Goal: Task Accomplishment & Management: Use online tool/utility

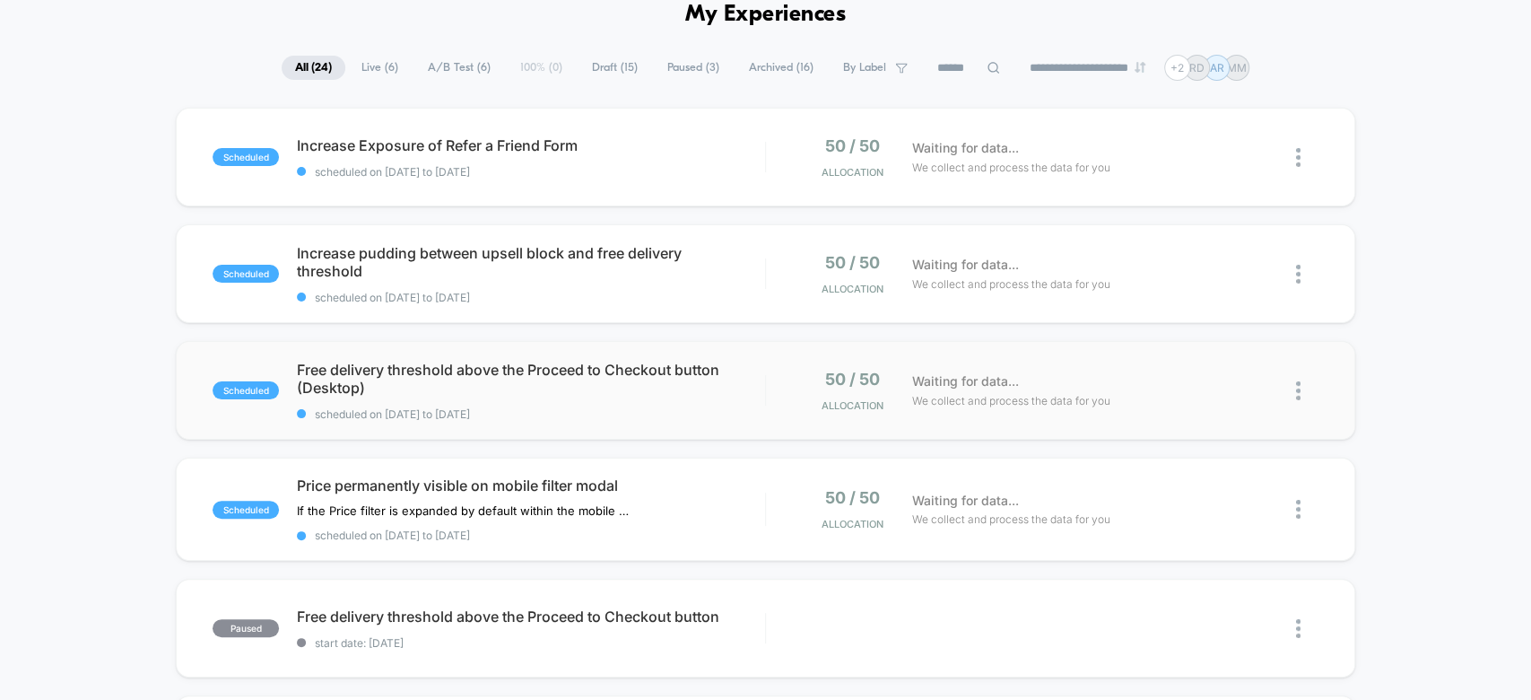
scroll to position [87, 0]
drag, startPoint x: 276, startPoint y: 459, endPoint x: 608, endPoint y: 493, distance: 333.7
click at [608, 493] on div "scheduled Price permanently visible on mobile filter modal If the Price filter …" at bounding box center [765, 509] width 1179 height 103
click at [1295, 510] on div at bounding box center [1289, 510] width 59 height 42
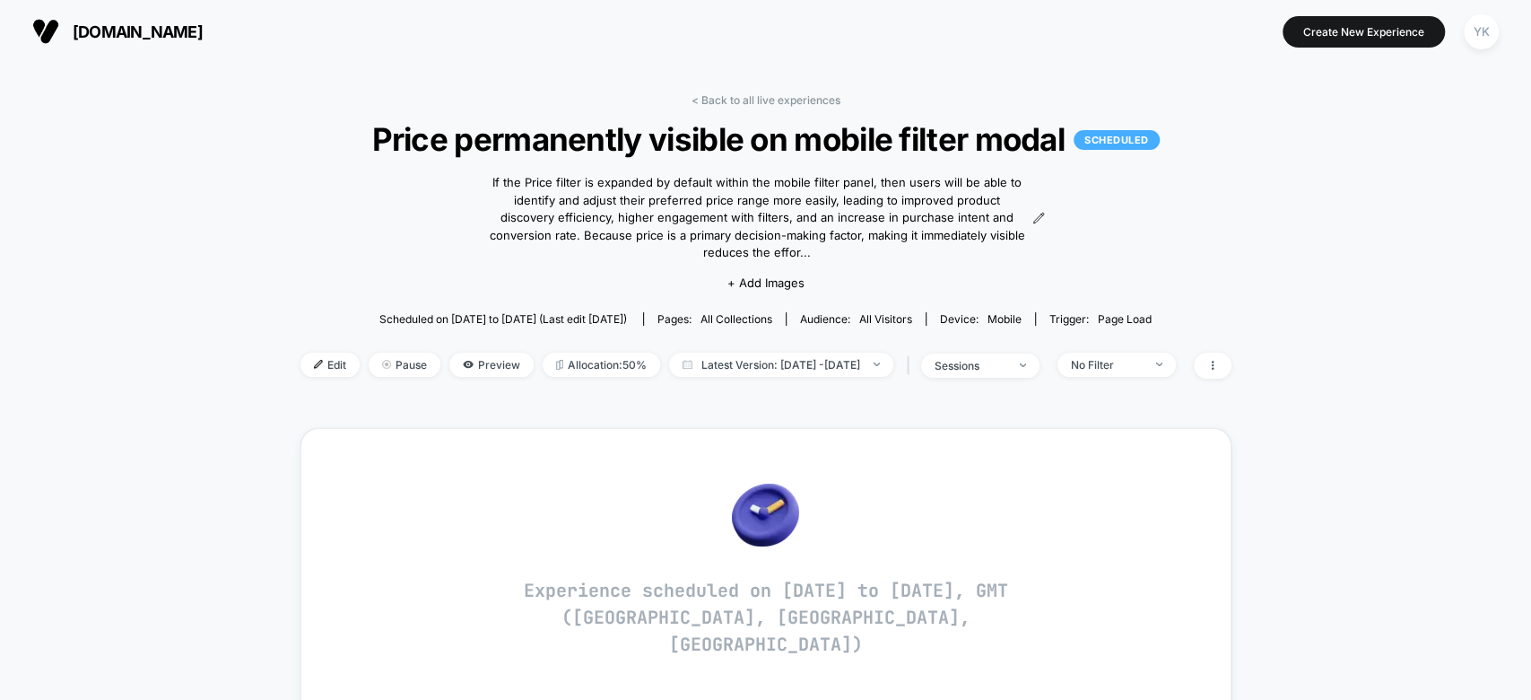
click at [614, 123] on span "Price permanently visible on mobile filter modal SCHEDULED" at bounding box center [765, 139] width 838 height 38
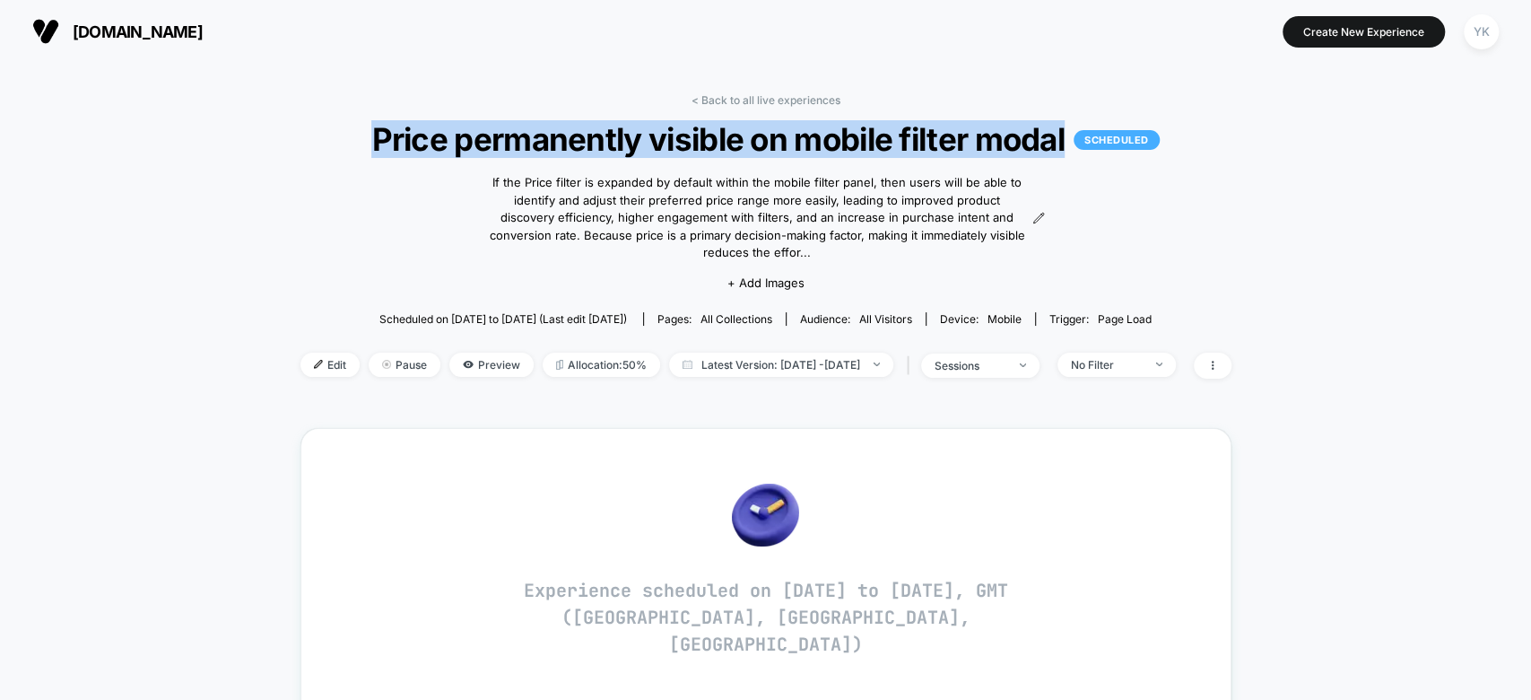
click at [614, 123] on span "Price permanently visible on mobile filter modal SCHEDULED" at bounding box center [765, 139] width 838 height 38
copy span "Price permanently visible on mobile filter modal"
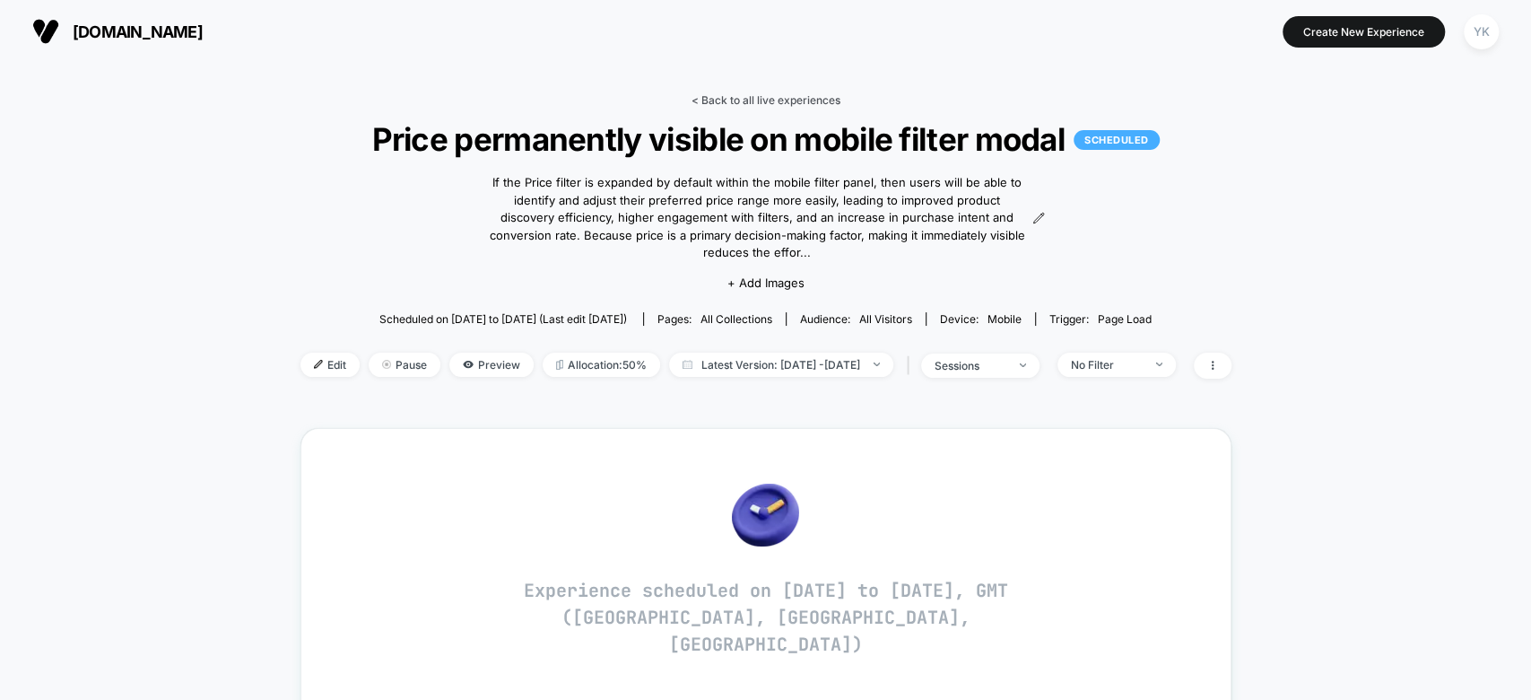
click at [712, 97] on link "< Back to all live experiences" at bounding box center [766, 99] width 149 height 13
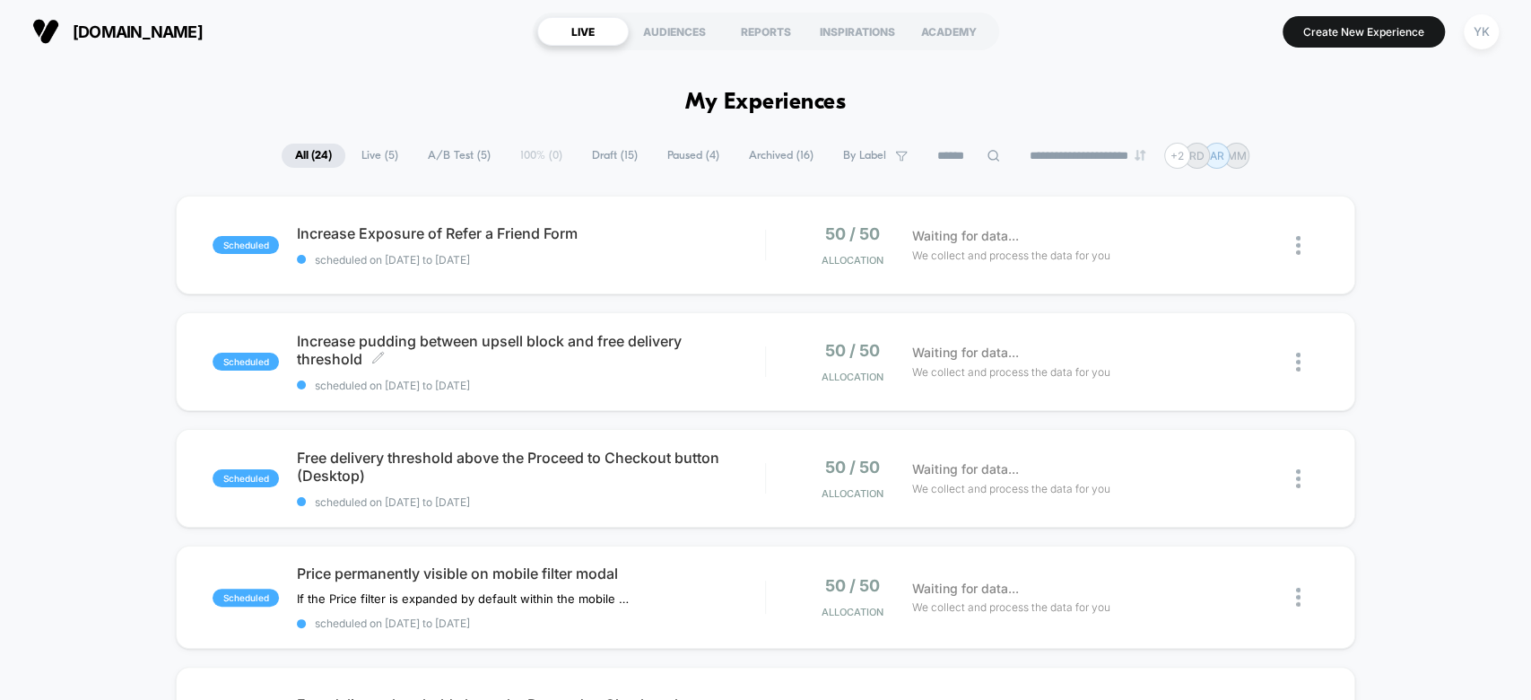
scroll to position [215, 0]
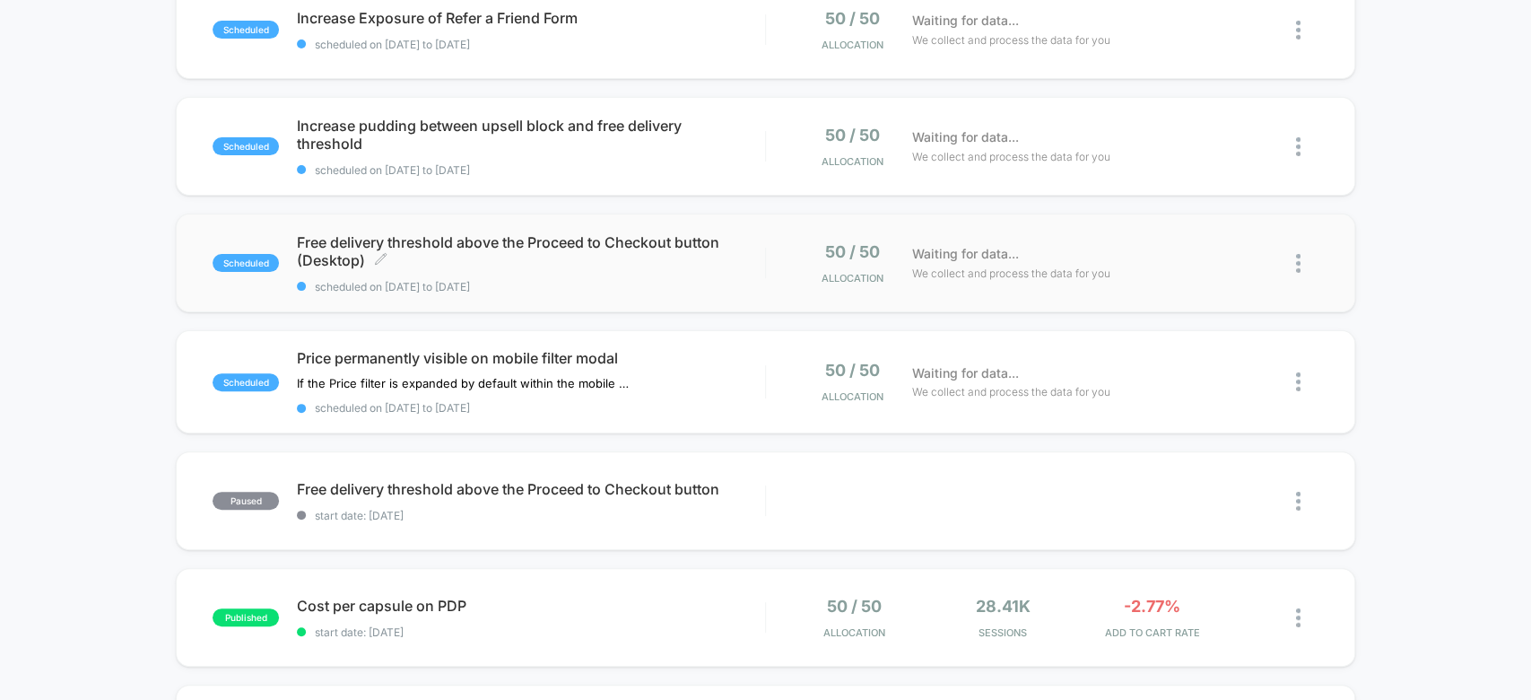
click at [628, 272] on div "Free delivery threshold above the Proceed to Checkout button (Desktop) Click to…" at bounding box center [530, 263] width 467 height 60
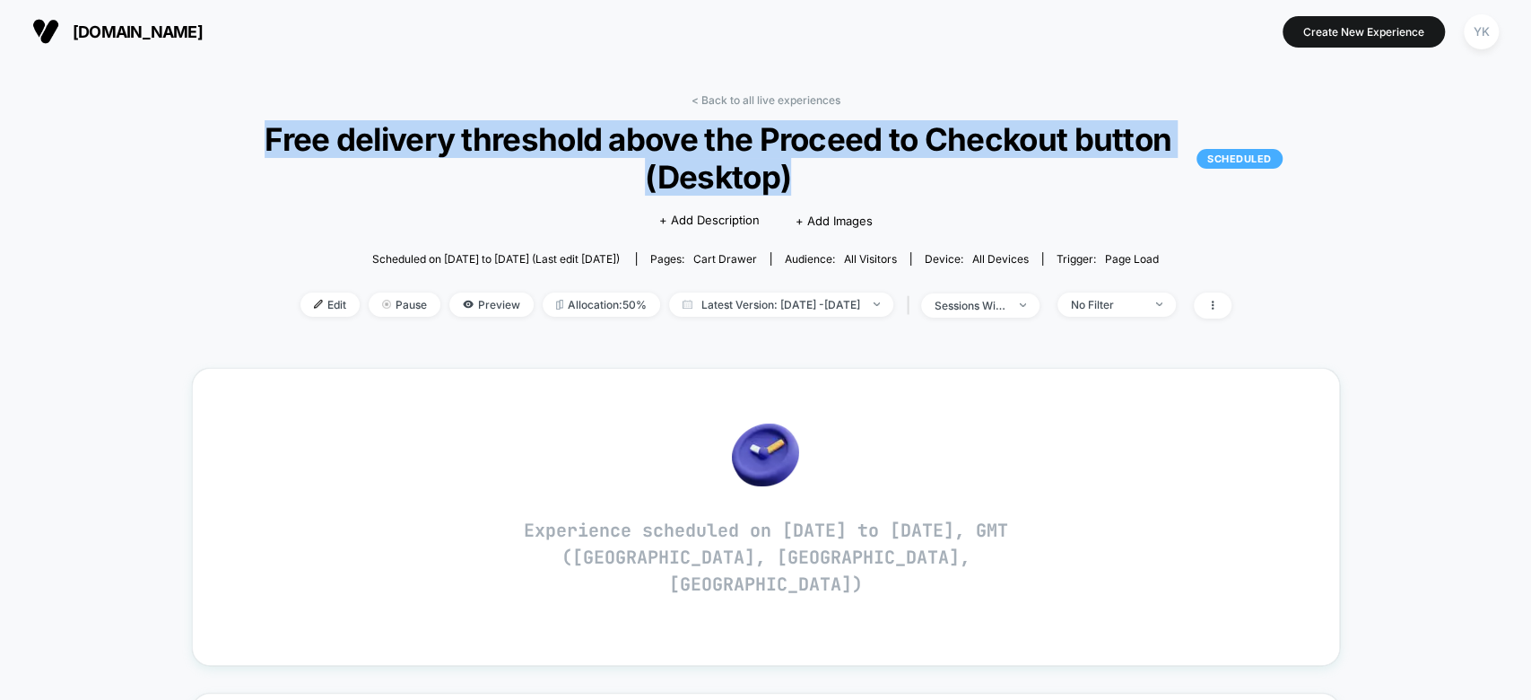
drag, startPoint x: 252, startPoint y: 144, endPoint x: 861, endPoint y: 164, distance: 609.5
click at [861, 164] on span "Free delivery threshold above the Proceed to Checkout button (Desktop) SCHEDULED" at bounding box center [766, 157] width 1034 height 75
copy span "Free delivery threshold above the Proceed to Checkout button (Desktop)"
click at [456, 299] on span "Preview" at bounding box center [491, 304] width 84 height 24
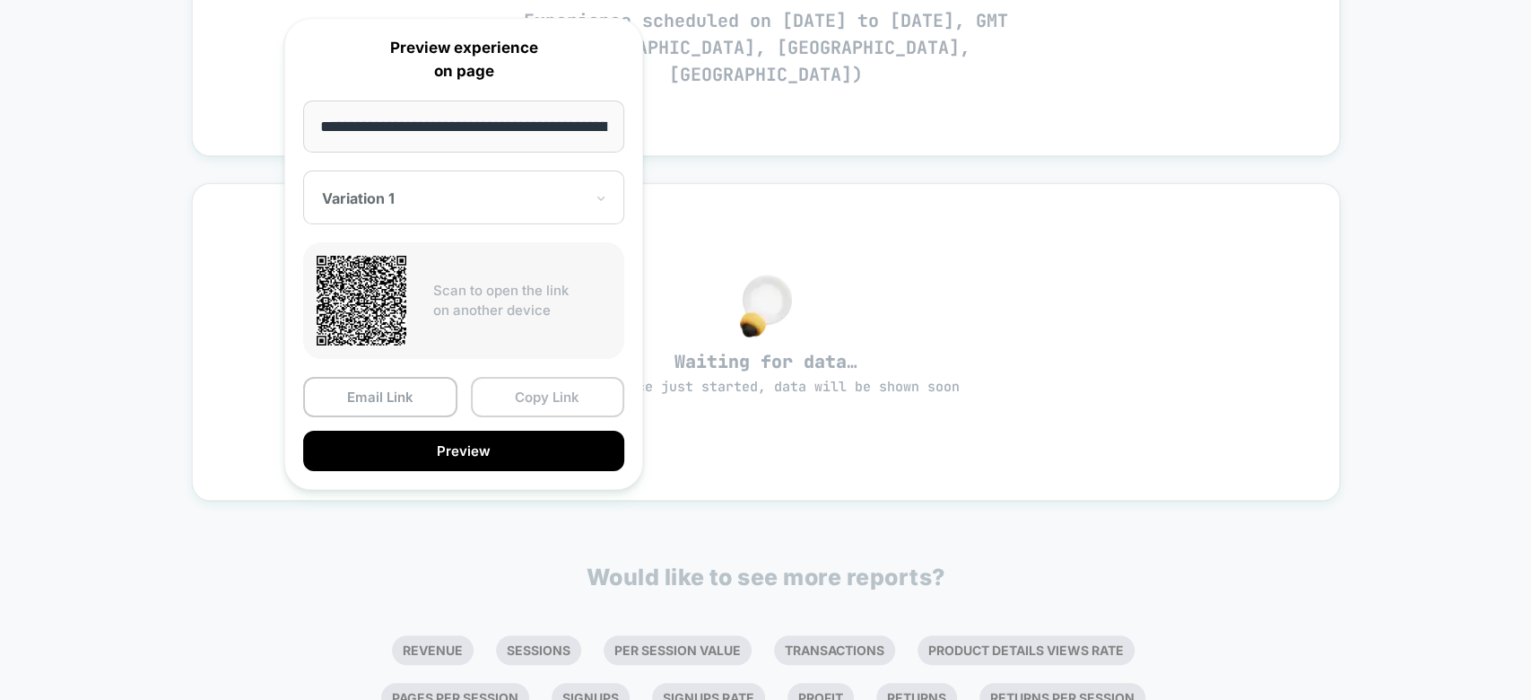
click at [538, 397] on button "Copy Link" at bounding box center [548, 397] width 154 height 40
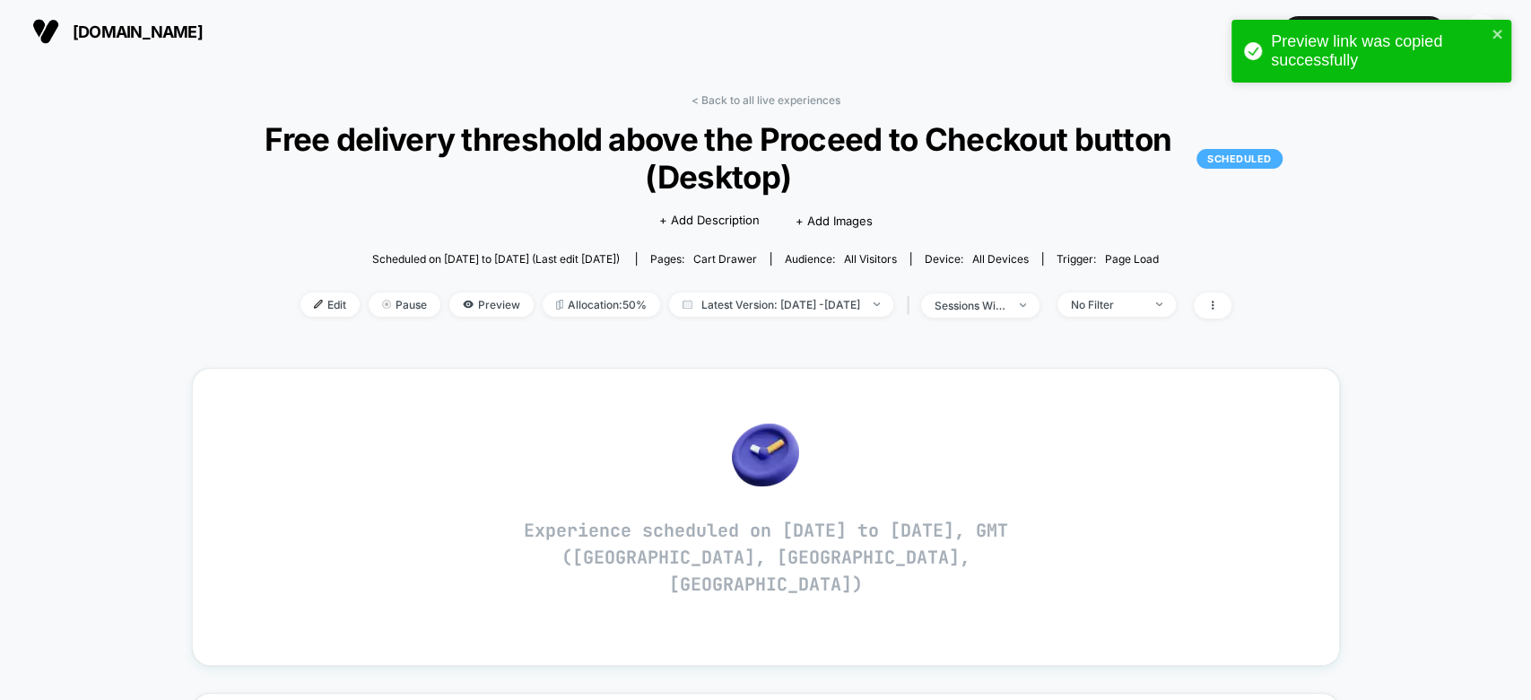
click at [724, 90] on div "< Back to all live experiences Free delivery threshold above the Proceed to Che…" at bounding box center [766, 680] width 1148 height 1198
click at [724, 100] on link "< Back to all live experiences" at bounding box center [766, 99] width 149 height 13
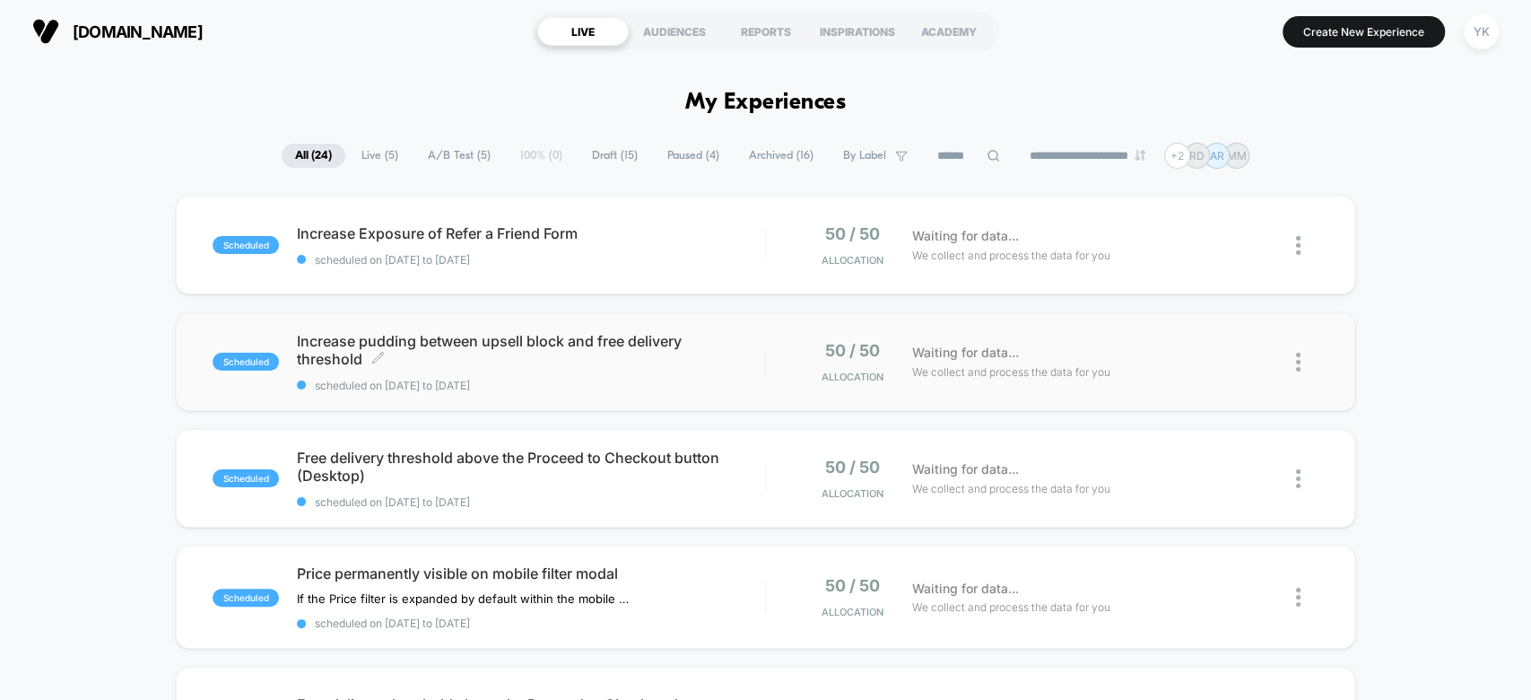
click at [621, 371] on div "Increase pudding between upsell block and free delivery threshold Click to edit…" at bounding box center [530, 362] width 467 height 60
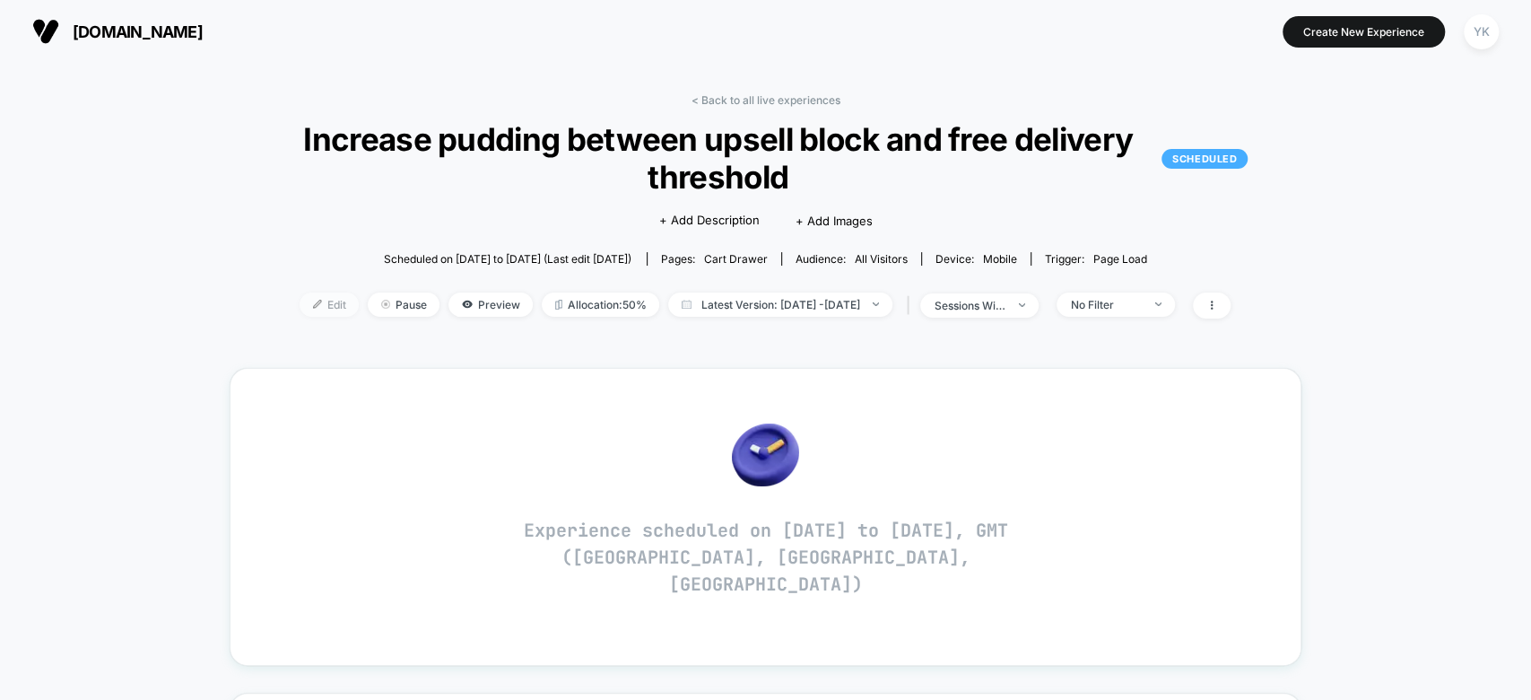
click at [305, 306] on span "Edit" at bounding box center [329, 304] width 59 height 24
click at [706, 104] on link "< Back to all live experiences" at bounding box center [765, 99] width 149 height 13
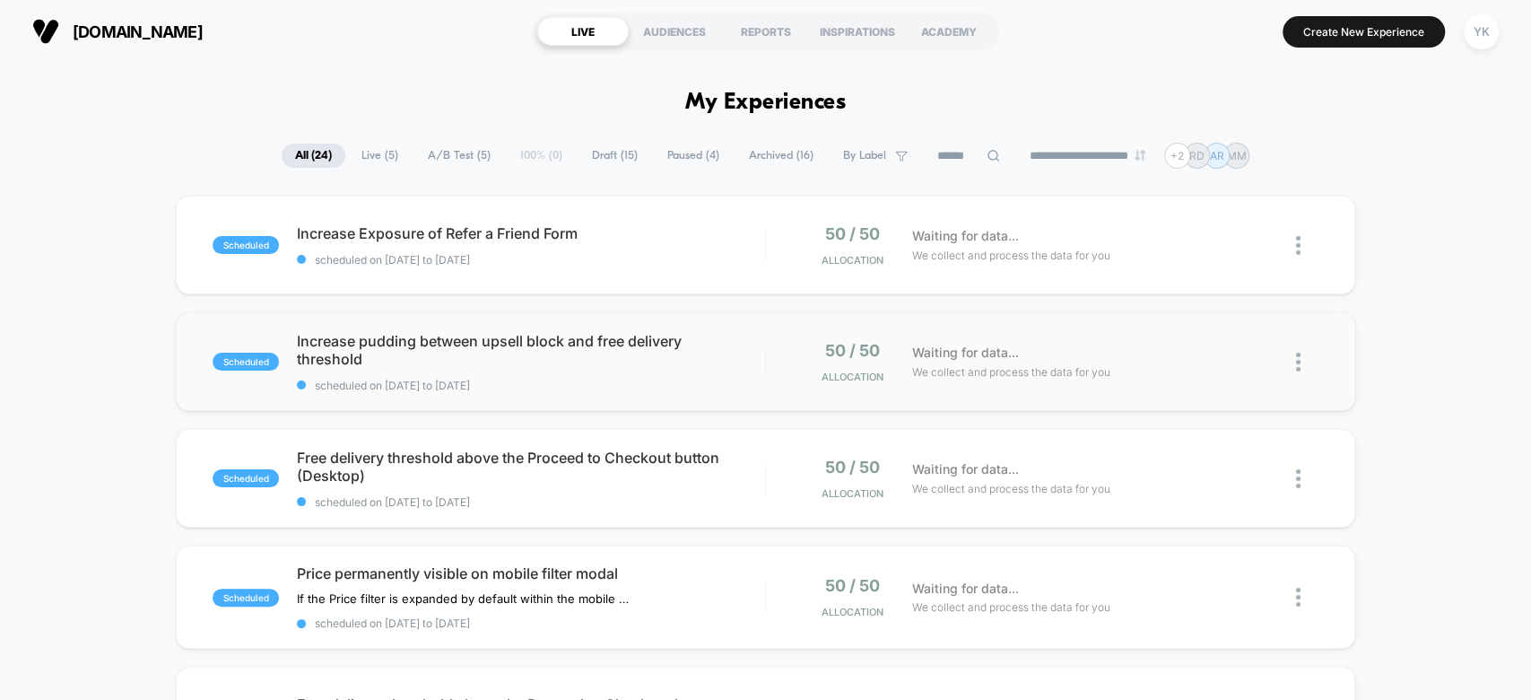
click at [1299, 366] on img at bounding box center [1298, 362] width 4 height 19
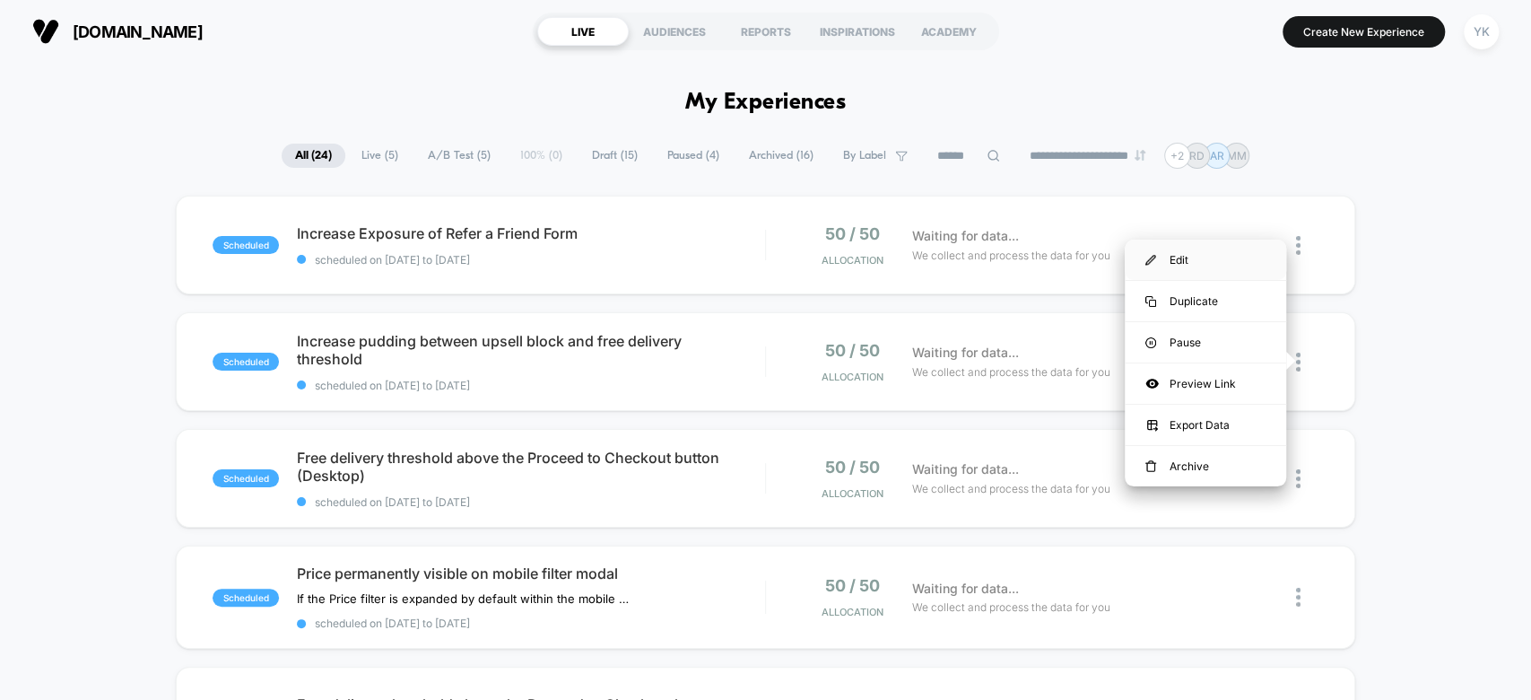
click at [1230, 264] on div "Edit" at bounding box center [1205, 260] width 161 height 40
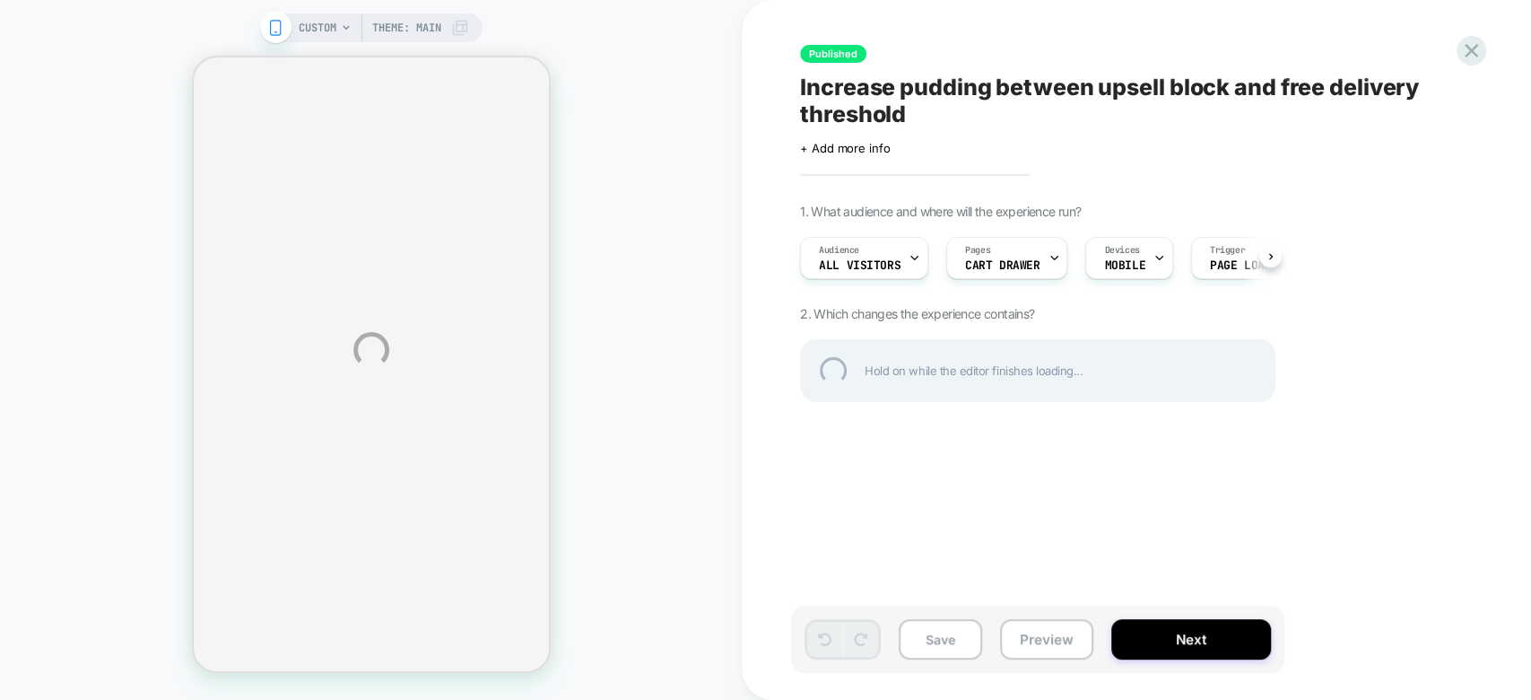
click at [865, 131] on div "CUSTOM Theme: MAIN Published Increase pudding between upsell block and free del…" at bounding box center [765, 350] width 1531 height 700
click at [894, 104] on div "Increase pudding between upsell block and free delivery threshold" at bounding box center [1127, 101] width 655 height 54
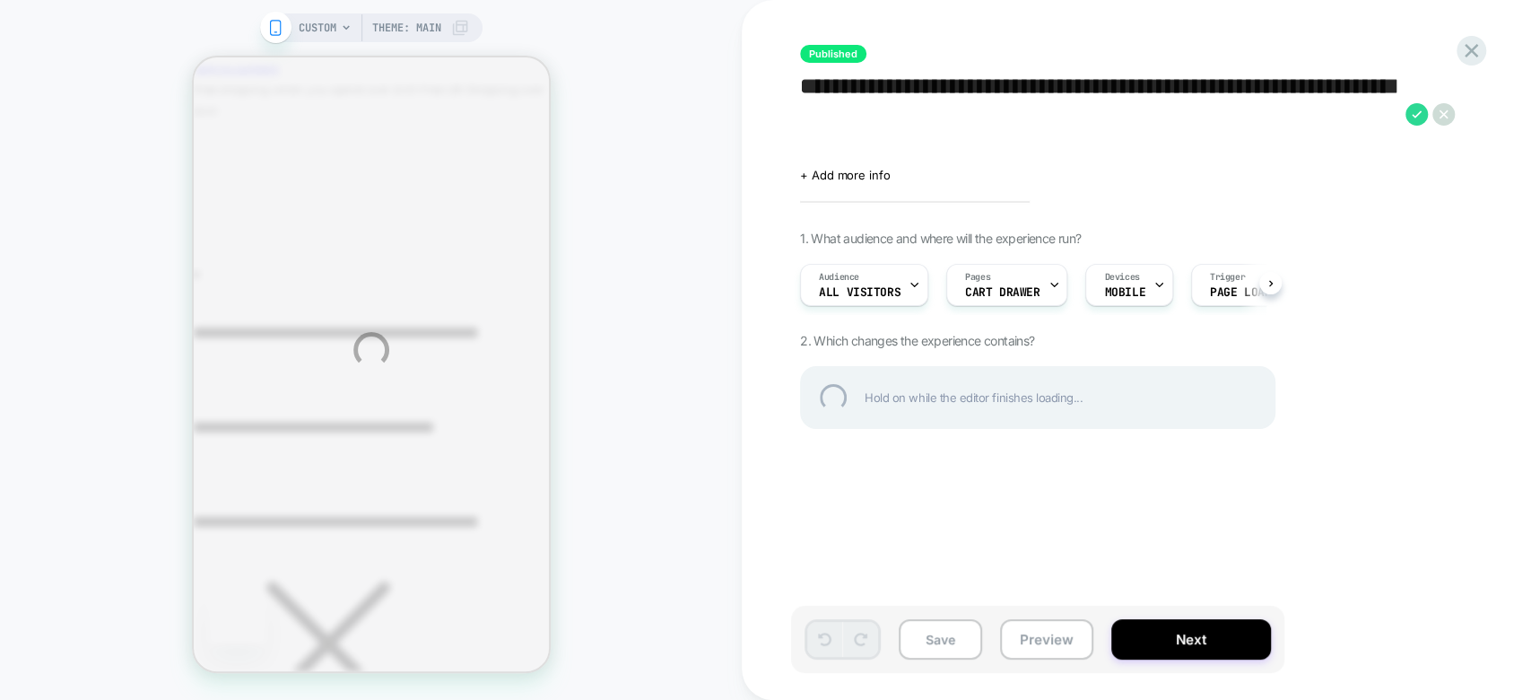
click at [923, 95] on textarea "**********" at bounding box center [1098, 114] width 597 height 81
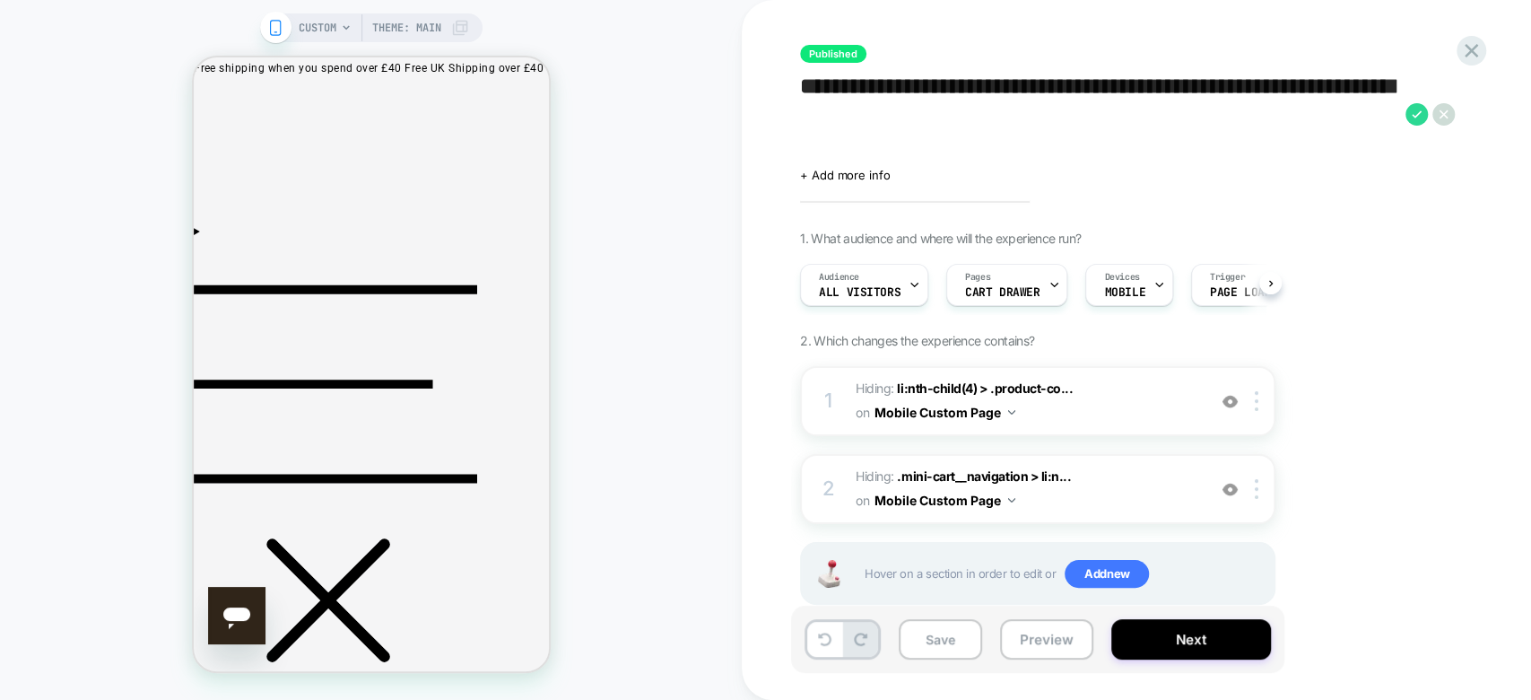
click at [930, 90] on textarea "**********" at bounding box center [1098, 114] width 597 height 81
type textarea "**********"
click at [820, 642] on icon at bounding box center [824, 638] width 13 height 13
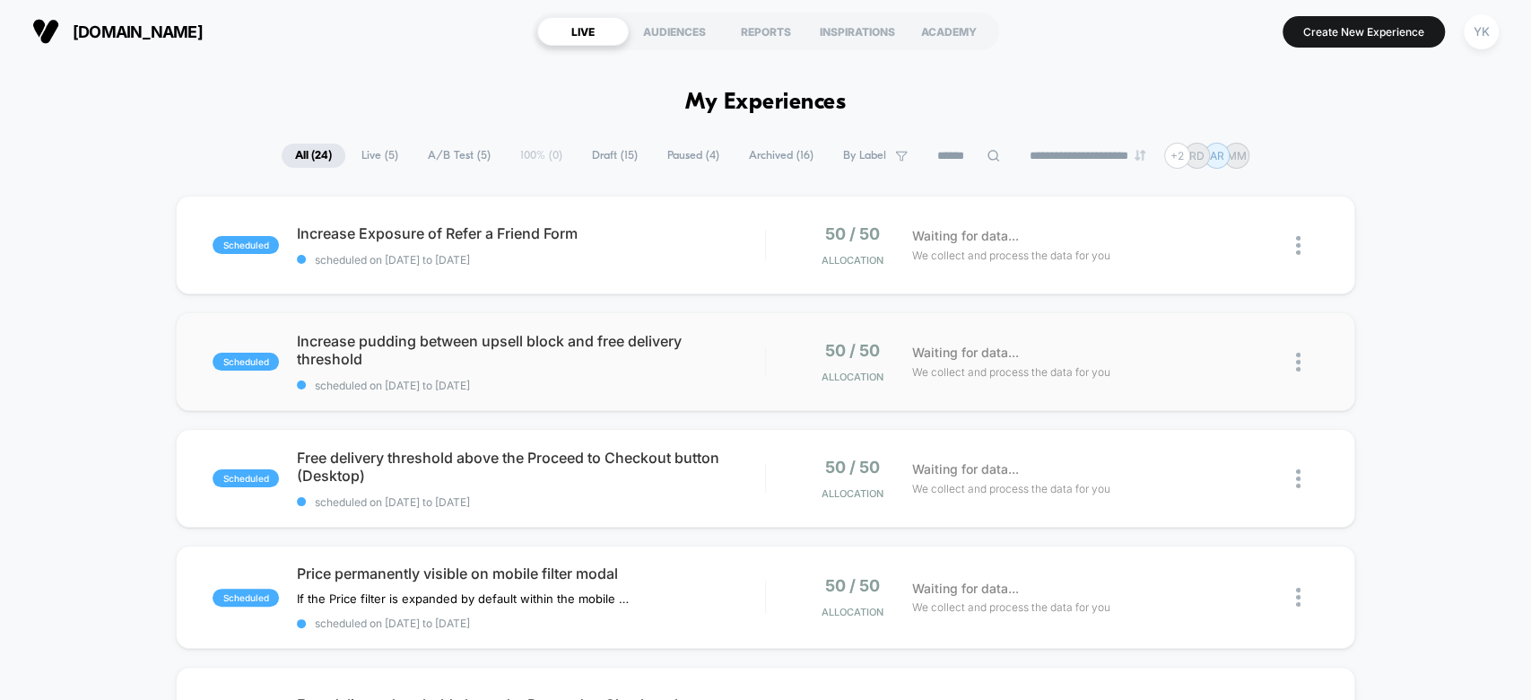
click at [309, 327] on div "scheduled Increase pudding between upsell block and free delivery threshold sch…" at bounding box center [765, 361] width 1179 height 99
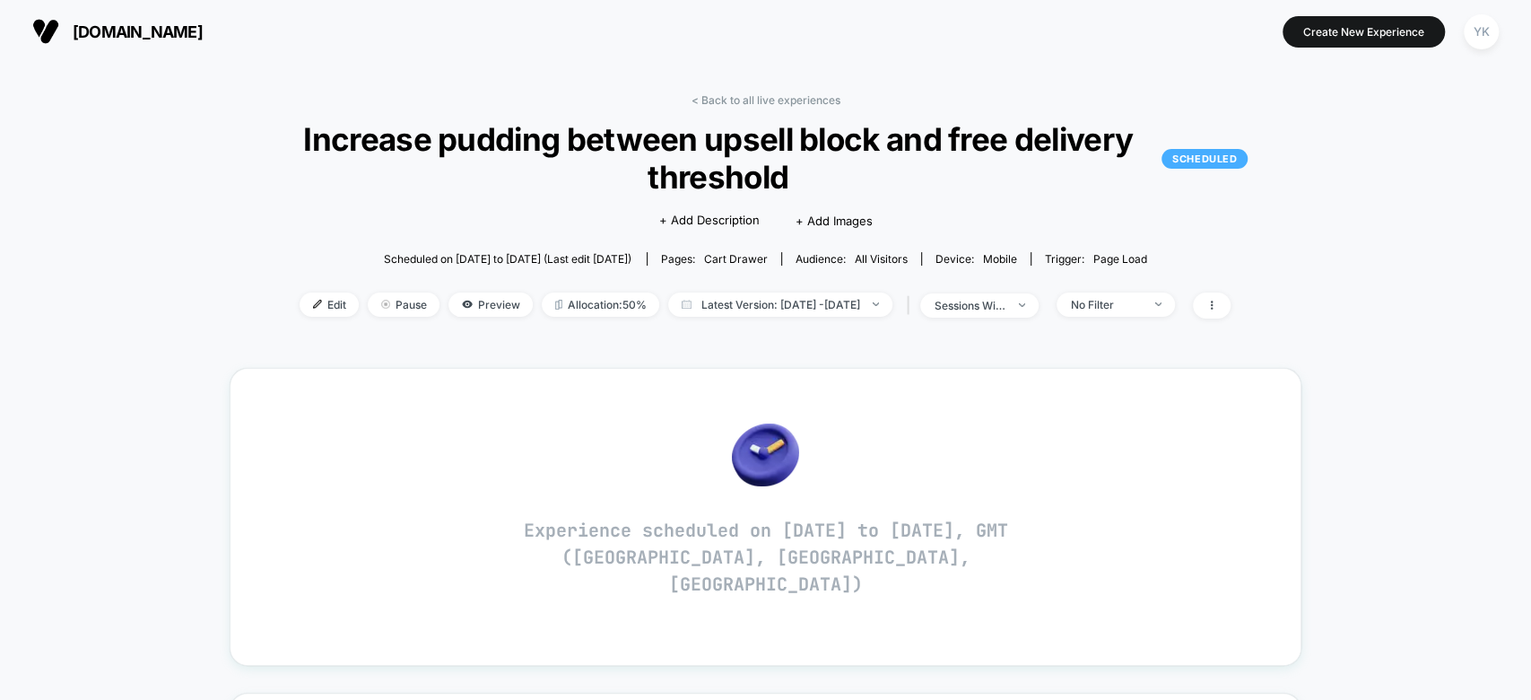
click at [318, 129] on span "Increase pudding between upsell block and free delivery threshold SCHEDULED" at bounding box center [766, 157] width 964 height 75
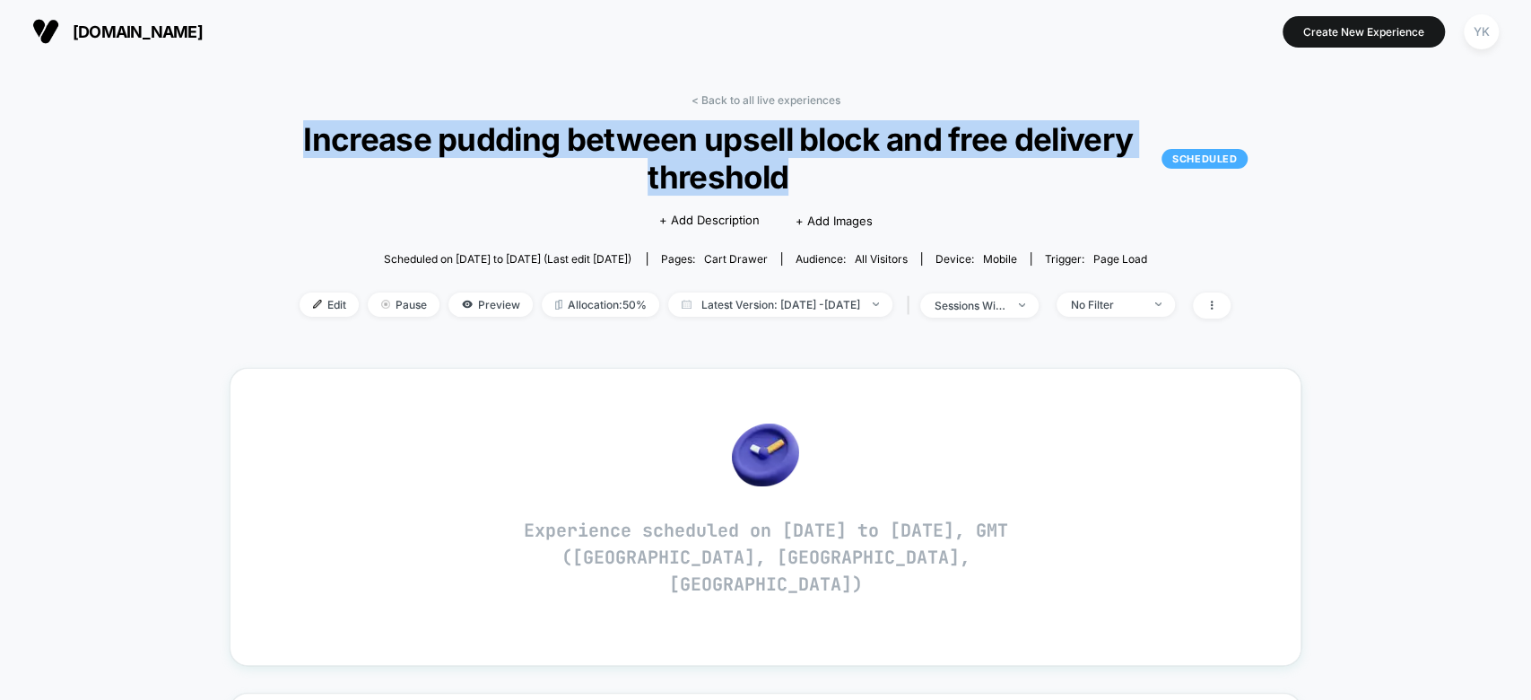
drag, startPoint x: 811, startPoint y: 184, endPoint x: 250, endPoint y: 134, distance: 563.0
click at [250, 134] on div "< Back to all live experiences Increase pudding between upsell block and free d…" at bounding box center [765, 217] width 1071 height 248
copy span "Increase pudding between upsell block and free delivery threshold"
click at [459, 292] on span "Preview" at bounding box center [491, 304] width 84 height 24
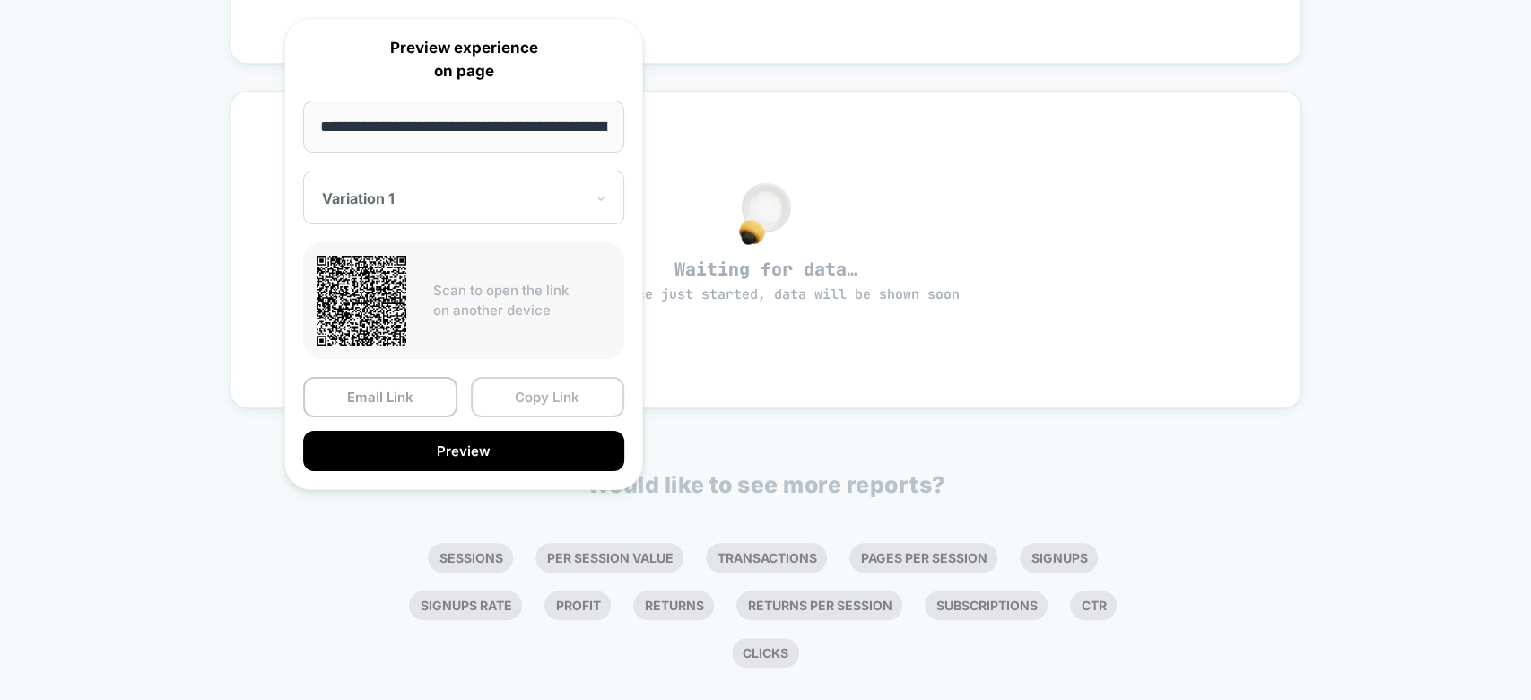
click at [553, 397] on button "Copy Link" at bounding box center [548, 397] width 154 height 40
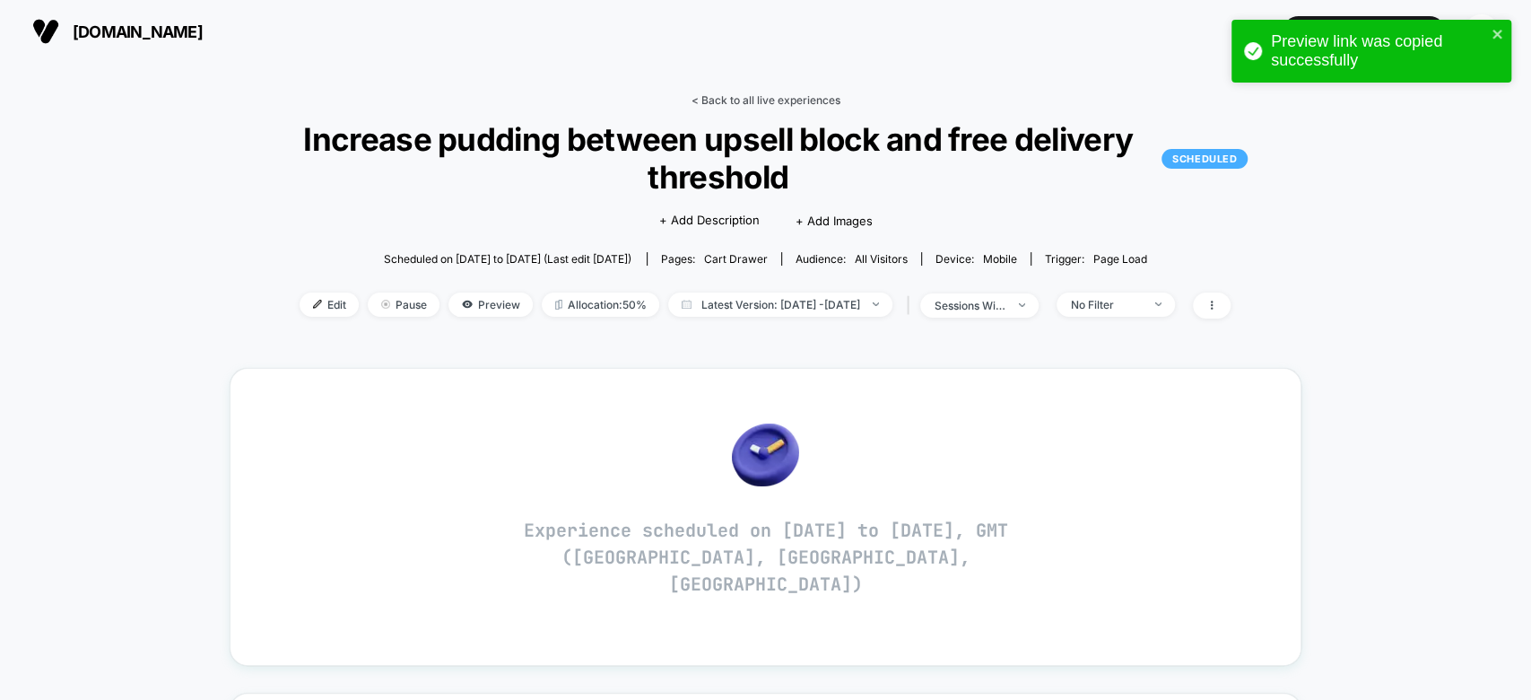
click at [703, 104] on link "< Back to all live experiences" at bounding box center [765, 99] width 149 height 13
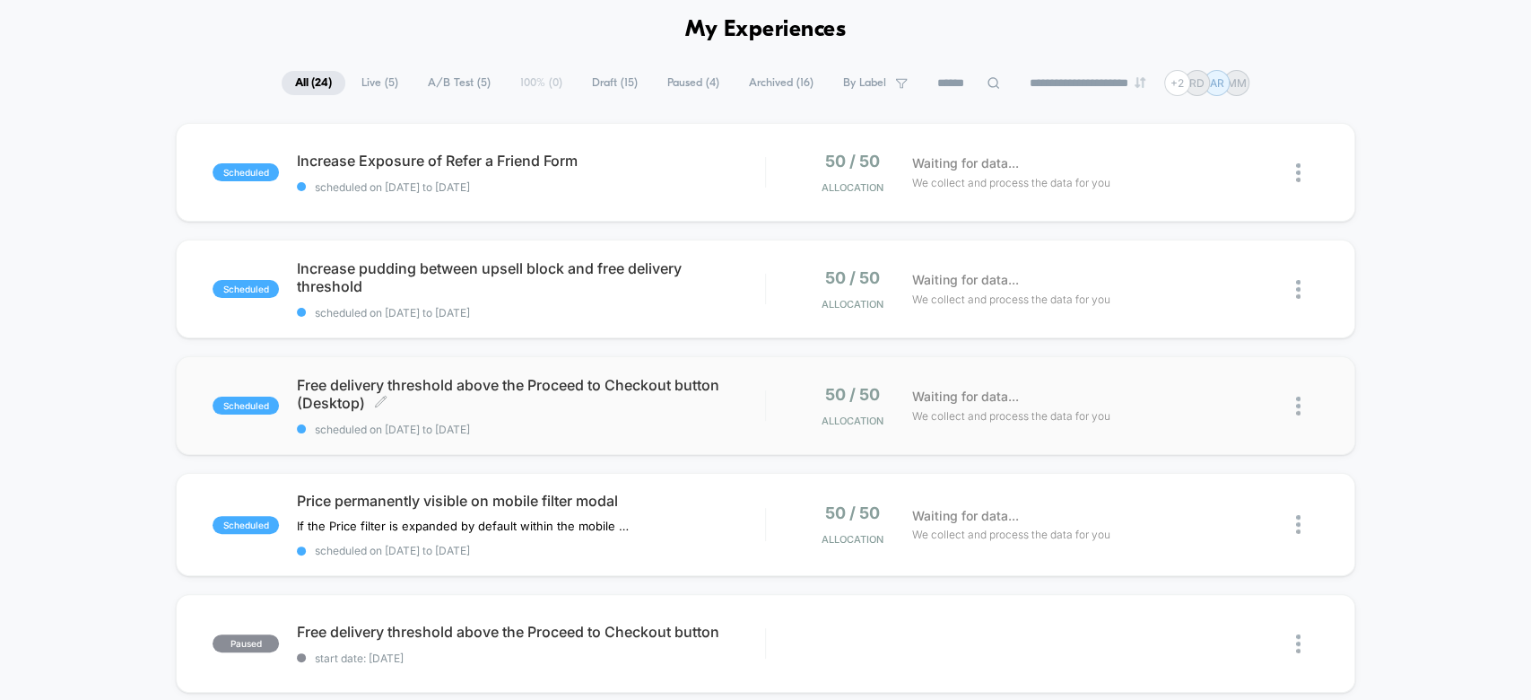
scroll to position [74, 0]
click at [1299, 525] on img at bounding box center [1298, 523] width 4 height 19
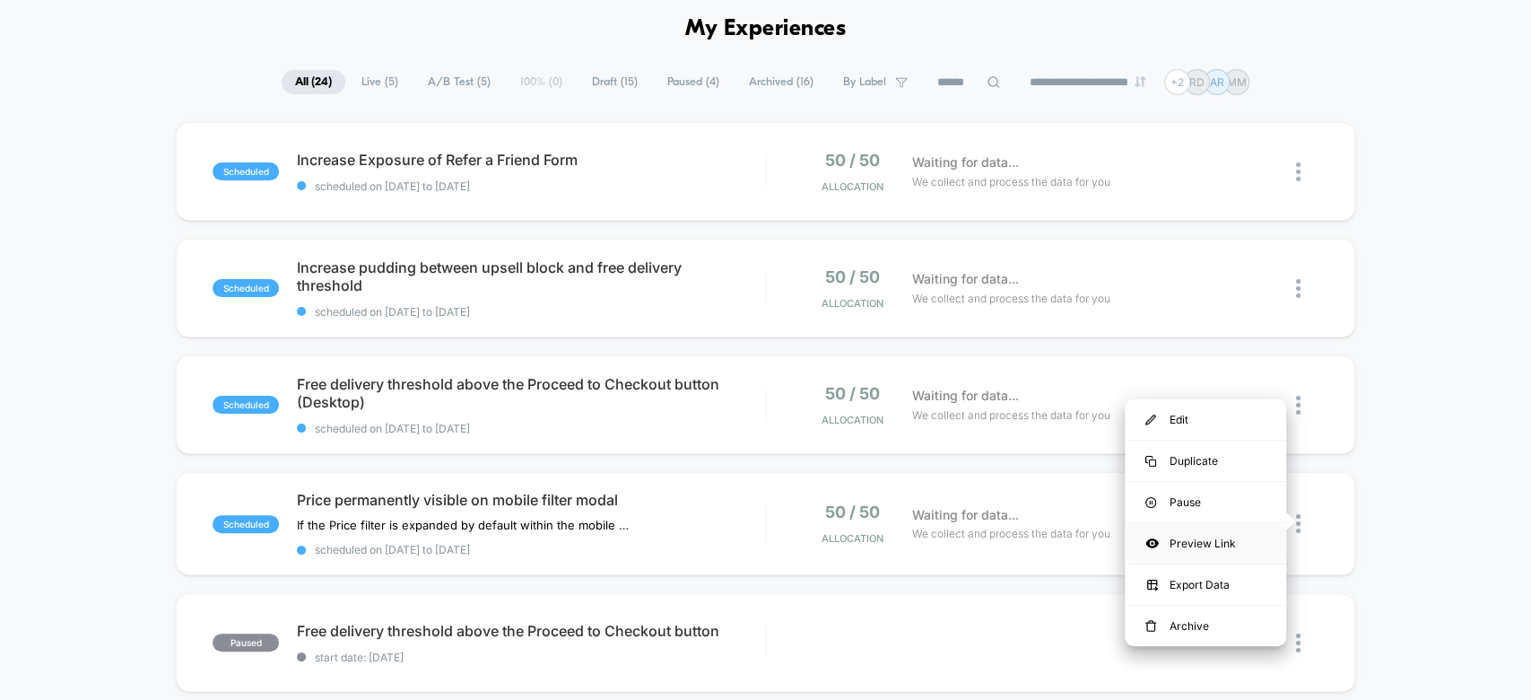
click at [1212, 528] on div "Preview Link" at bounding box center [1205, 543] width 161 height 40
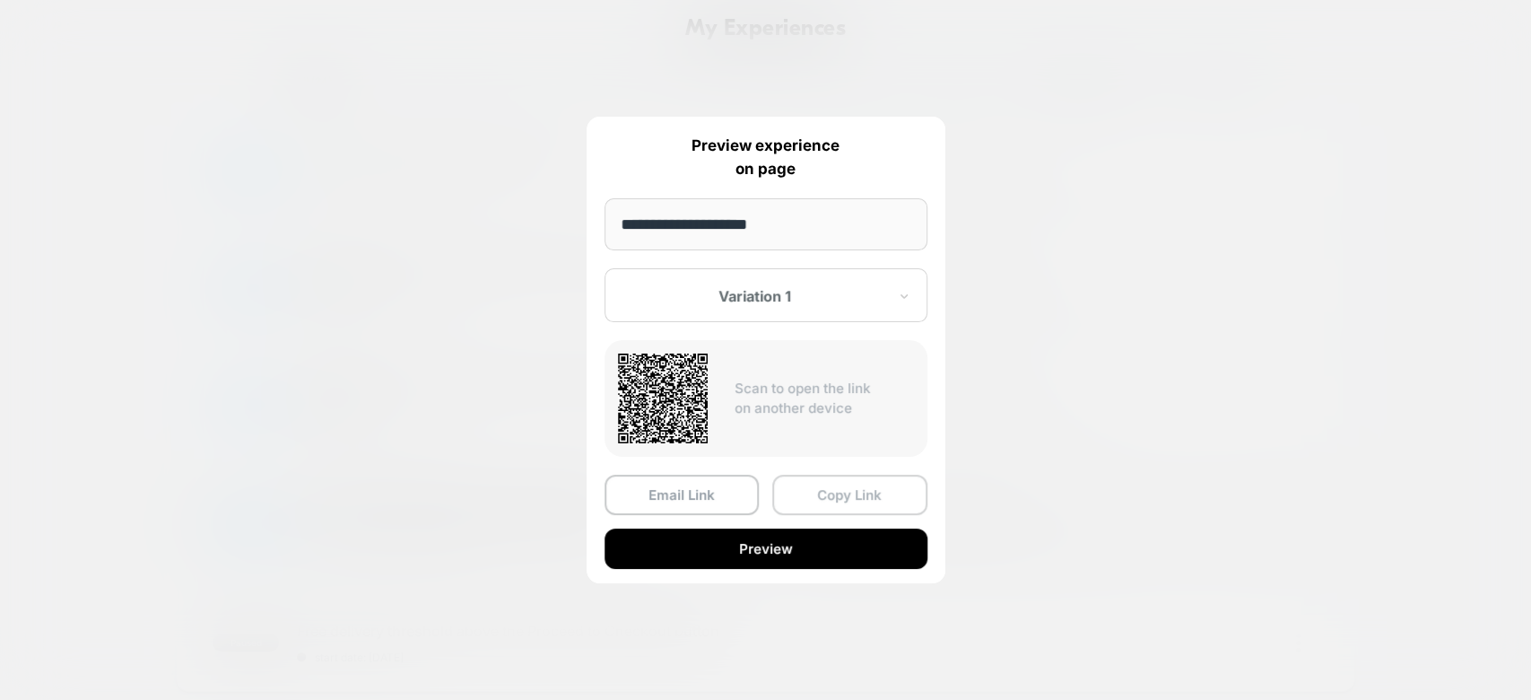
click at [842, 507] on button "Copy Link" at bounding box center [849, 495] width 155 height 40
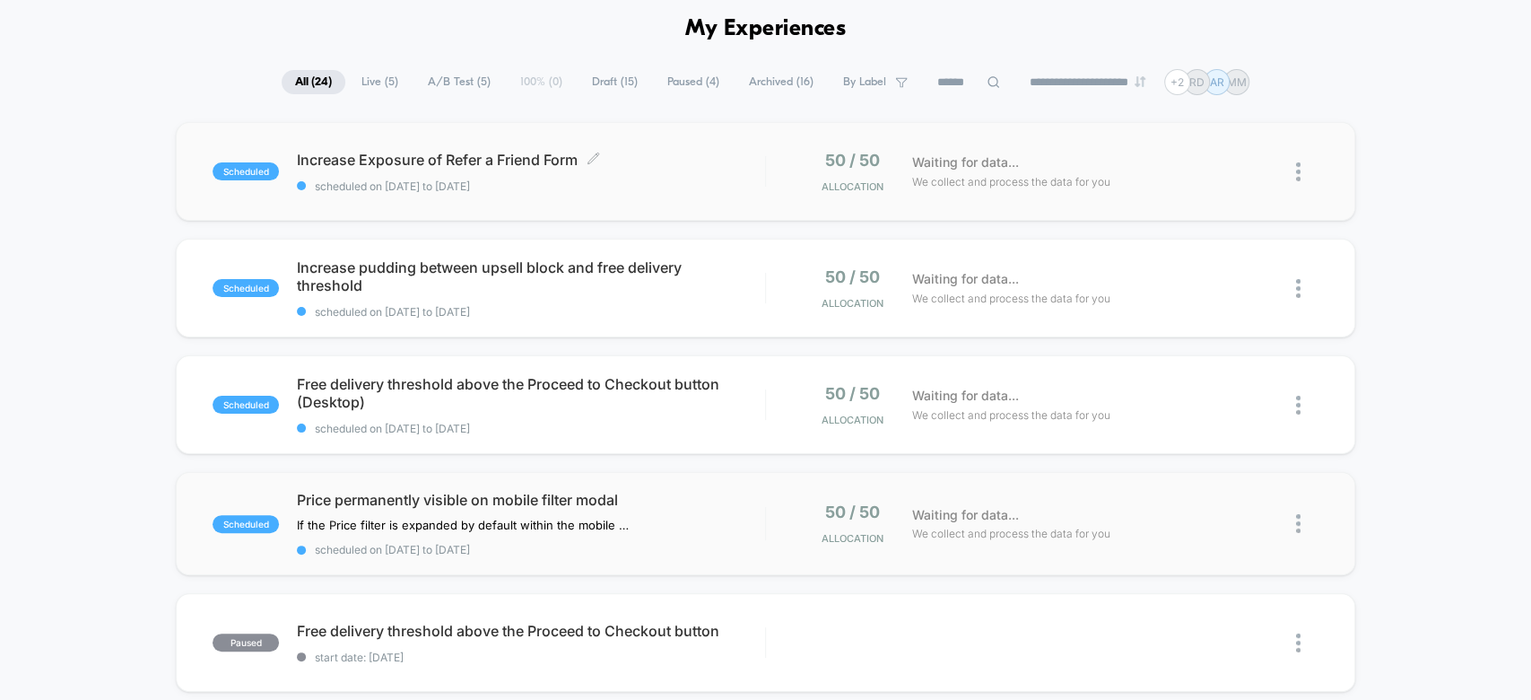
drag, startPoint x: 650, startPoint y: 147, endPoint x: 321, endPoint y: 156, distance: 328.5
click at [321, 156] on div "scheduled Increase Exposure of Refer a Friend Form Click to edit experience det…" at bounding box center [765, 171] width 1179 height 99
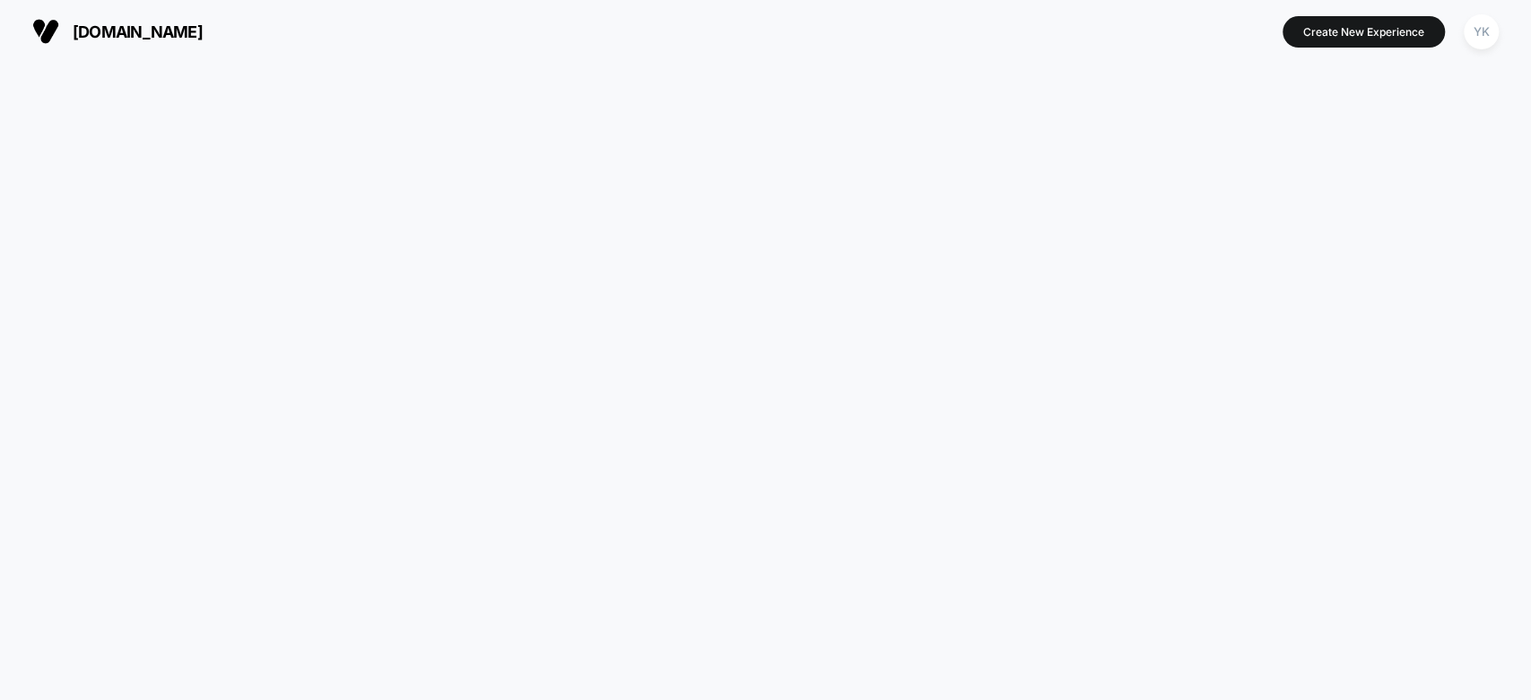
click at [321, 156] on html "Preview link was copied successfully solgar.co.uk Create New Experience YK solg…" at bounding box center [765, 350] width 1531 height 700
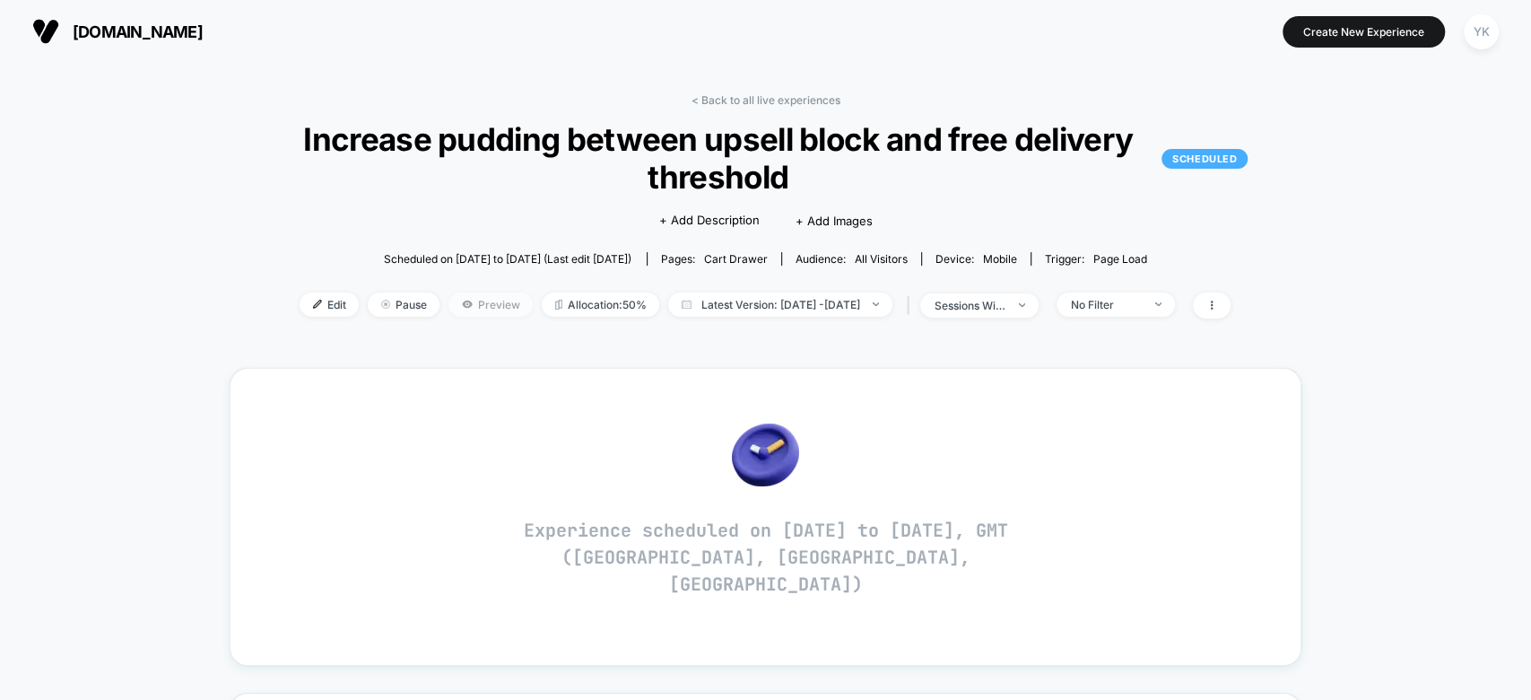
click at [476, 293] on span "Preview" at bounding box center [491, 304] width 84 height 24
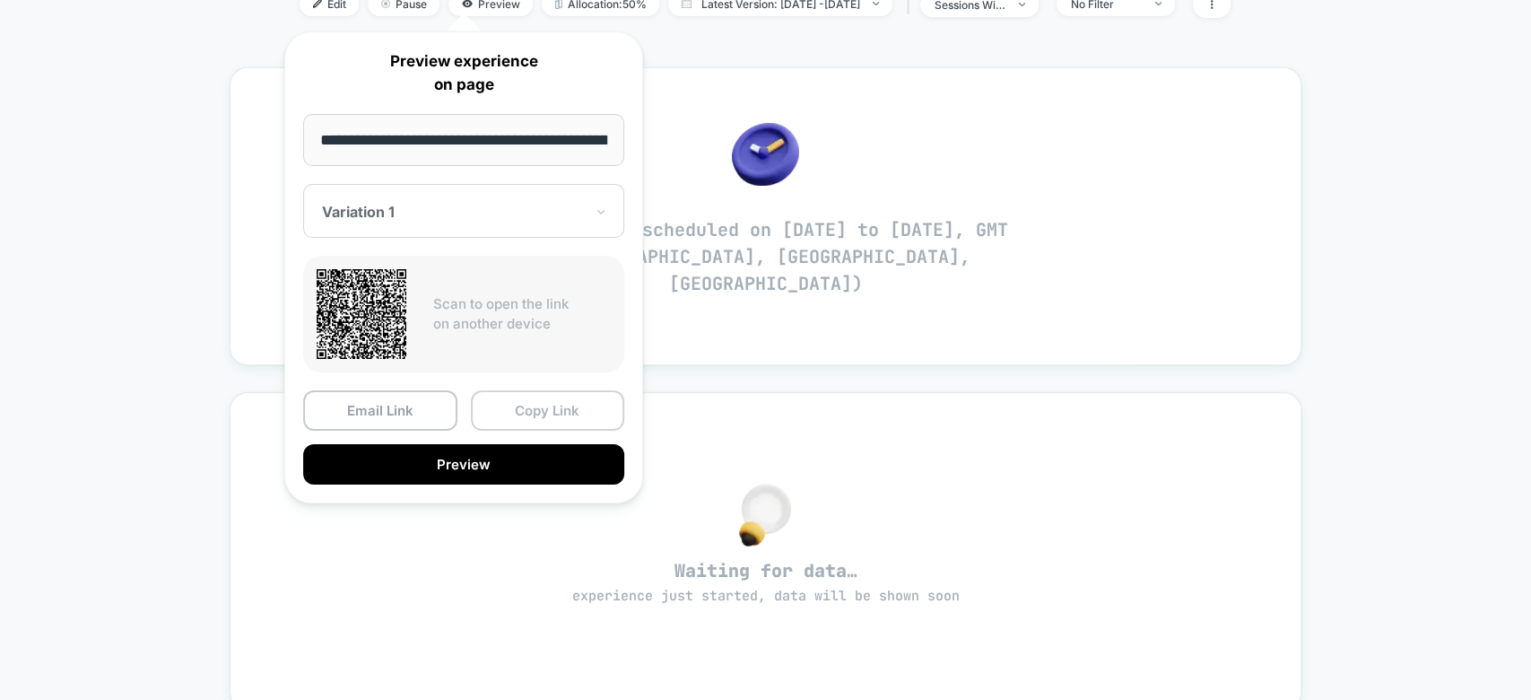
click at [536, 408] on button "Copy Link" at bounding box center [548, 410] width 154 height 40
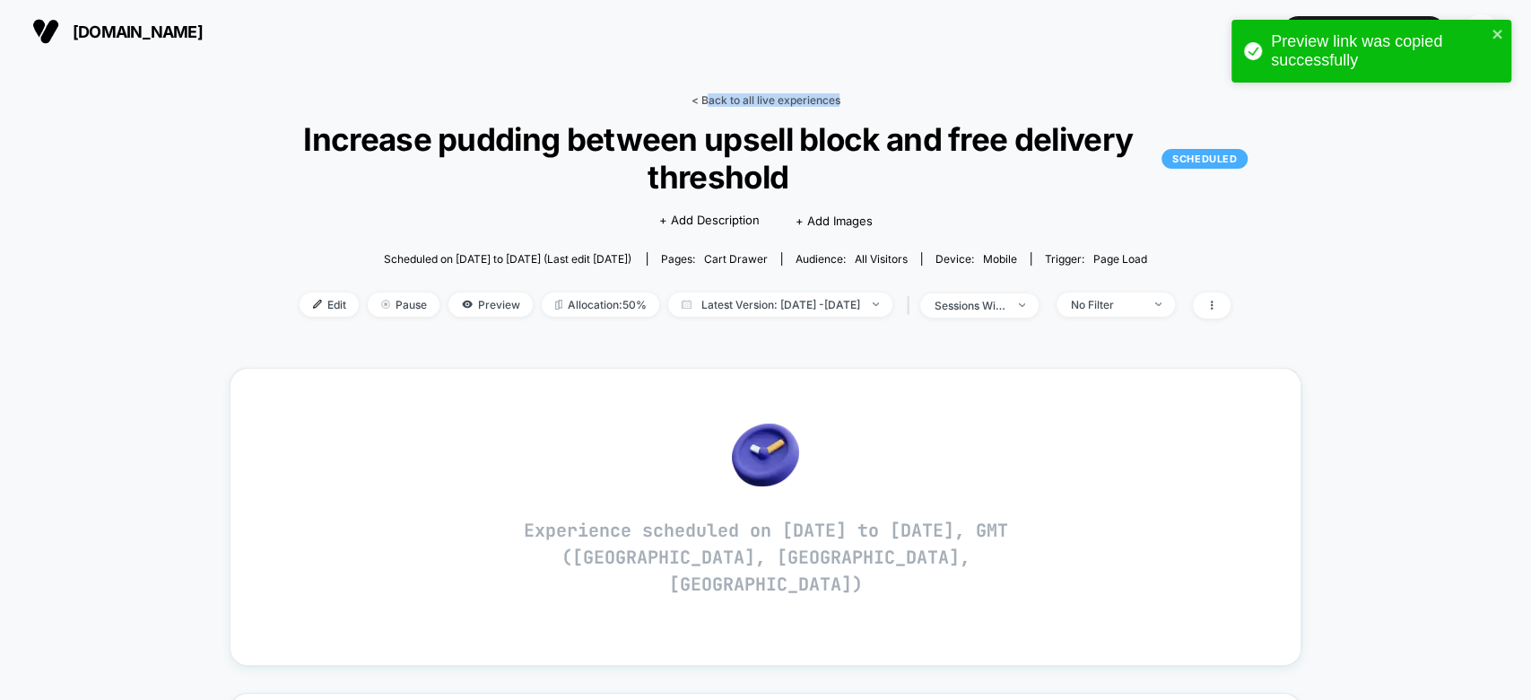
click at [705, 102] on div "< Back to all live experiences Increase pudding between upsell block and free d…" at bounding box center [765, 217] width 1071 height 248
click at [705, 102] on link "< Back to all live experiences" at bounding box center [765, 99] width 149 height 13
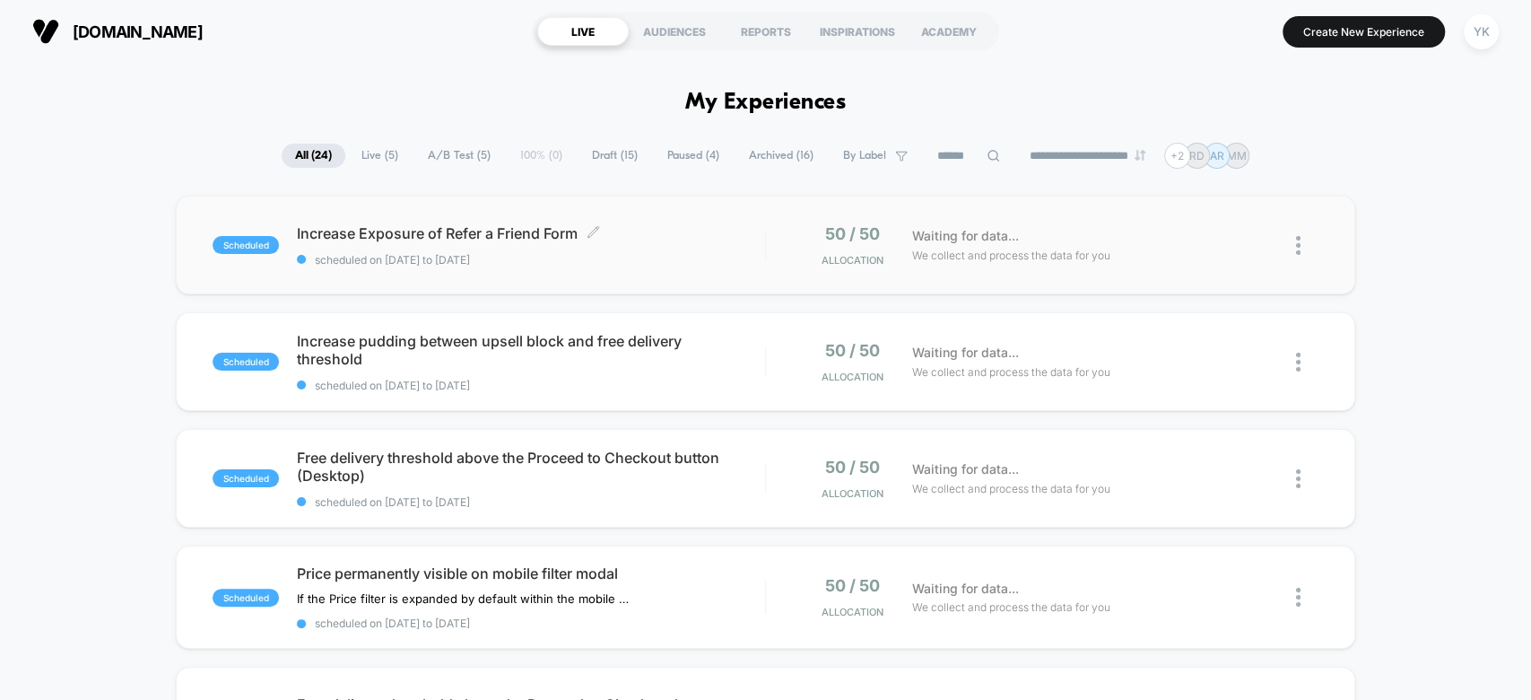
click at [671, 257] on span "scheduled on [DATE] to [DATE]" at bounding box center [530, 259] width 467 height 13
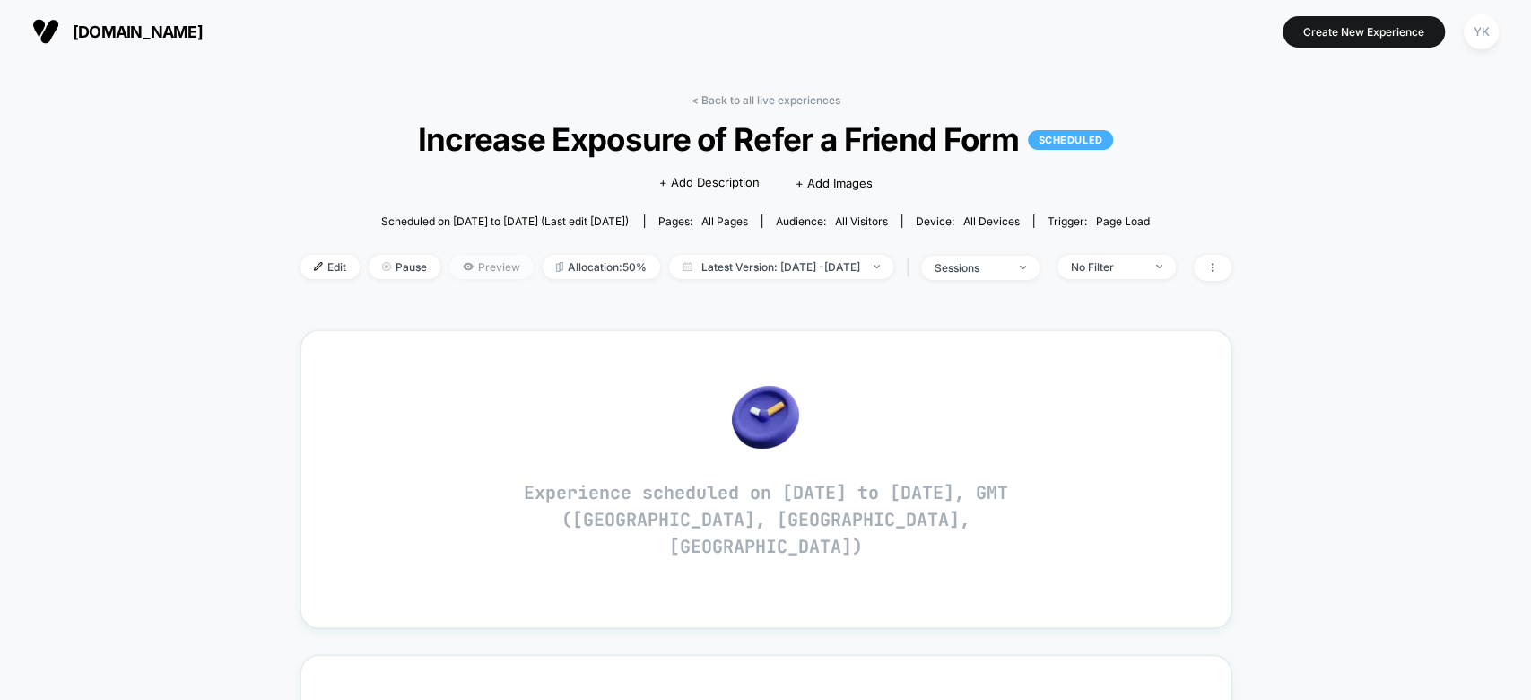
click at [449, 265] on span "Preview" at bounding box center [491, 267] width 84 height 24
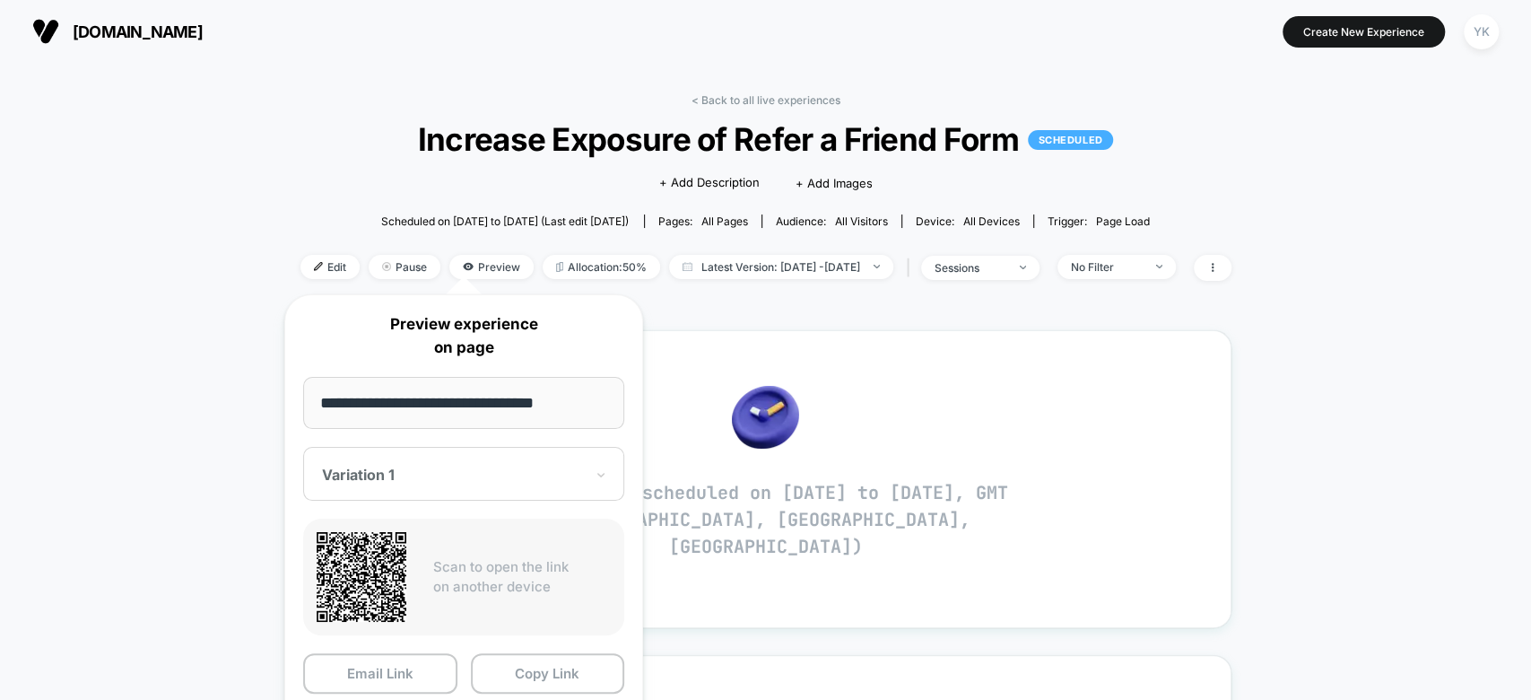
click at [595, 140] on span "Increase Exposure of Refer a Friend Form SCHEDULED" at bounding box center [765, 139] width 838 height 38
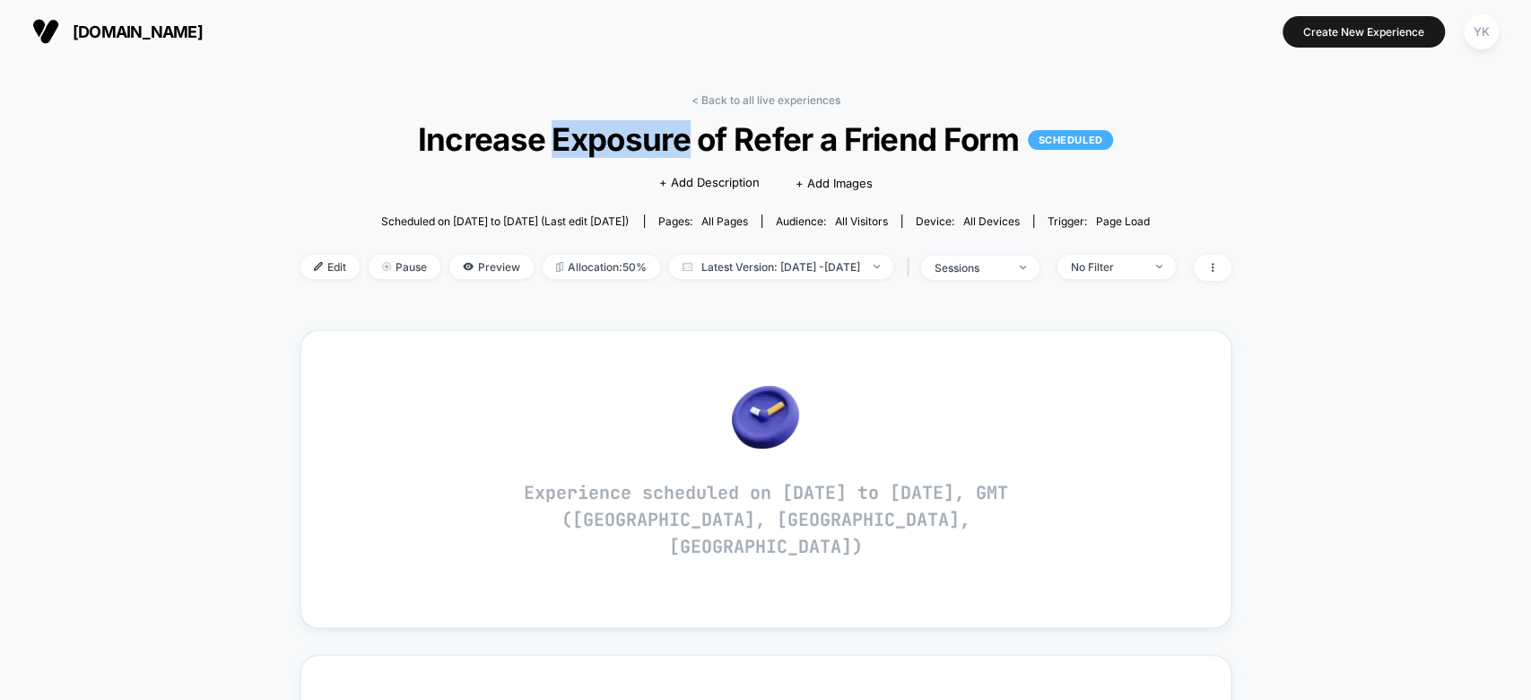
click at [595, 140] on span "Increase Exposure of Refer a Friend Form SCHEDULED" at bounding box center [765, 139] width 838 height 38
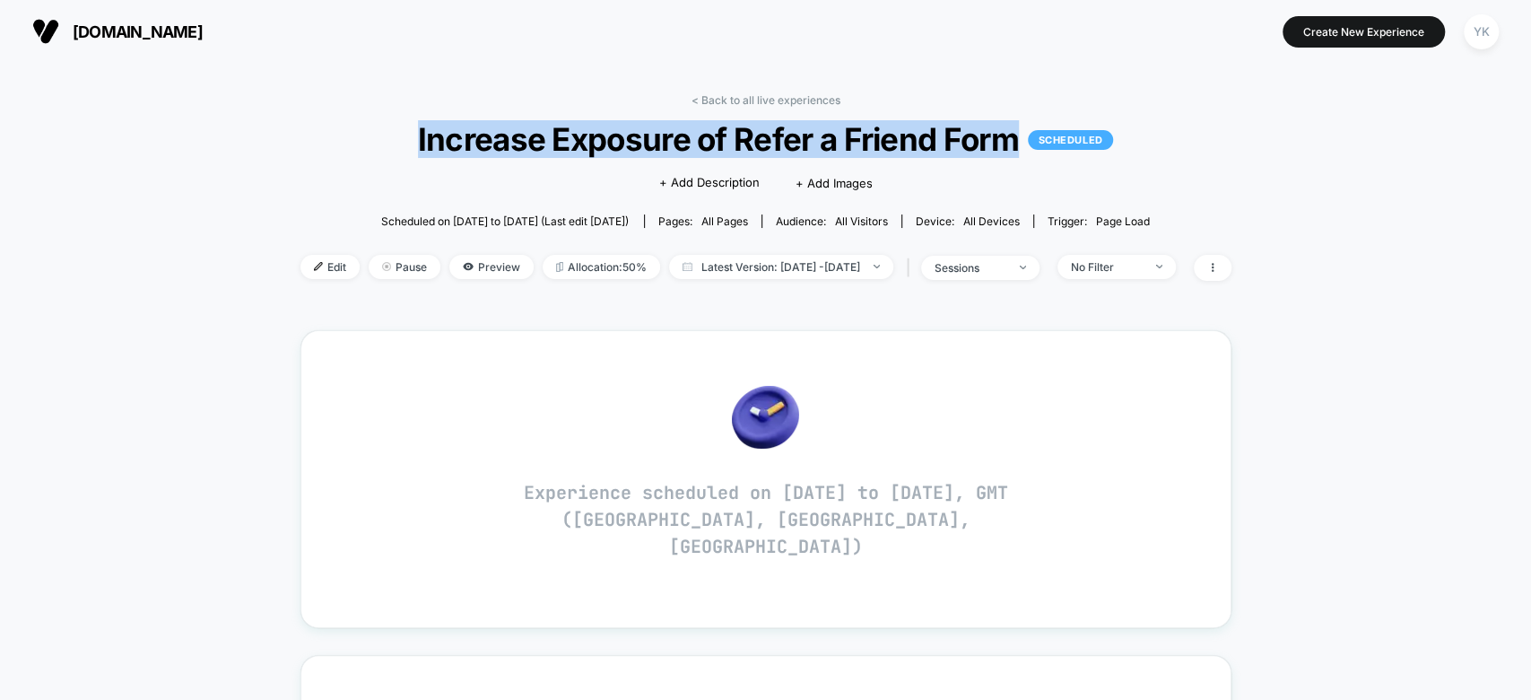
drag, startPoint x: 414, startPoint y: 136, endPoint x: 1012, endPoint y: 135, distance: 597.5
click at [1012, 135] on span "Increase Exposure of Refer a Friend Form SCHEDULED" at bounding box center [765, 139] width 838 height 38
copy span "Increase Exposure of Refer a Friend Form"
click at [466, 265] on span "Preview" at bounding box center [491, 267] width 84 height 24
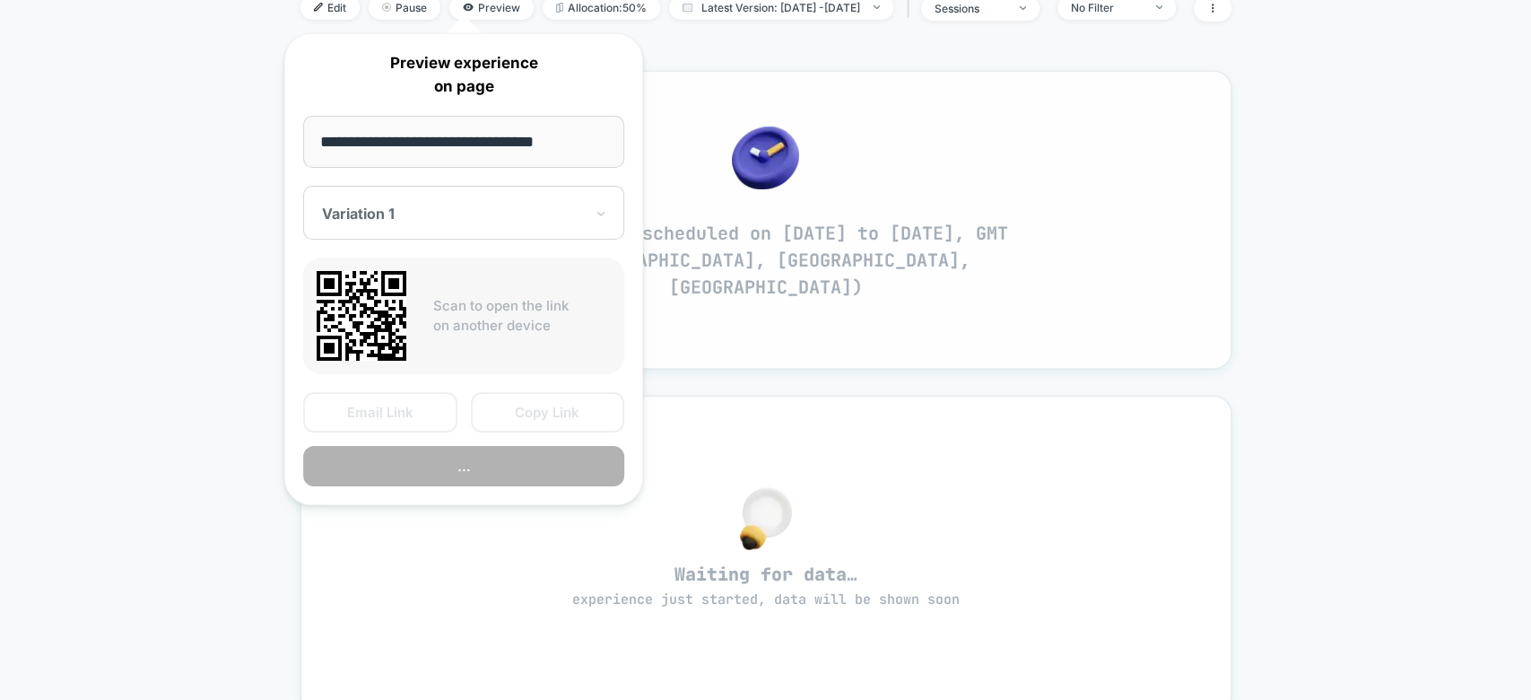
scroll to position [260, 0]
click at [473, 393] on div "Email Link Copy Link" at bounding box center [463, 412] width 321 height 40
click at [74, 219] on div "< Back to all live experiences Increase Exposure of Refer a Friend Form SCHEDUL…" at bounding box center [765, 490] width 1531 height 1374
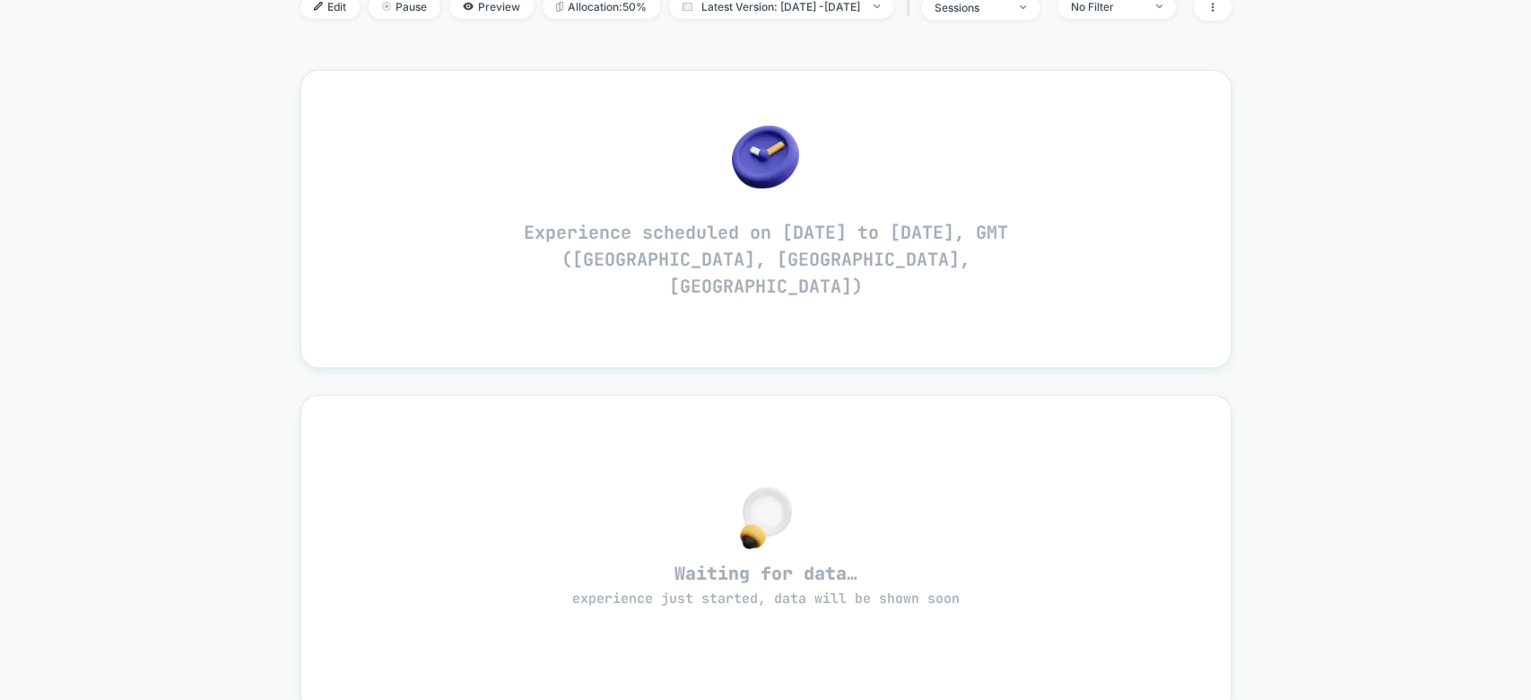
scroll to position [0, 0]
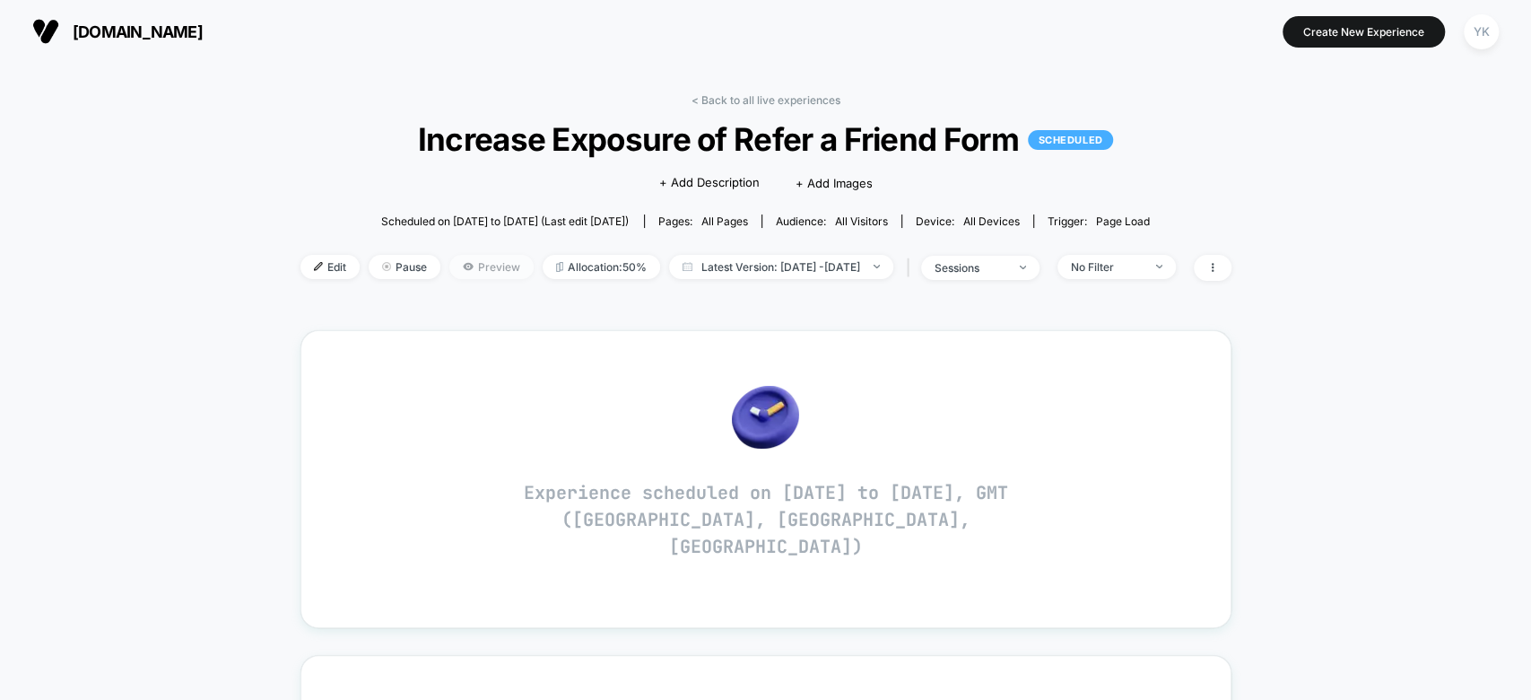
click at [463, 269] on span "Preview" at bounding box center [491, 267] width 84 height 24
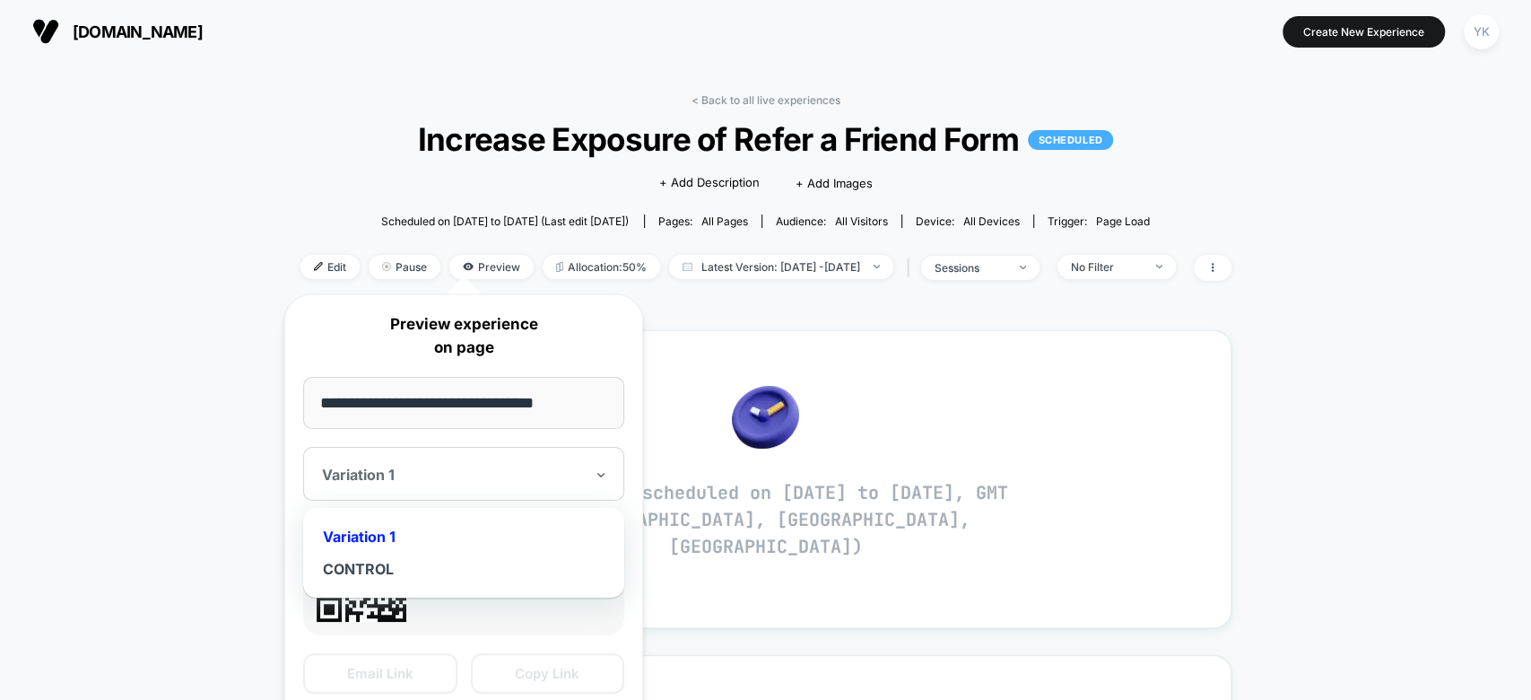
click at [518, 478] on div at bounding box center [453, 475] width 262 height 18
click at [492, 556] on div "CONTROL" at bounding box center [463, 569] width 303 height 32
click at [511, 484] on div "CONTROL" at bounding box center [453, 475] width 266 height 22
click at [510, 528] on div "Variation 1" at bounding box center [463, 536] width 303 height 32
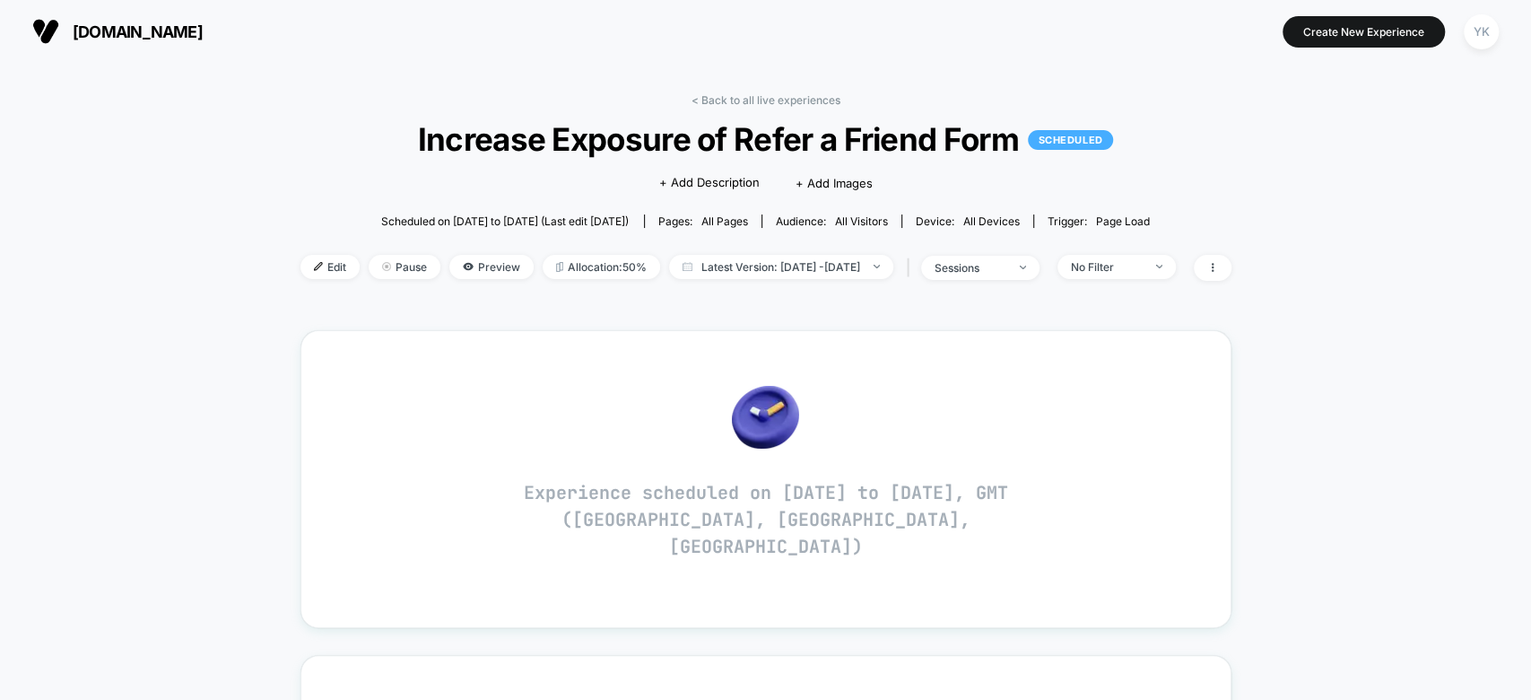
click at [467, 276] on div "Edit Pause Preview Allocation: 50% Latest Version: [DATE] - [DATE] | sessions N…" at bounding box center [766, 268] width 931 height 26
click at [464, 267] on span "Preview" at bounding box center [491, 267] width 84 height 24
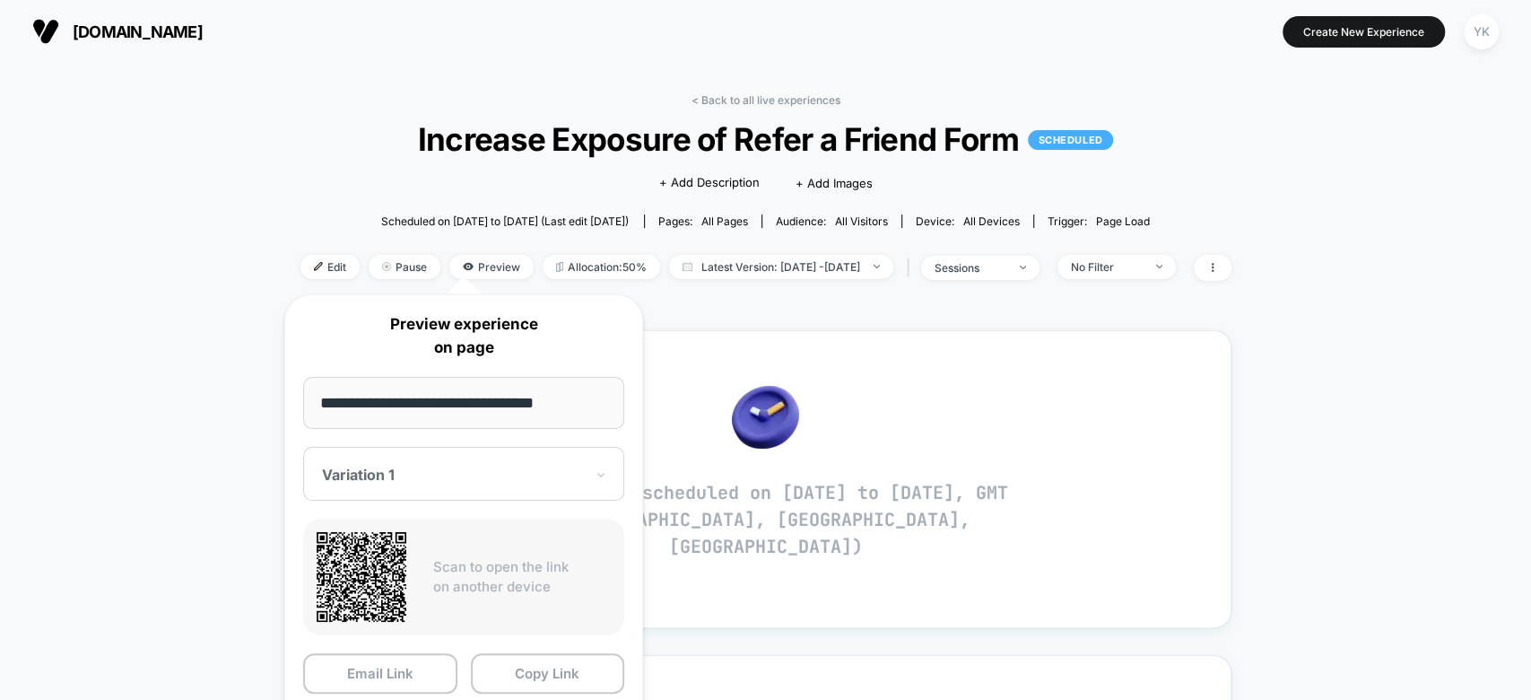
click at [336, 589] on icon at bounding box center [362, 577] width 90 height 90
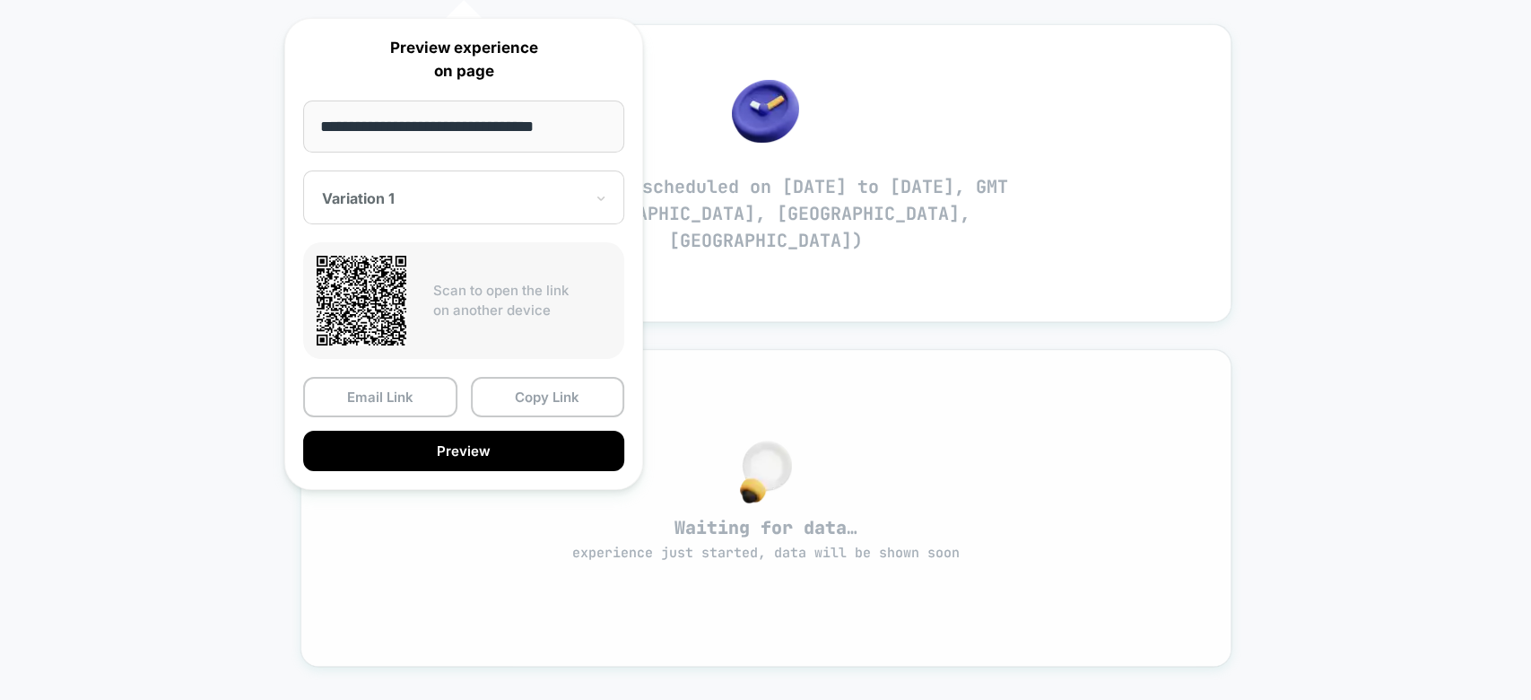
scroll to position [310, 0]
click at [550, 405] on button "Copy Link" at bounding box center [548, 397] width 154 height 40
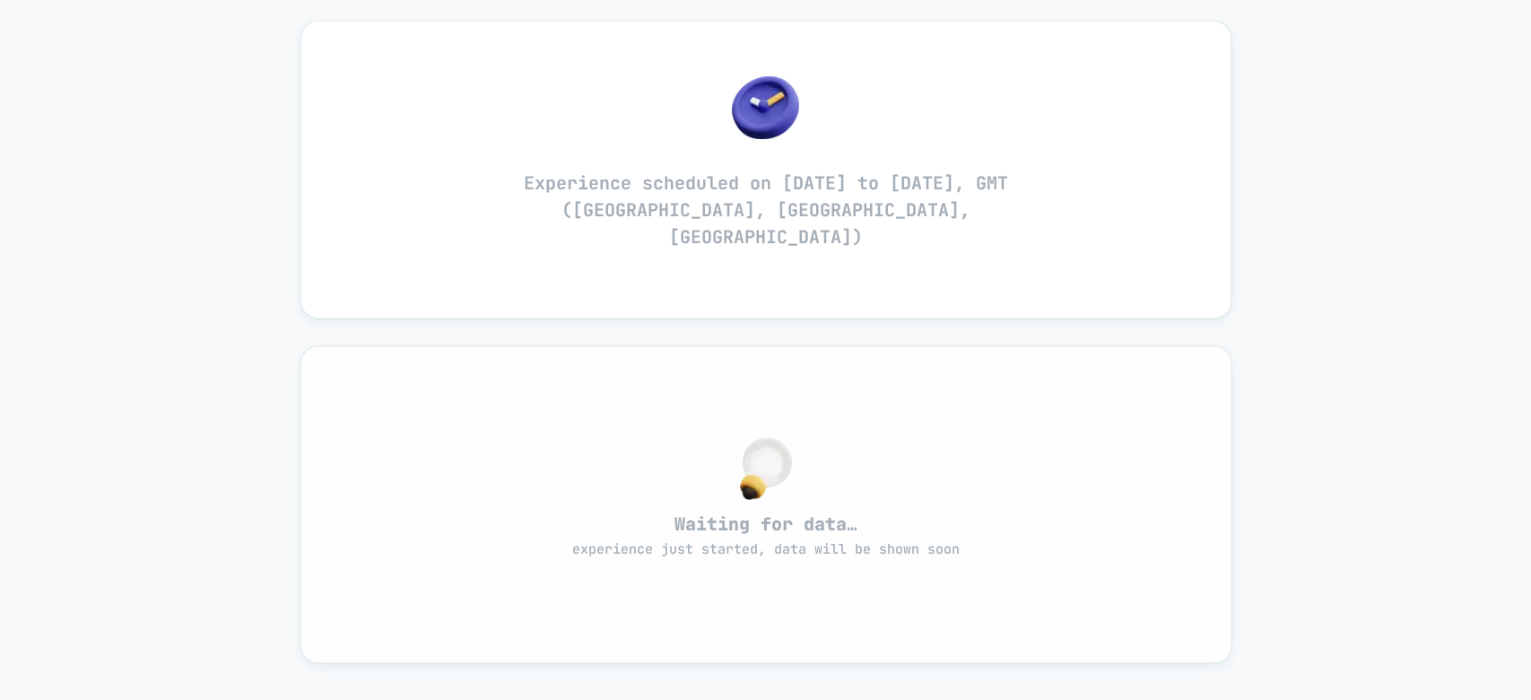
scroll to position [0, 0]
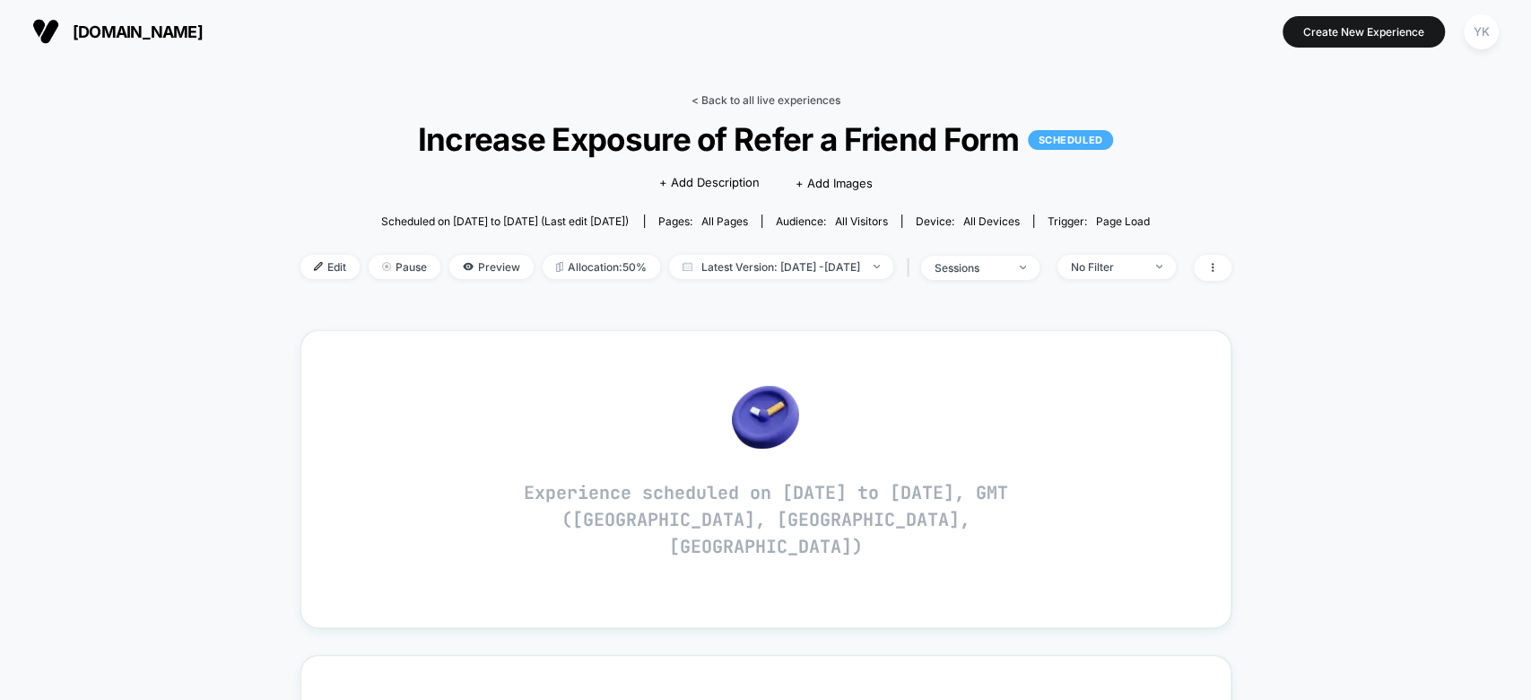
click at [790, 99] on link "< Back to all live experiences" at bounding box center [766, 99] width 149 height 13
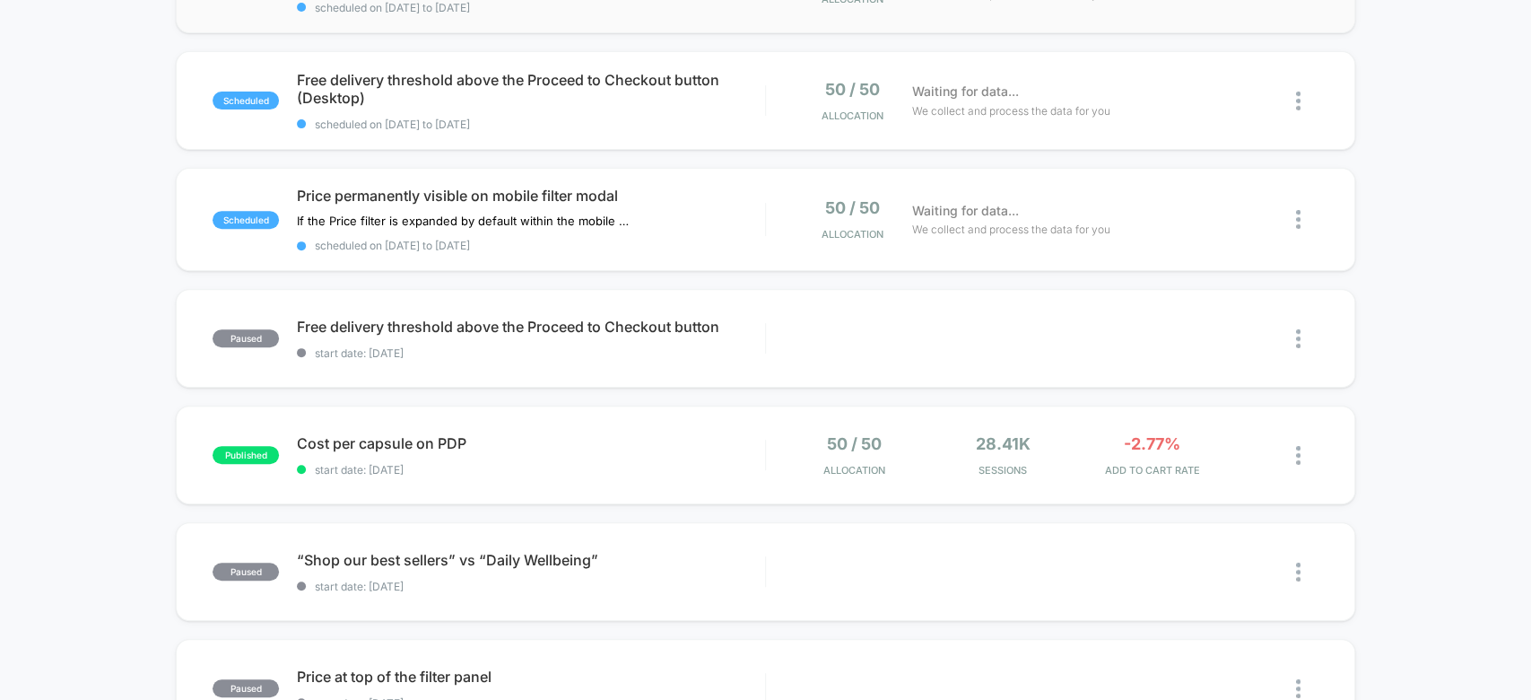
scroll to position [379, 0]
click at [415, 432] on span "Cost per capsule on PDP Click to edit experience details" at bounding box center [530, 441] width 467 height 18
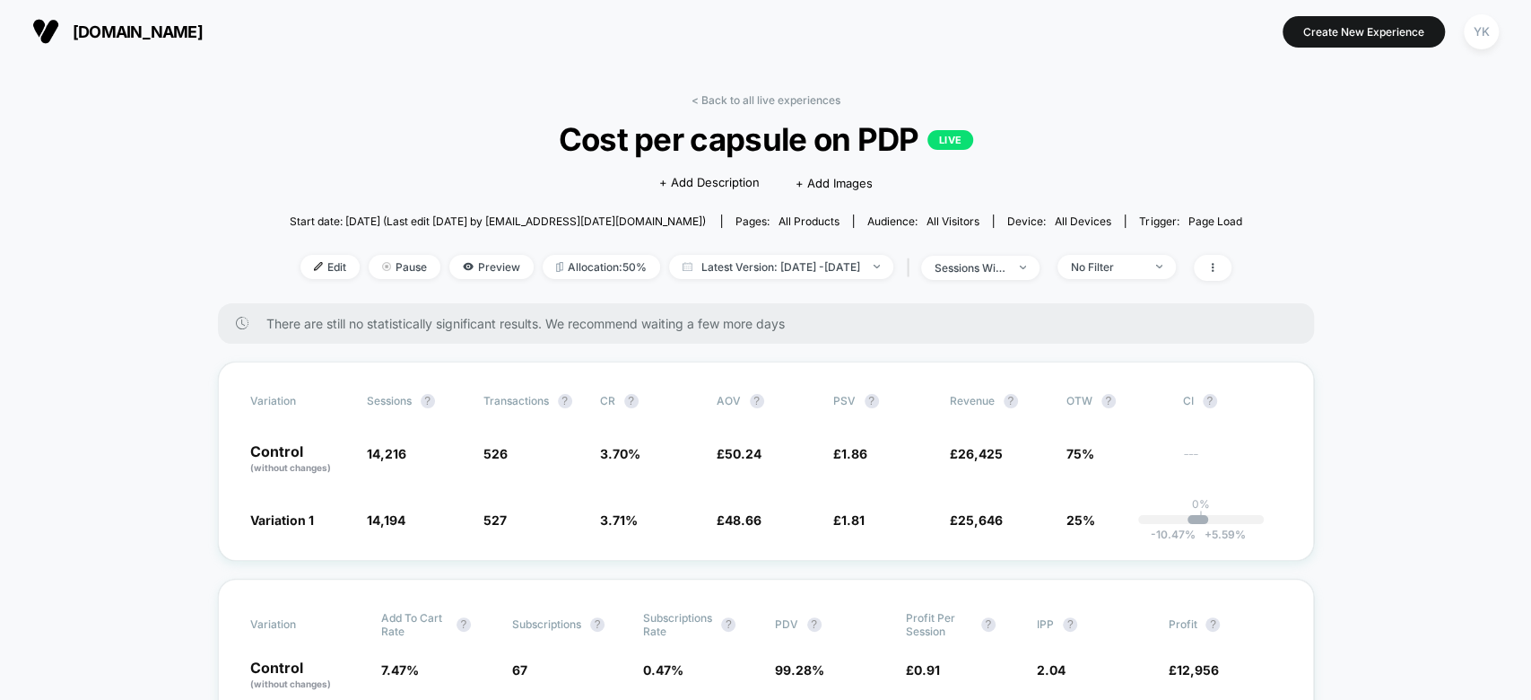
click at [557, 128] on span "Cost per capsule on PDP LIVE" at bounding box center [765, 139] width 857 height 38
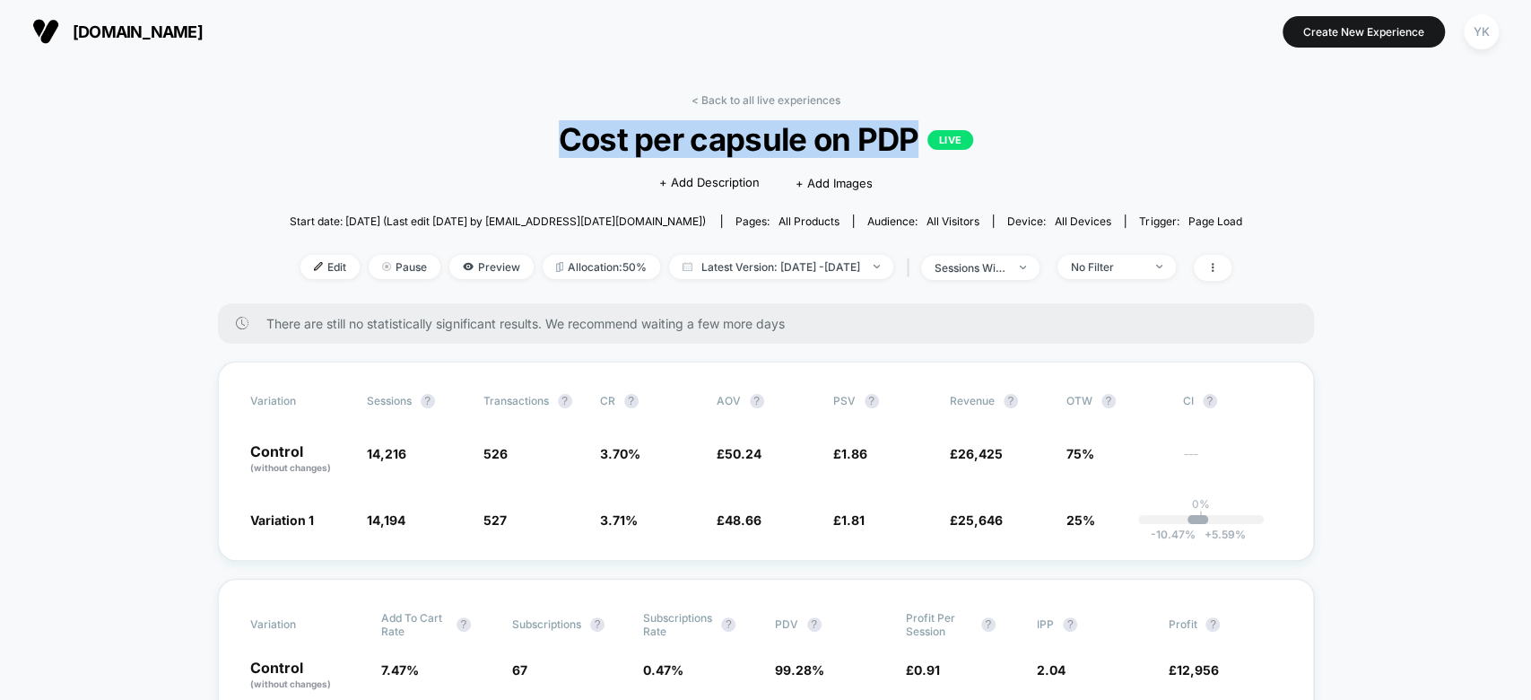
drag, startPoint x: 558, startPoint y: 128, endPoint x: 892, endPoint y: 132, distance: 333.8
click at [892, 132] on span "Cost per capsule on PDP LIVE" at bounding box center [765, 139] width 857 height 38
copy span "Cost per capsule on PDP"
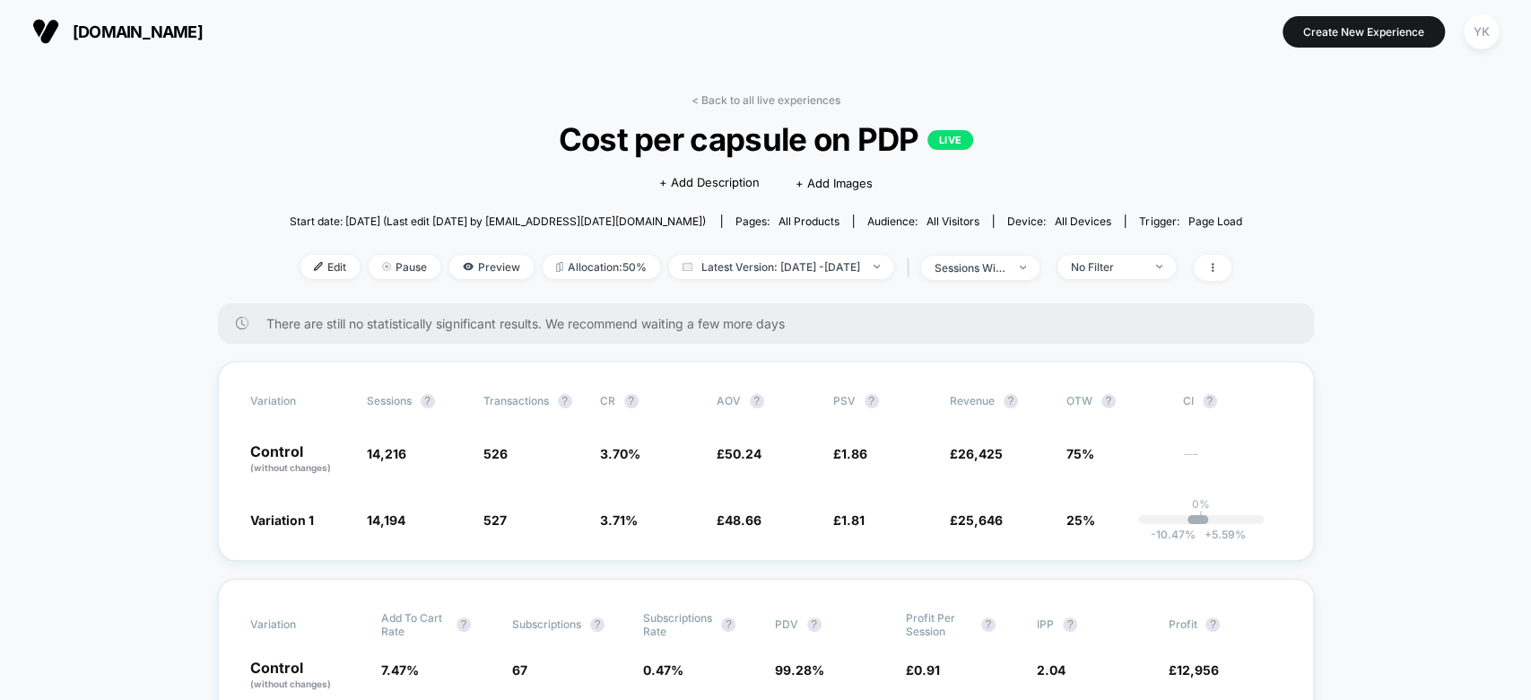
click at [750, 108] on div "< Back to all live experiences Cost per capsule on PDP LIVE Click to edit exper…" at bounding box center [766, 198] width 953 height 210
click at [742, 105] on link "< Back to all live experiences" at bounding box center [766, 99] width 149 height 13
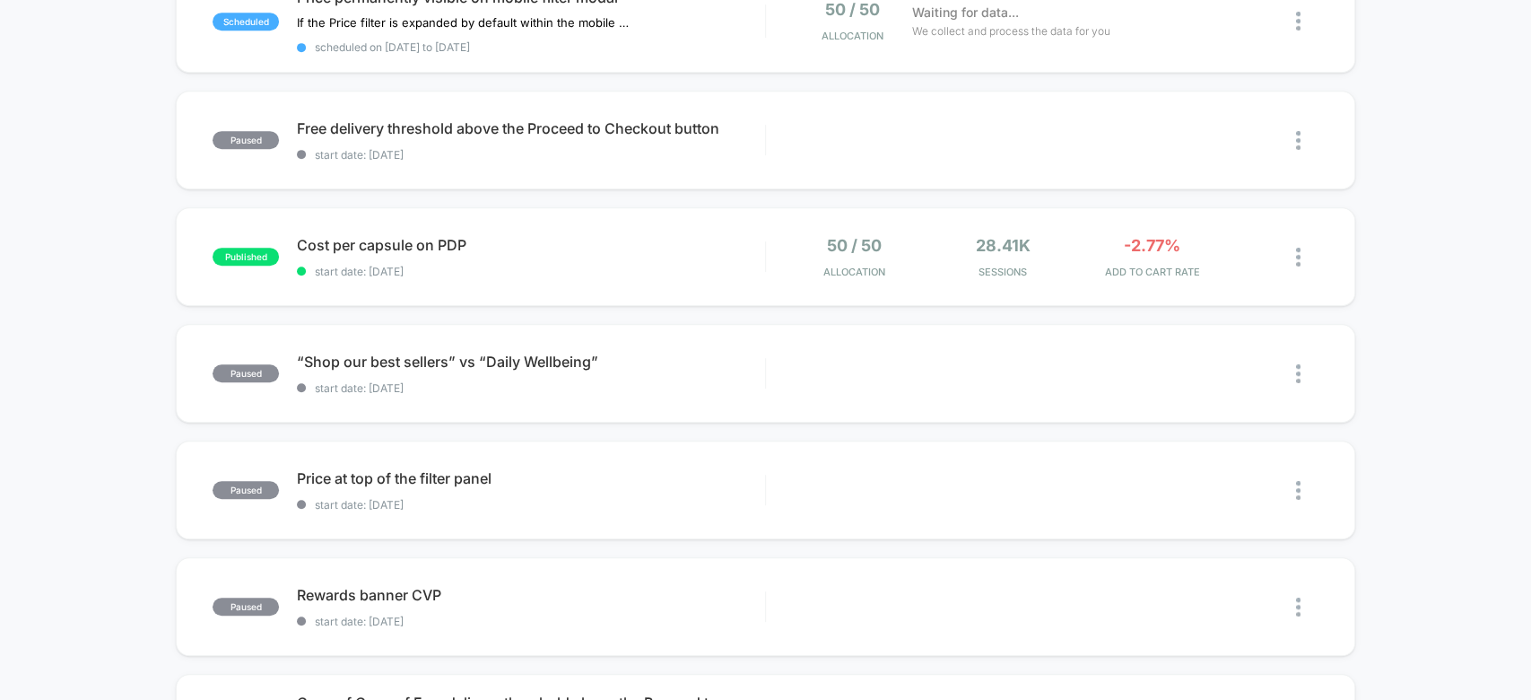
scroll to position [593, 0]
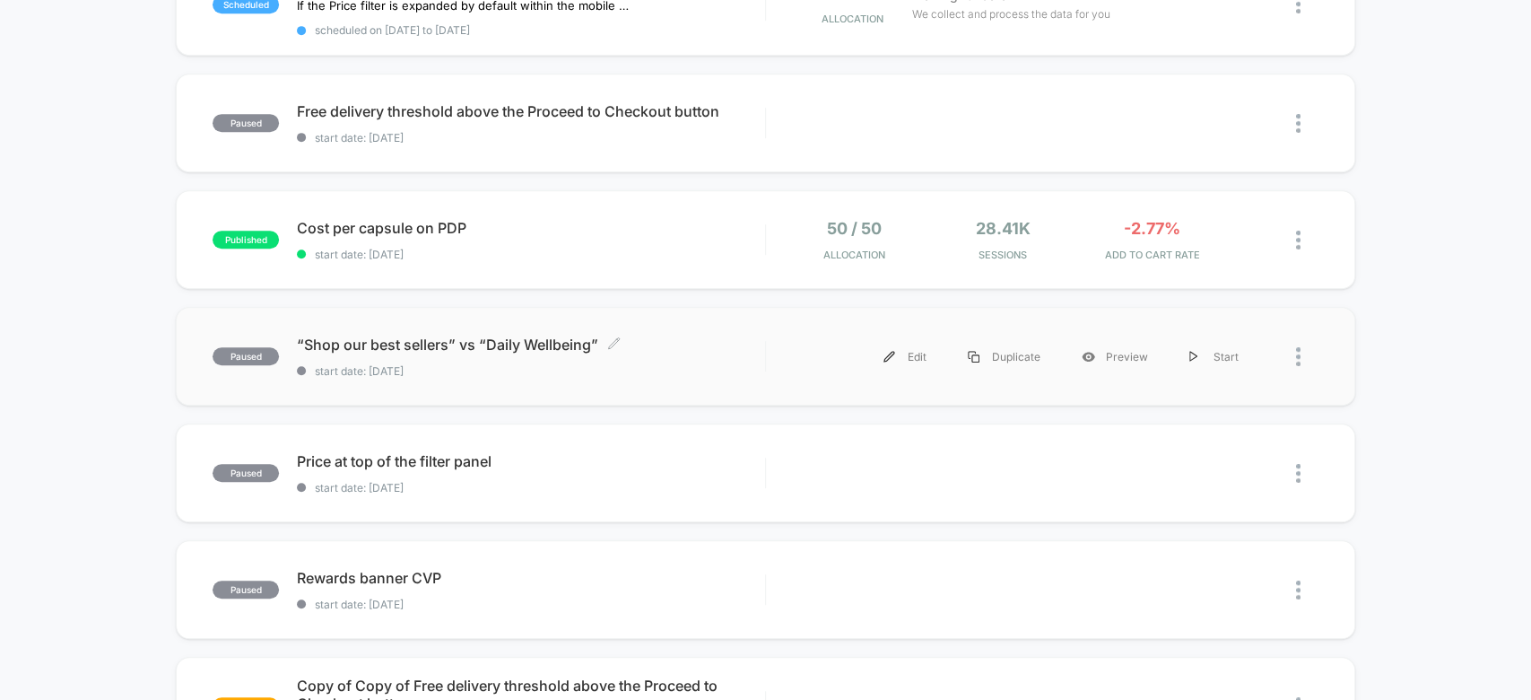
click at [684, 364] on span "start date: [DATE]" at bounding box center [530, 370] width 467 height 13
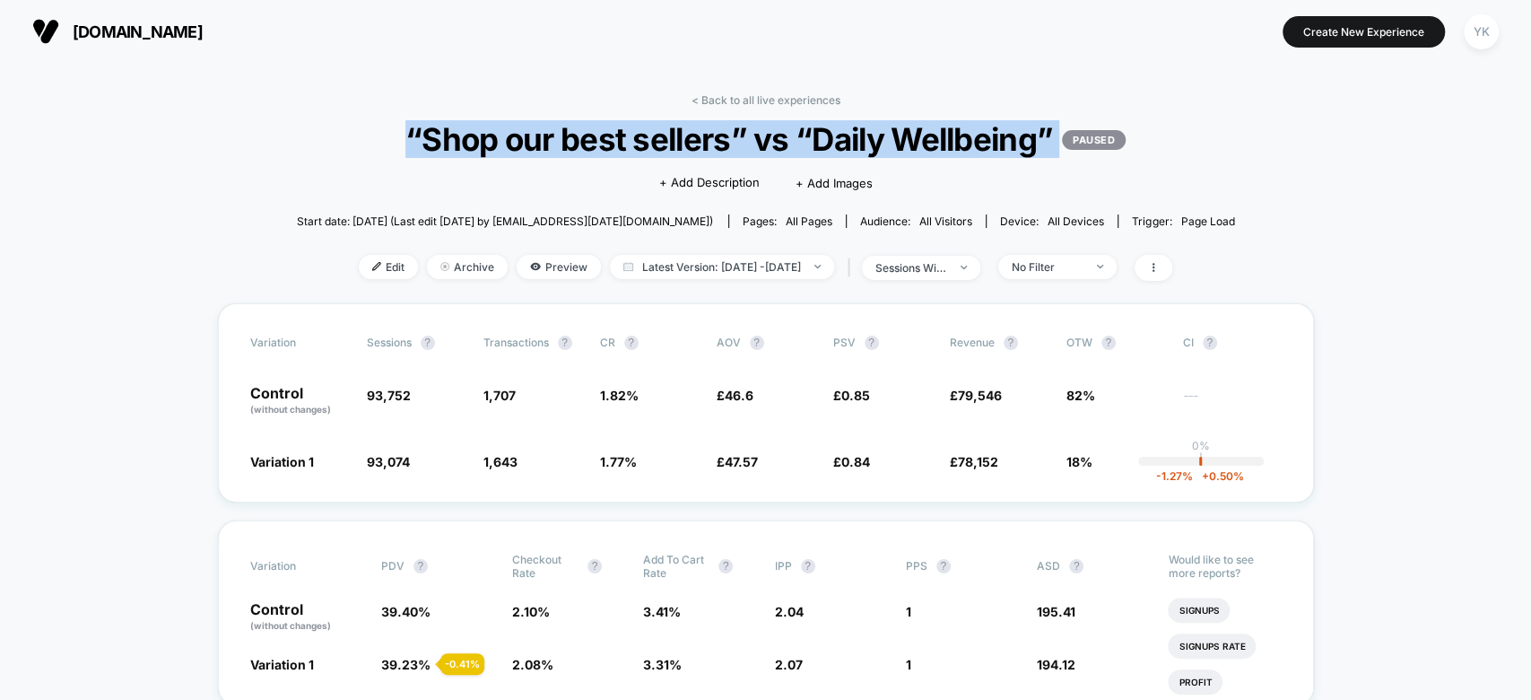
drag, startPoint x: 399, startPoint y: 129, endPoint x: 1060, endPoint y: 126, distance: 661.2
click at [1060, 126] on span "“Shop our best sellers” vs “Daily Wellbeing” PAUSED" at bounding box center [766, 139] width 844 height 38
copy span "“Shop our best sellers” vs “Daily Wellbeing” PAUSED"
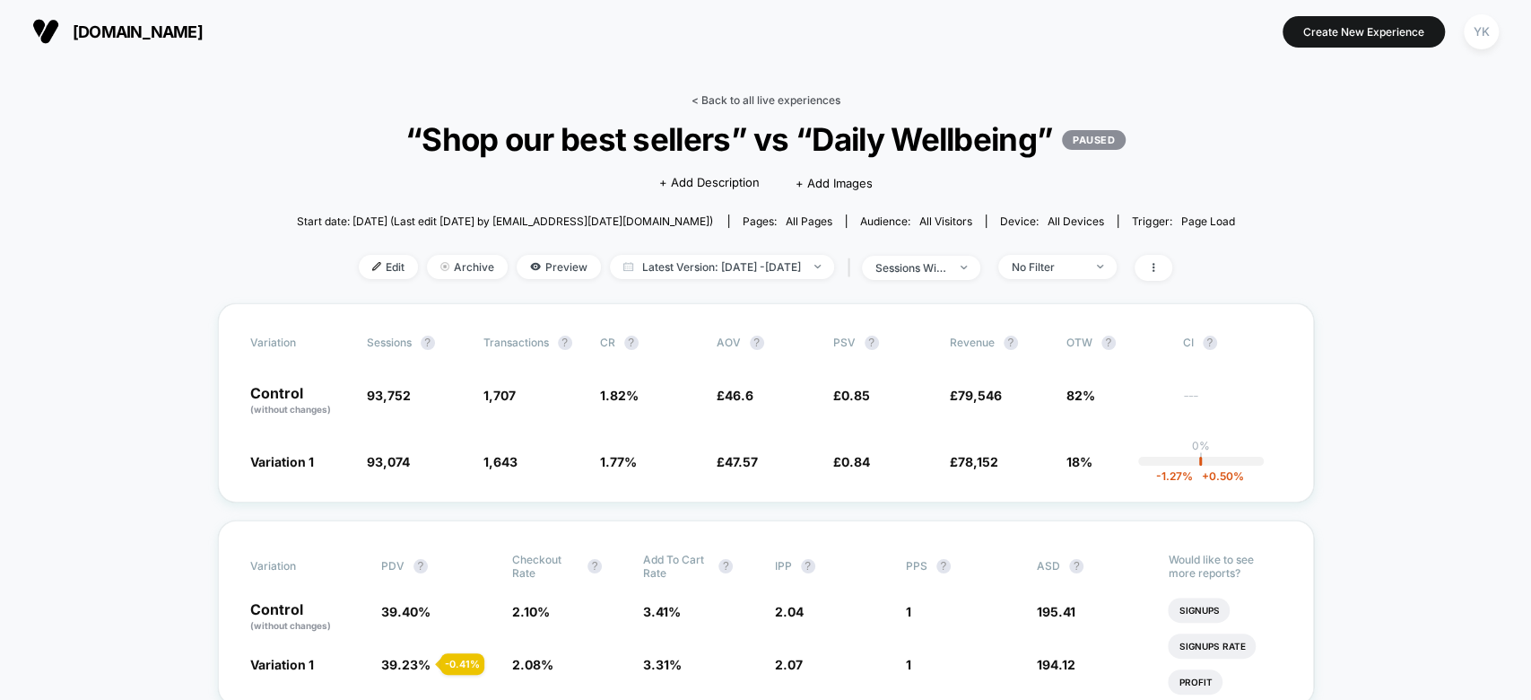
click at [704, 104] on link "< Back to all live experiences" at bounding box center [766, 99] width 149 height 13
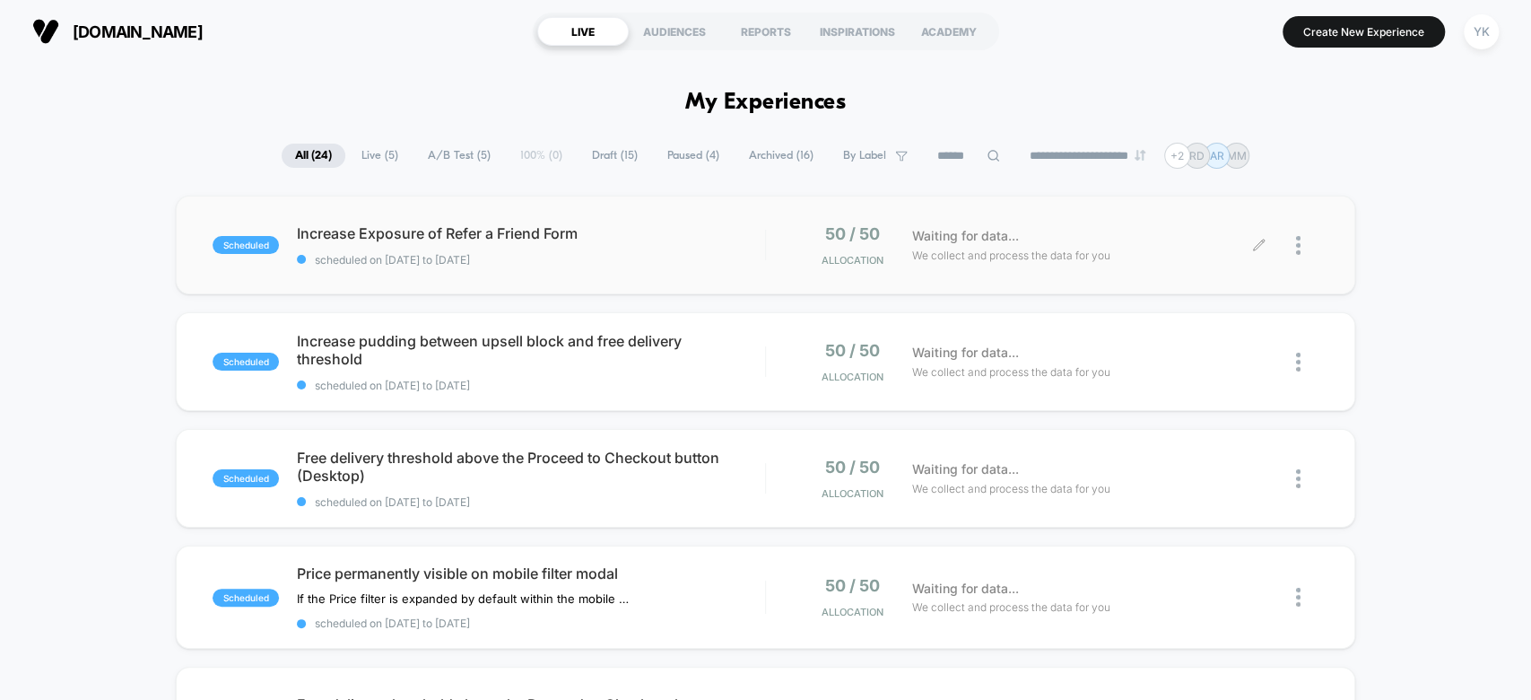
click at [1290, 253] on div at bounding box center [1289, 245] width 59 height 42
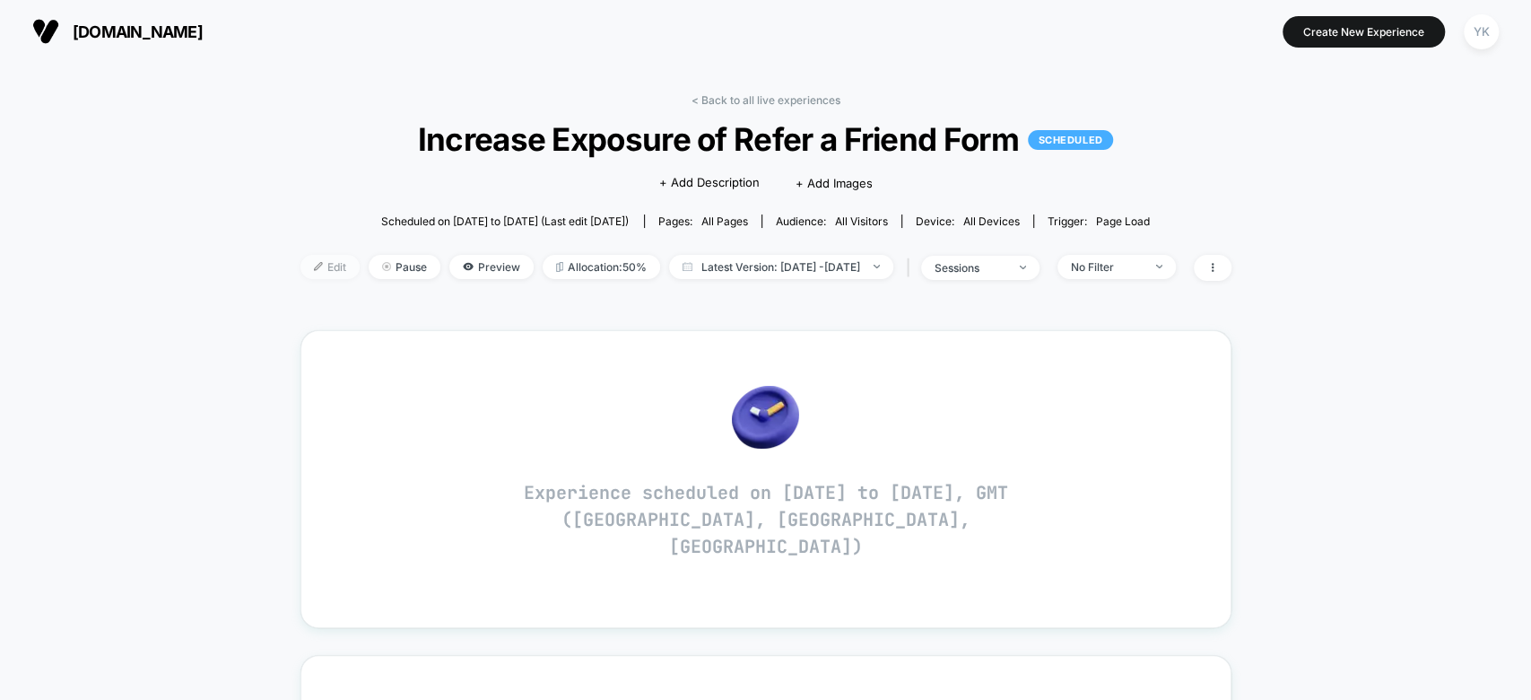
click at [311, 269] on span "Edit" at bounding box center [330, 267] width 59 height 24
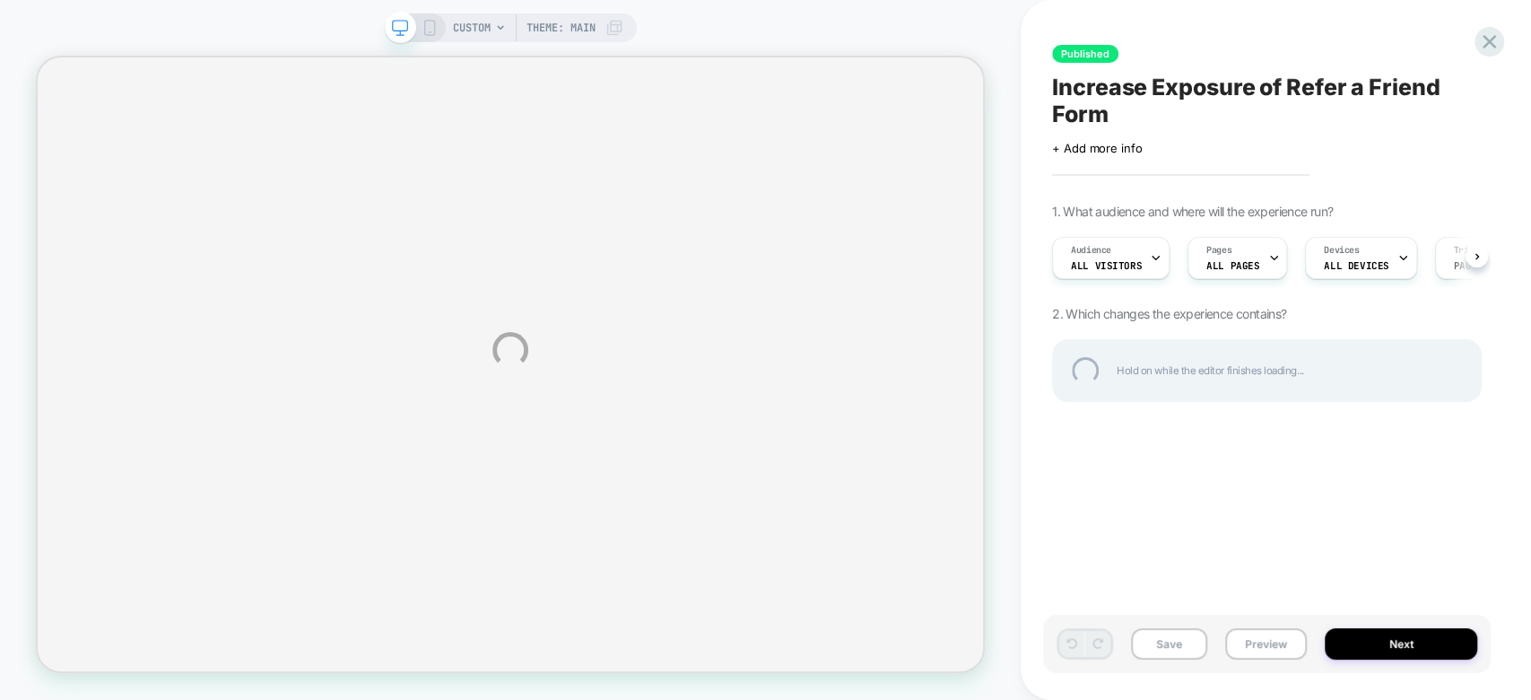
click at [1393, 648] on div "CUSTOM Theme: MAIN Published Increase Exposure of Refer a Friend Form Click to …" at bounding box center [765, 350] width 1531 height 700
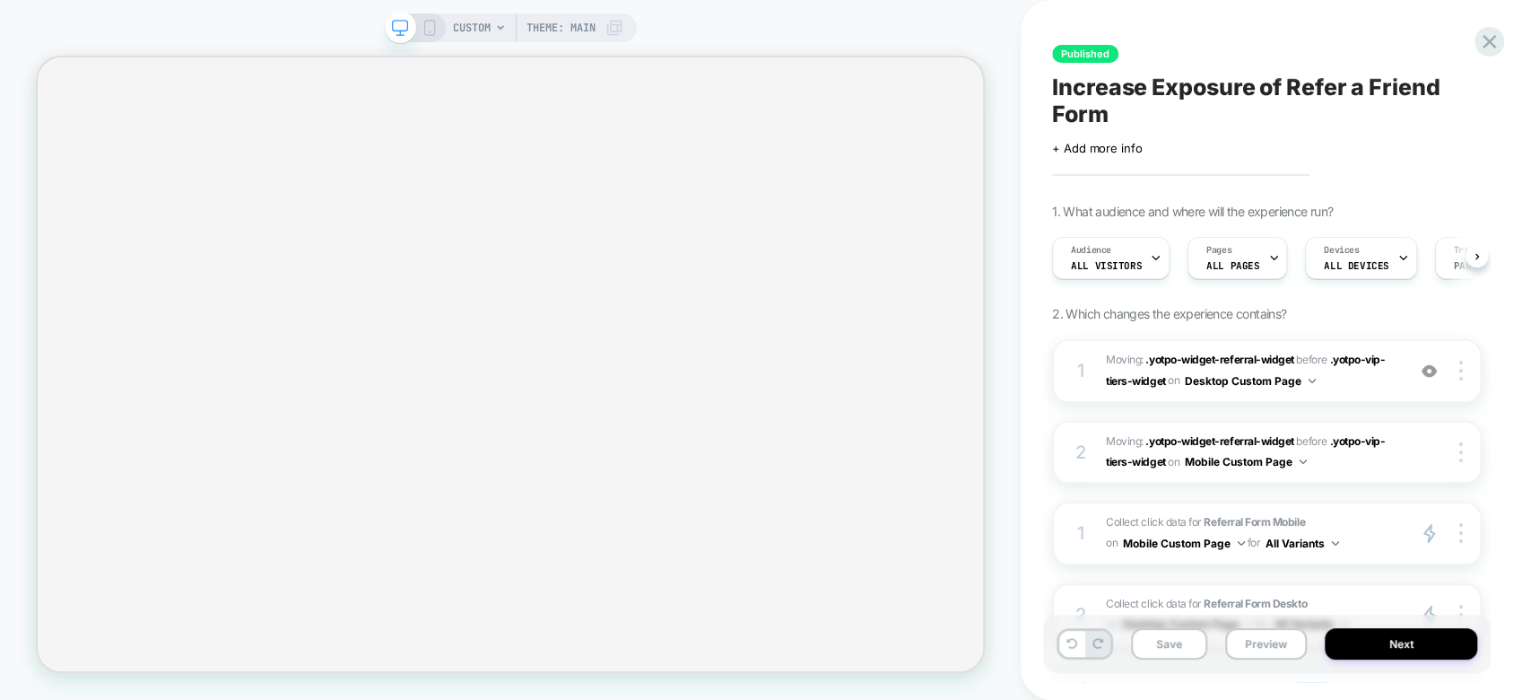
click at [1393, 648] on button "Next" at bounding box center [1401, 643] width 153 height 31
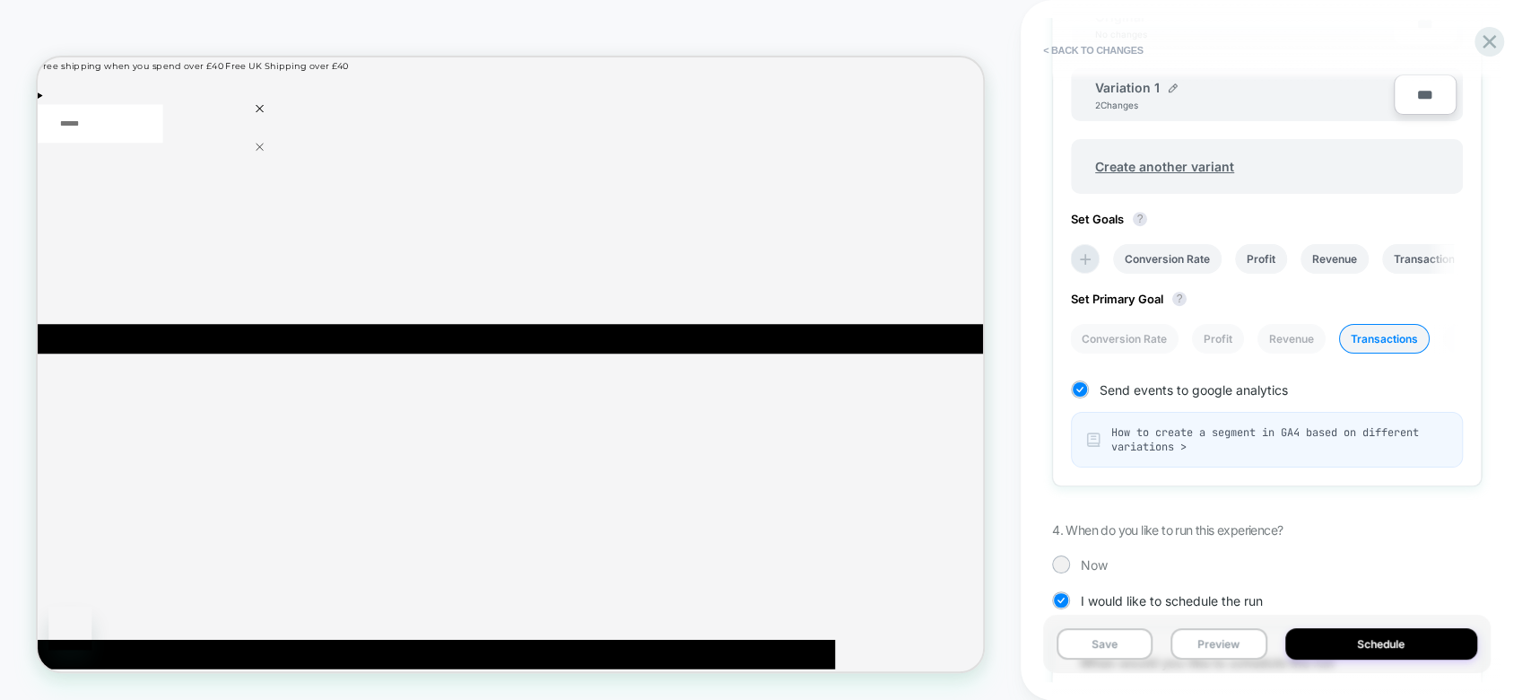
click at [1058, 573] on div "**********" at bounding box center [1267, 273] width 430 height 1429
click at [1060, 563] on div at bounding box center [1060, 563] width 13 height 13
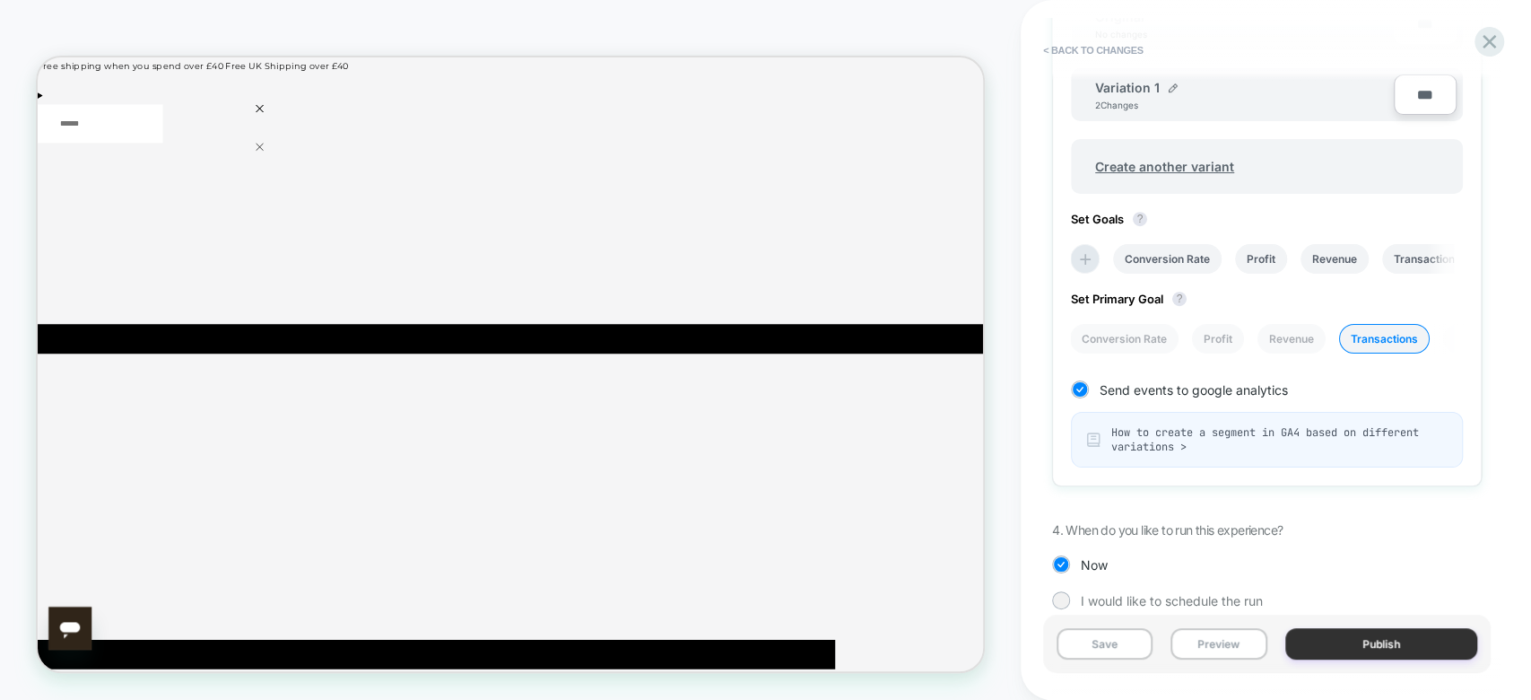
click at [1374, 655] on button "Publish" at bounding box center [1382, 643] width 193 height 31
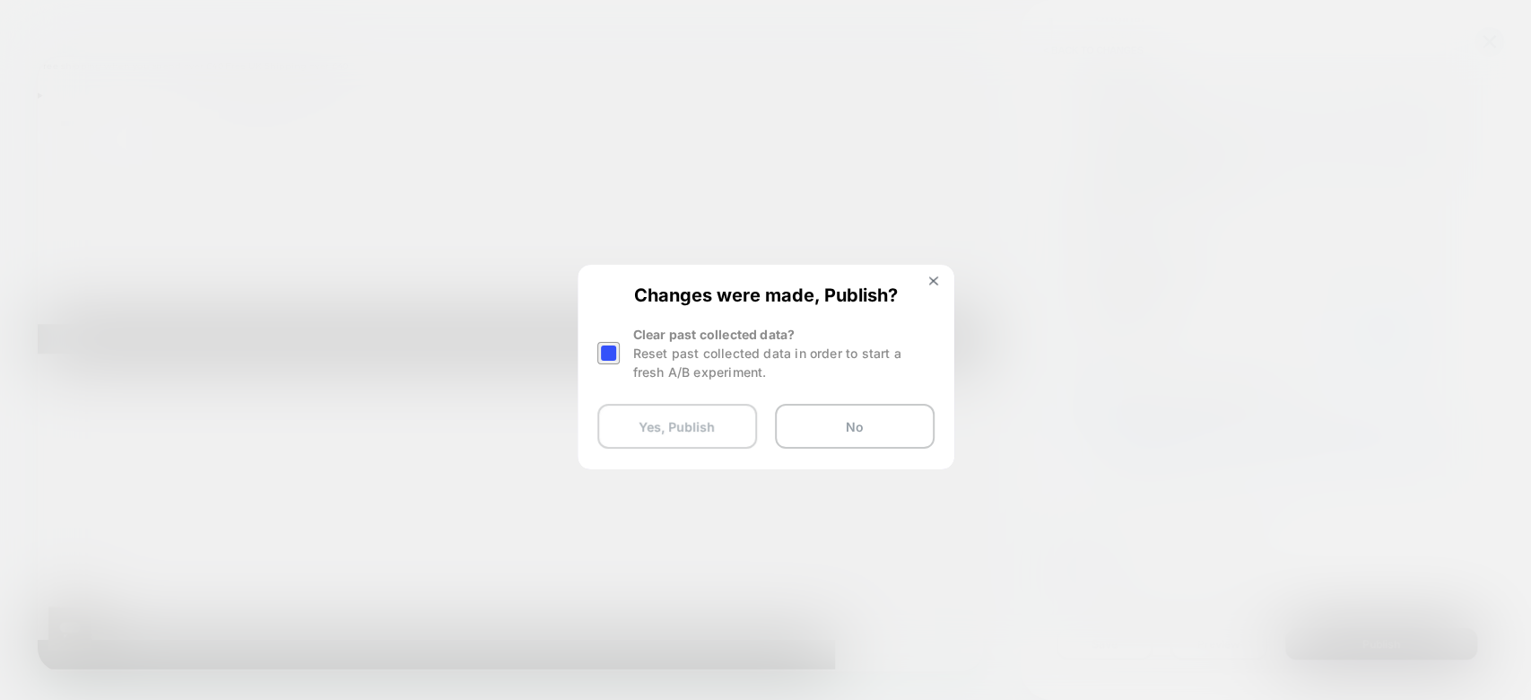
click at [666, 418] on button "Yes, Publish" at bounding box center [678, 426] width 160 height 45
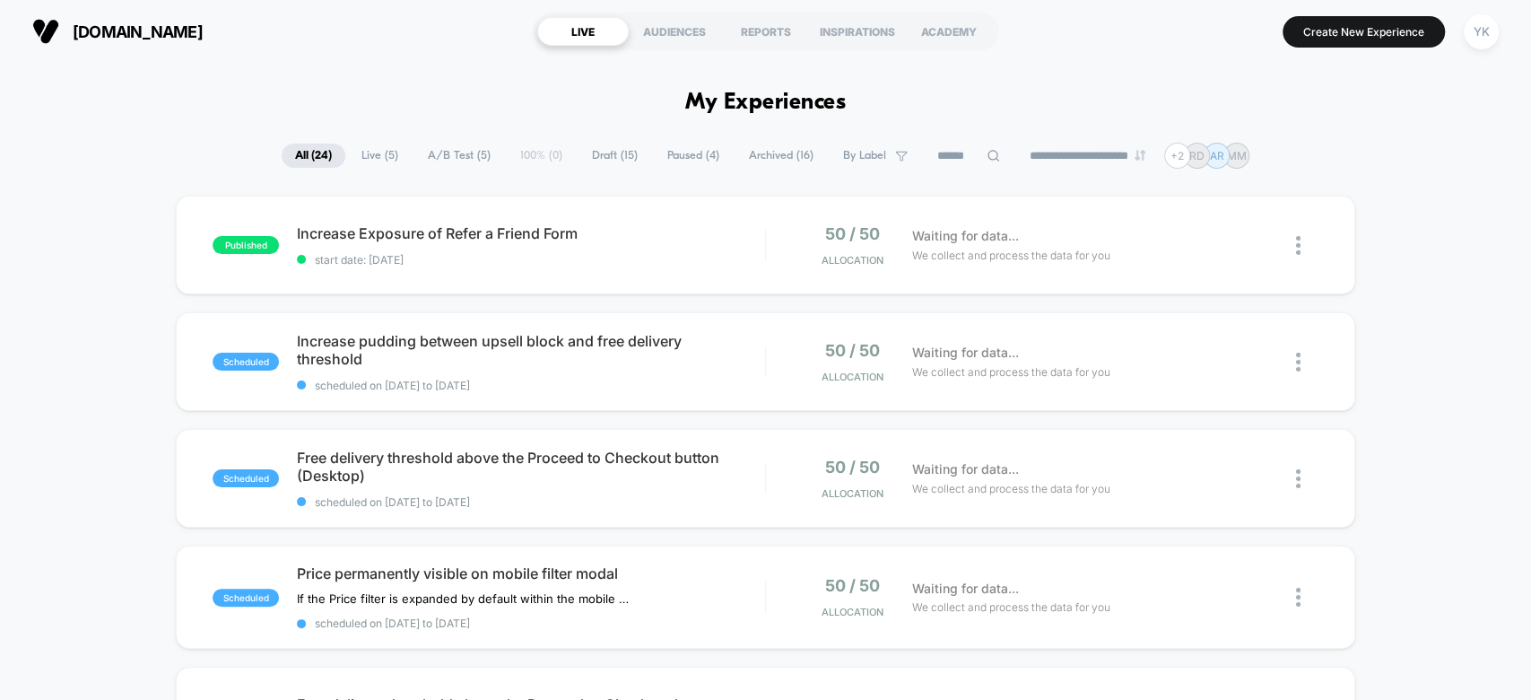
click at [756, 370] on div "Increase pudding between upsell block and free delivery threshold Click to edit…" at bounding box center [530, 362] width 467 height 60
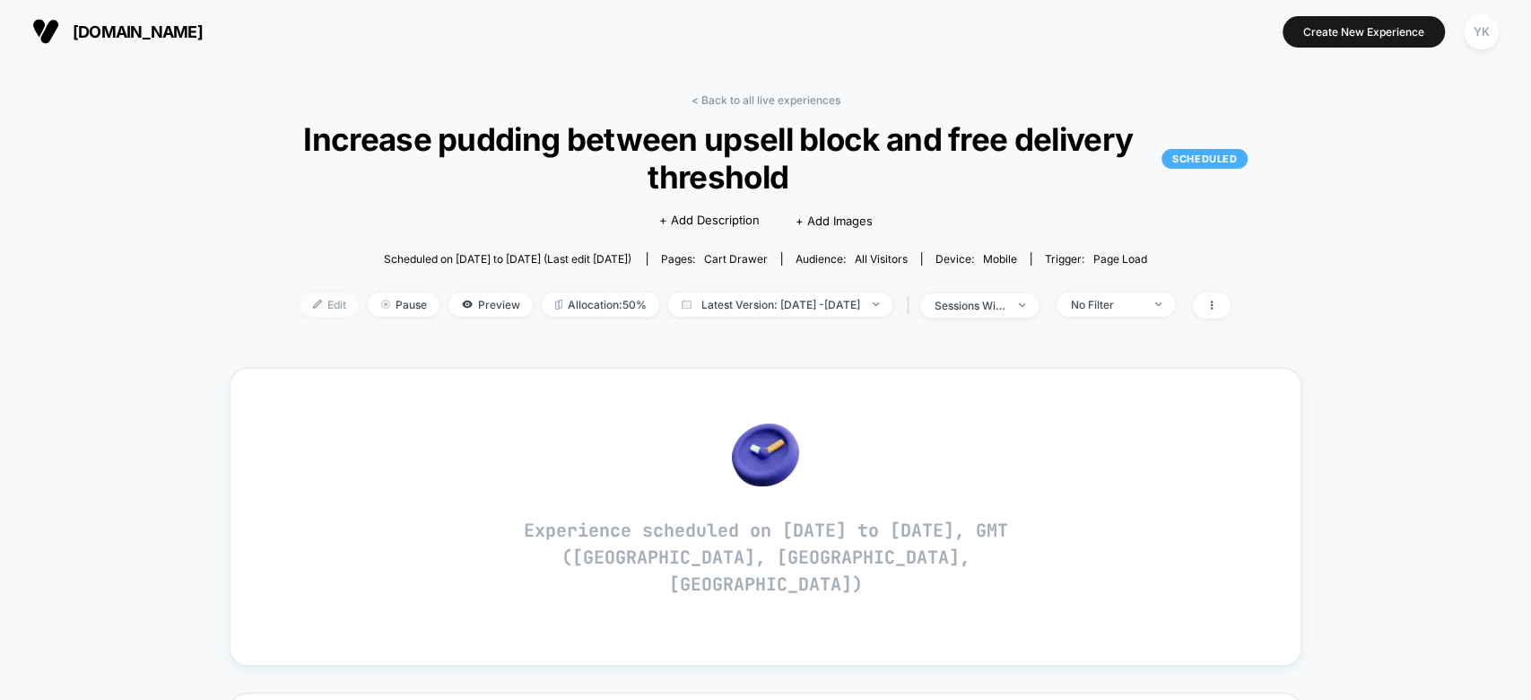
click at [311, 298] on span "Edit" at bounding box center [329, 304] width 59 height 24
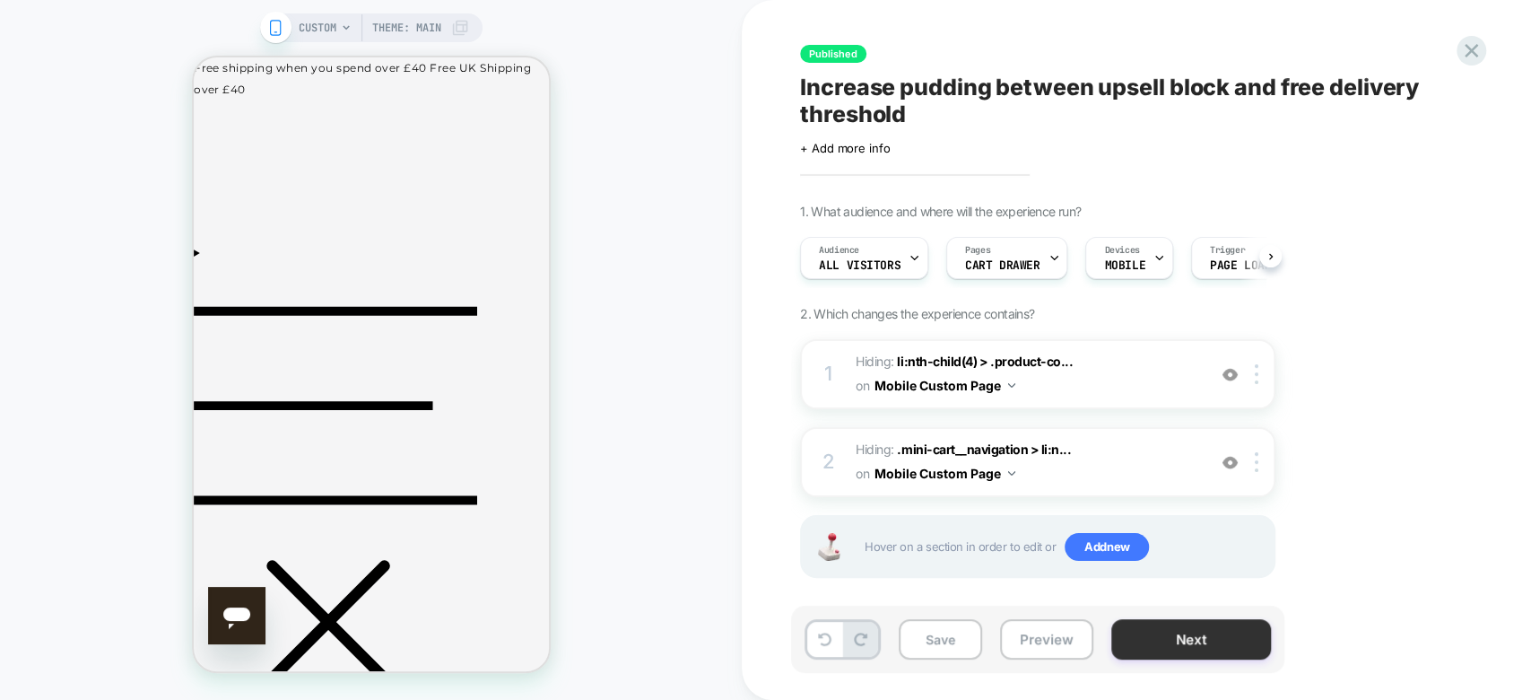
click at [1209, 647] on button "Next" at bounding box center [1192, 639] width 160 height 40
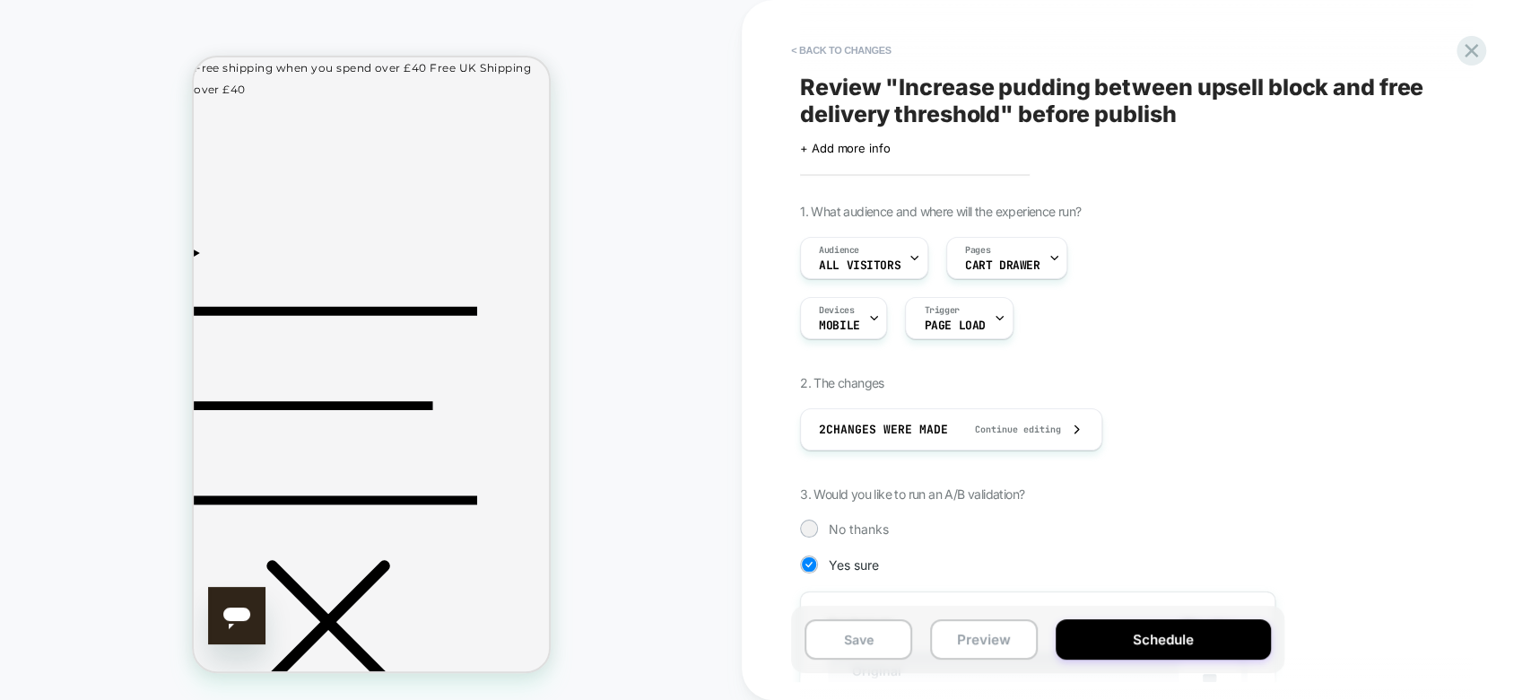
scroll to position [0, 1]
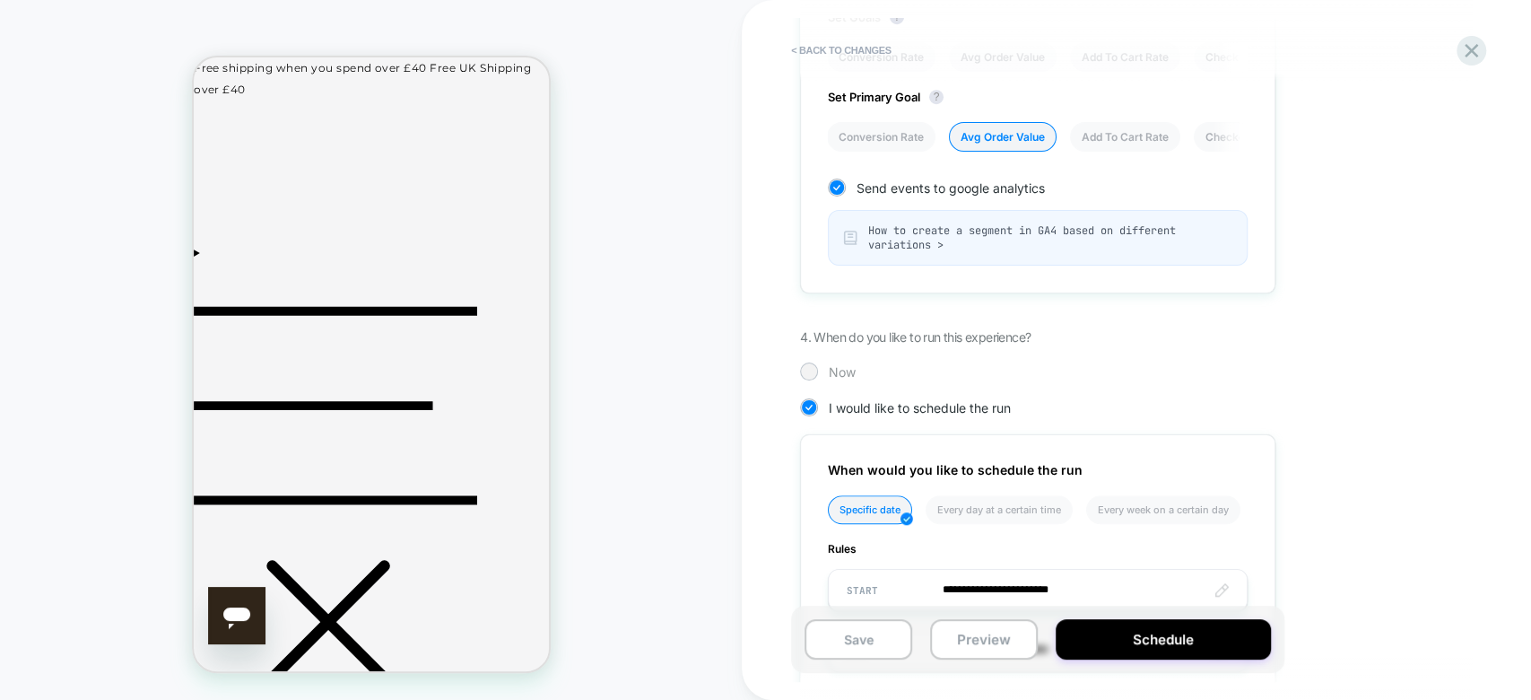
click at [809, 371] on div at bounding box center [808, 370] width 13 height 13
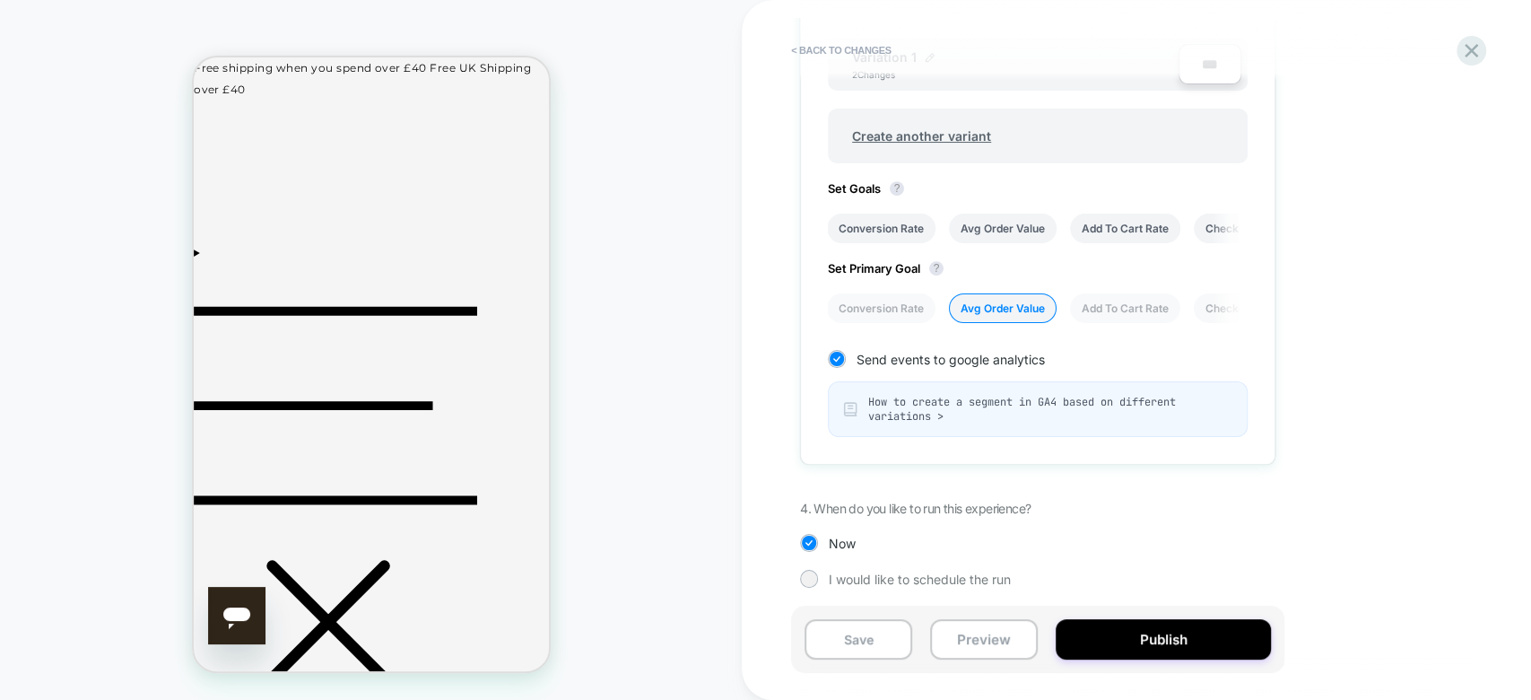
scroll to position [684, 0]
click at [1156, 640] on button "Publish" at bounding box center [1163, 639] width 215 height 40
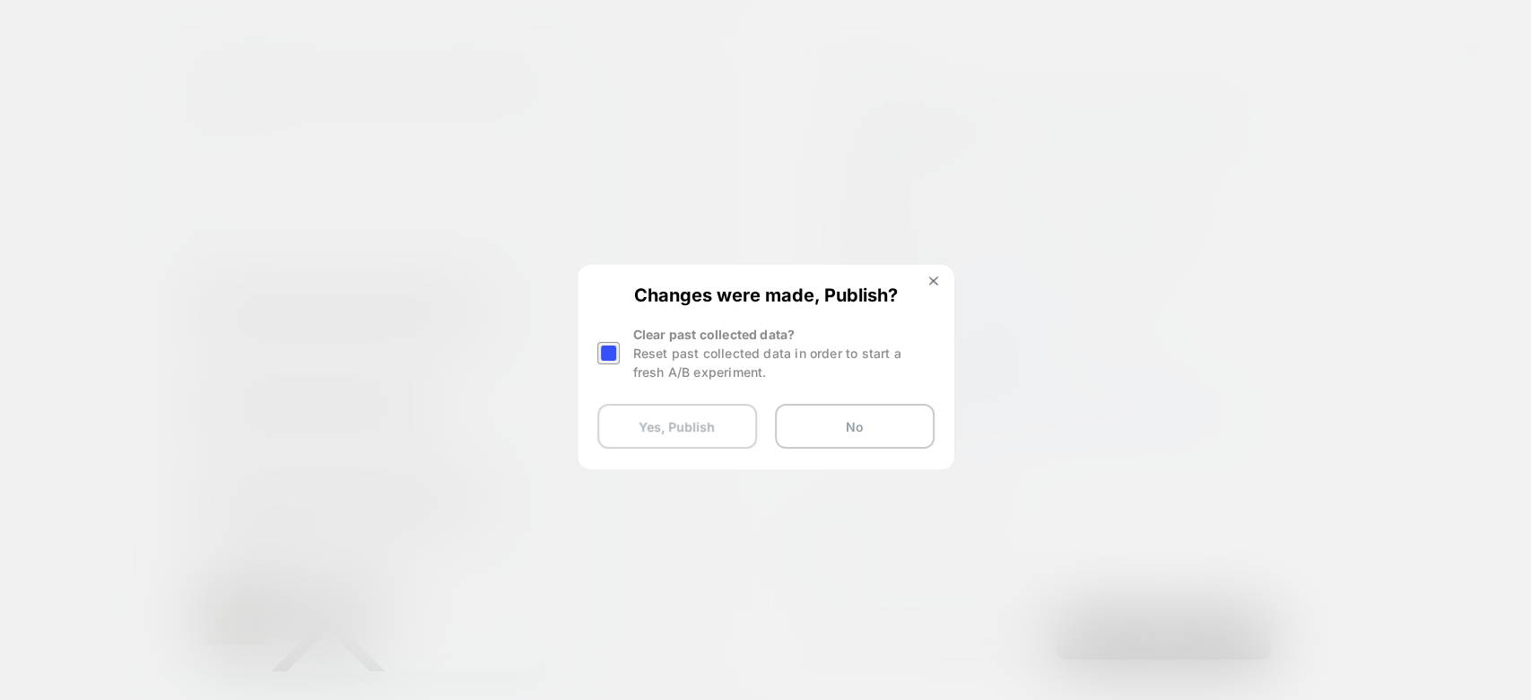
click at [712, 430] on button "Yes, Publish" at bounding box center [678, 426] width 160 height 45
click at [727, 426] on button "Yes, Publish" at bounding box center [678, 426] width 160 height 45
click at [876, 414] on button "No" at bounding box center [855, 426] width 160 height 45
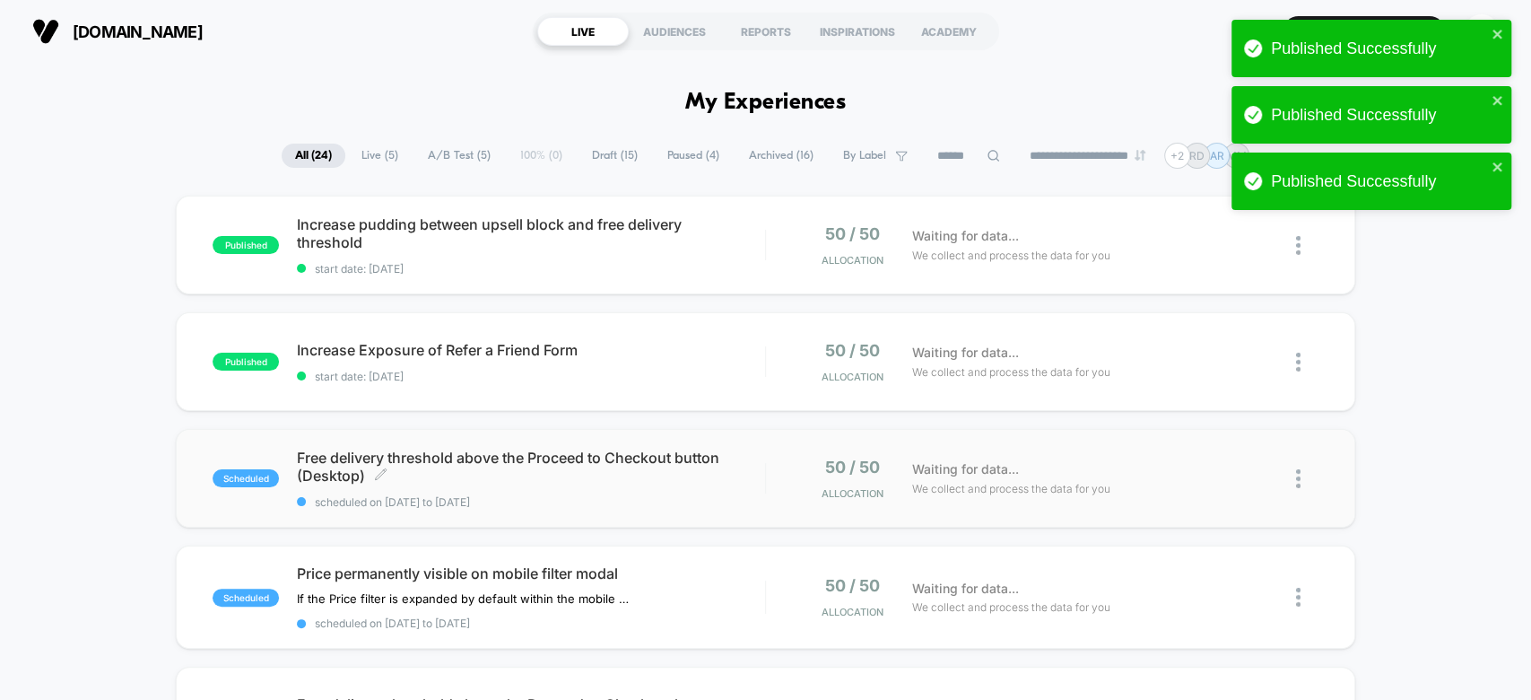
click at [682, 490] on div "Free delivery threshold above the Proceed to Checkout button (Desktop) Click to…" at bounding box center [530, 479] width 467 height 60
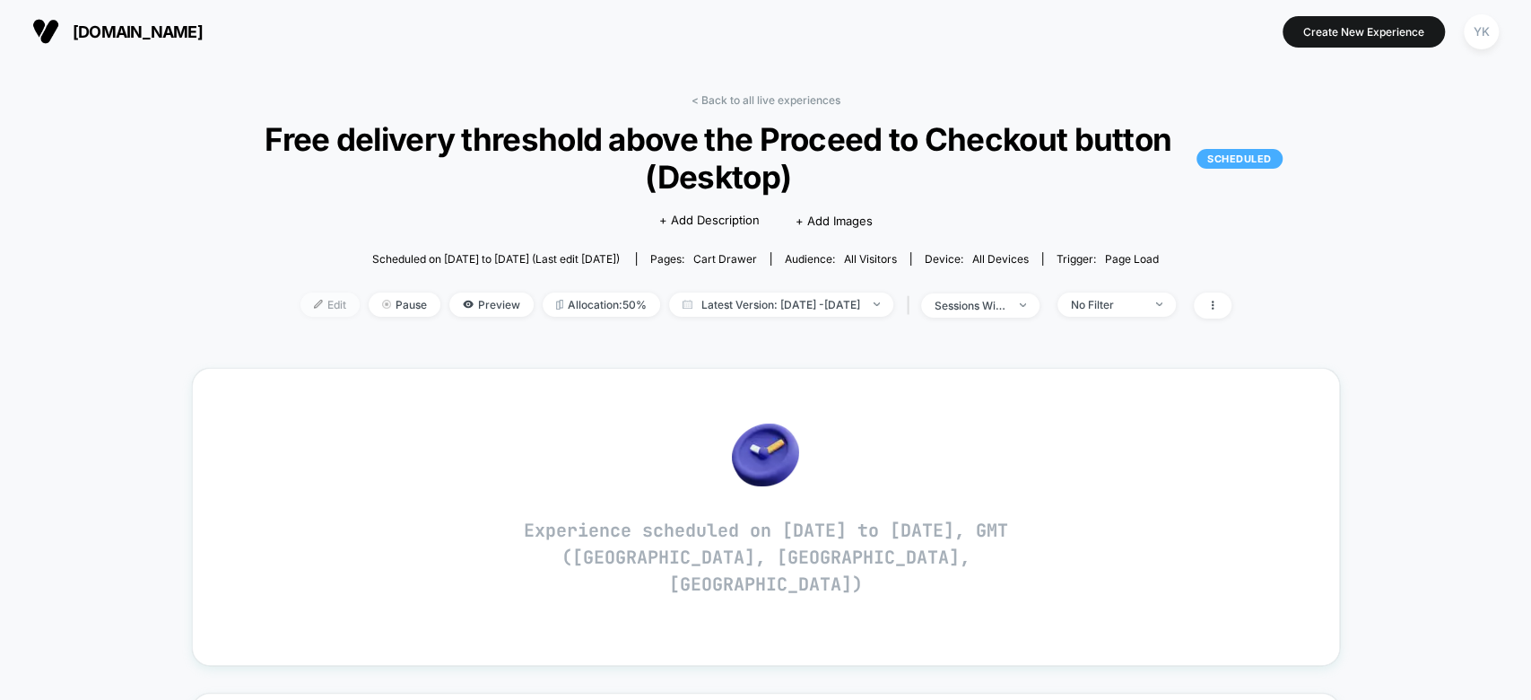
click at [302, 309] on span "Edit" at bounding box center [330, 304] width 59 height 24
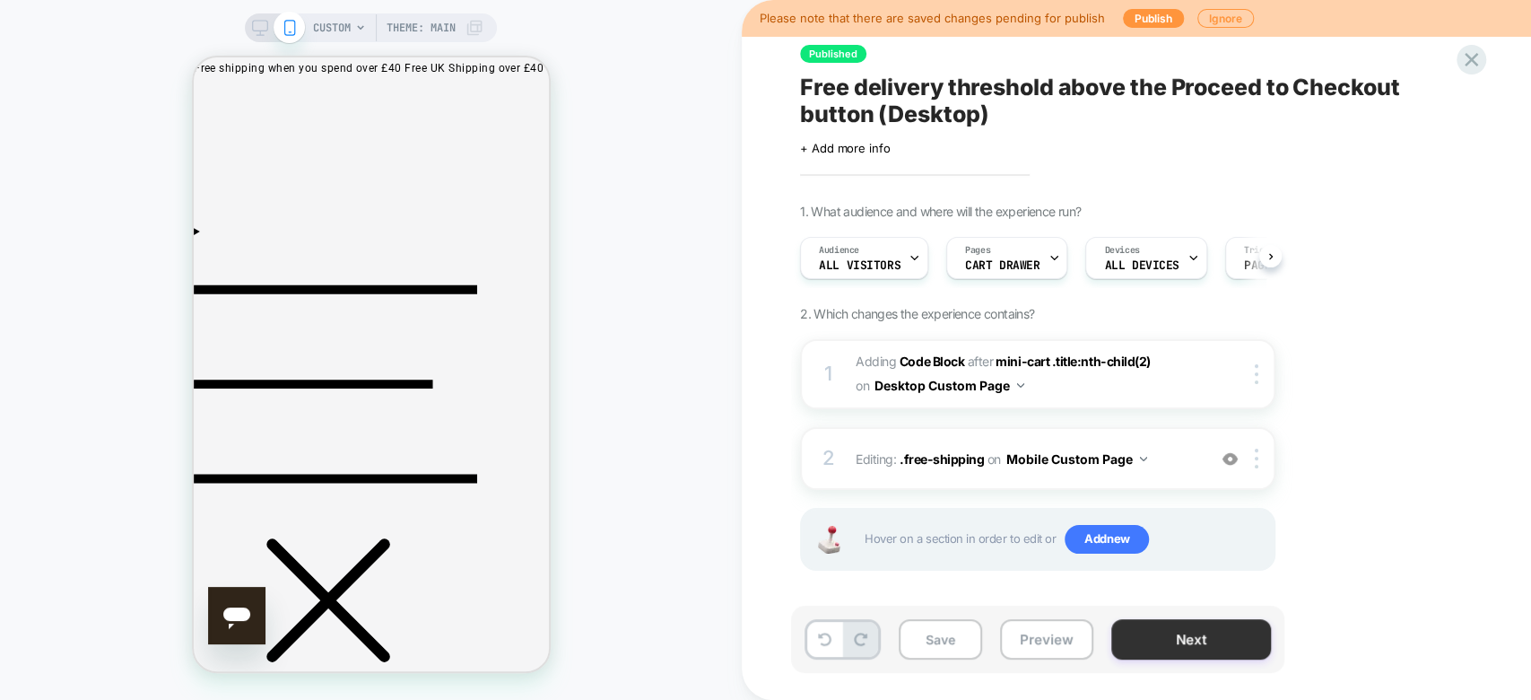
click at [1165, 643] on button "Next" at bounding box center [1192, 639] width 160 height 40
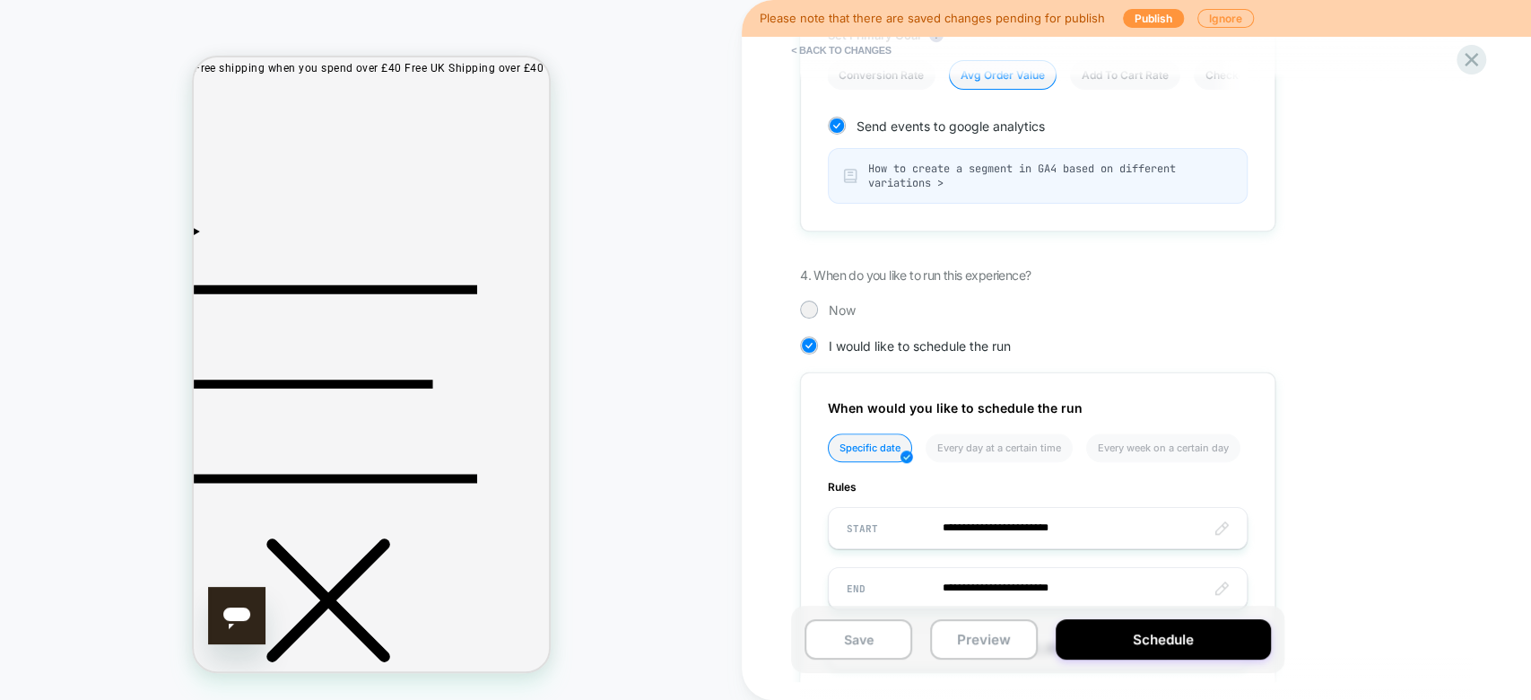
scroll to position [940, 0]
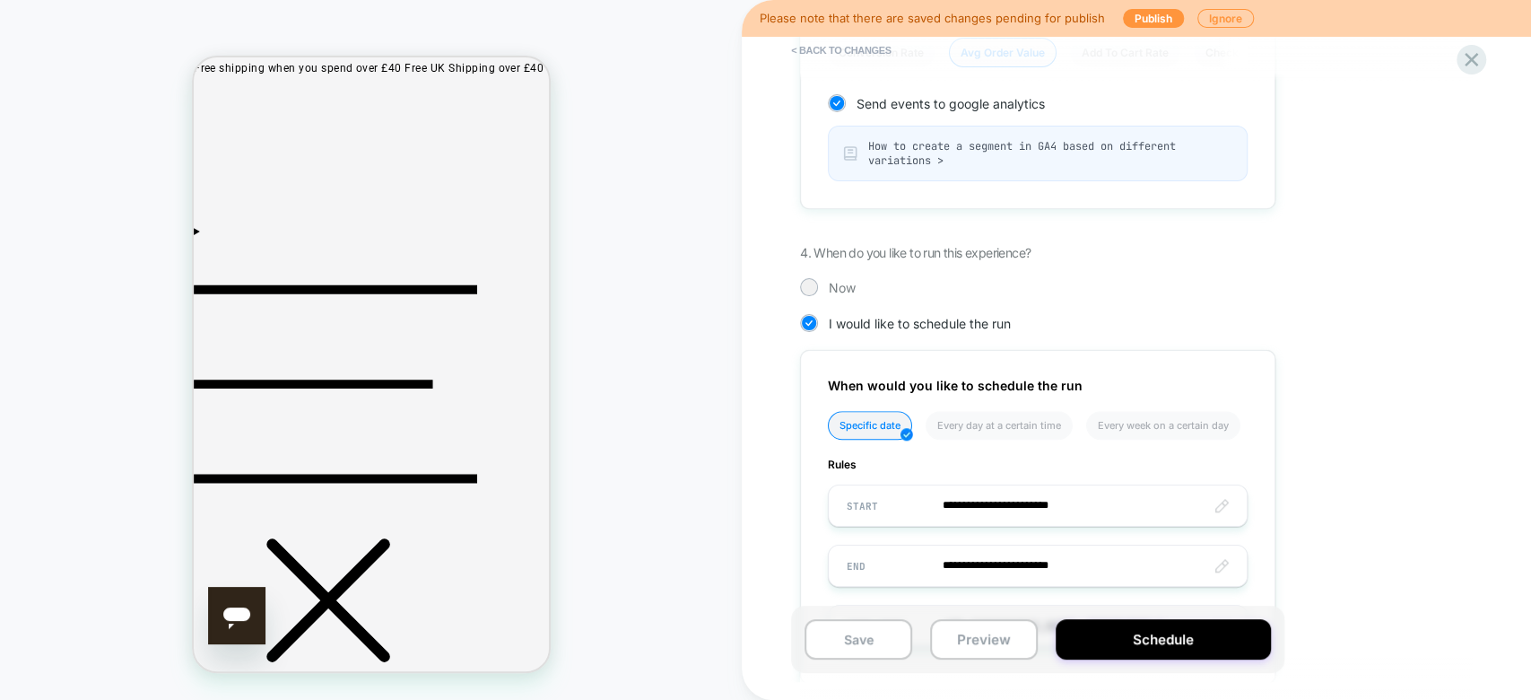
click at [806, 286] on div at bounding box center [808, 286] width 13 height 13
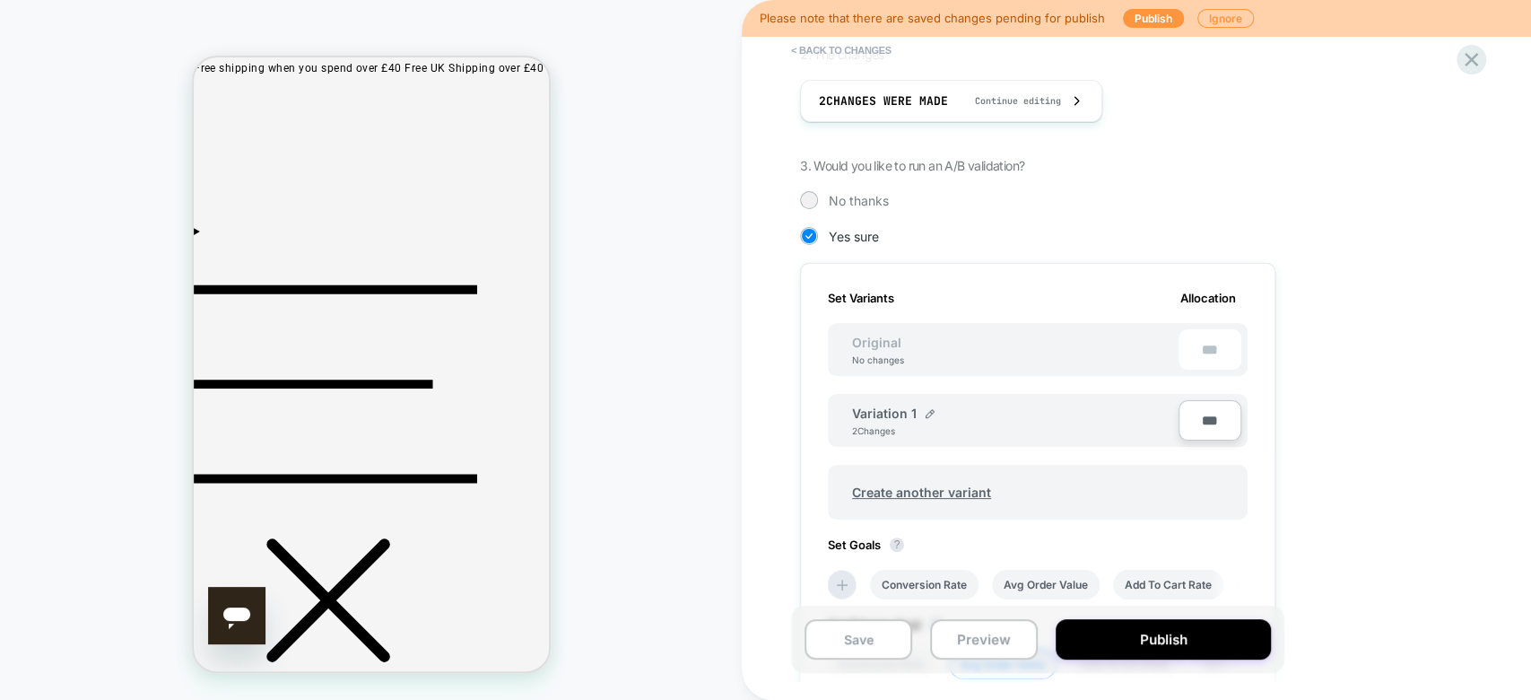
scroll to position [0, 0]
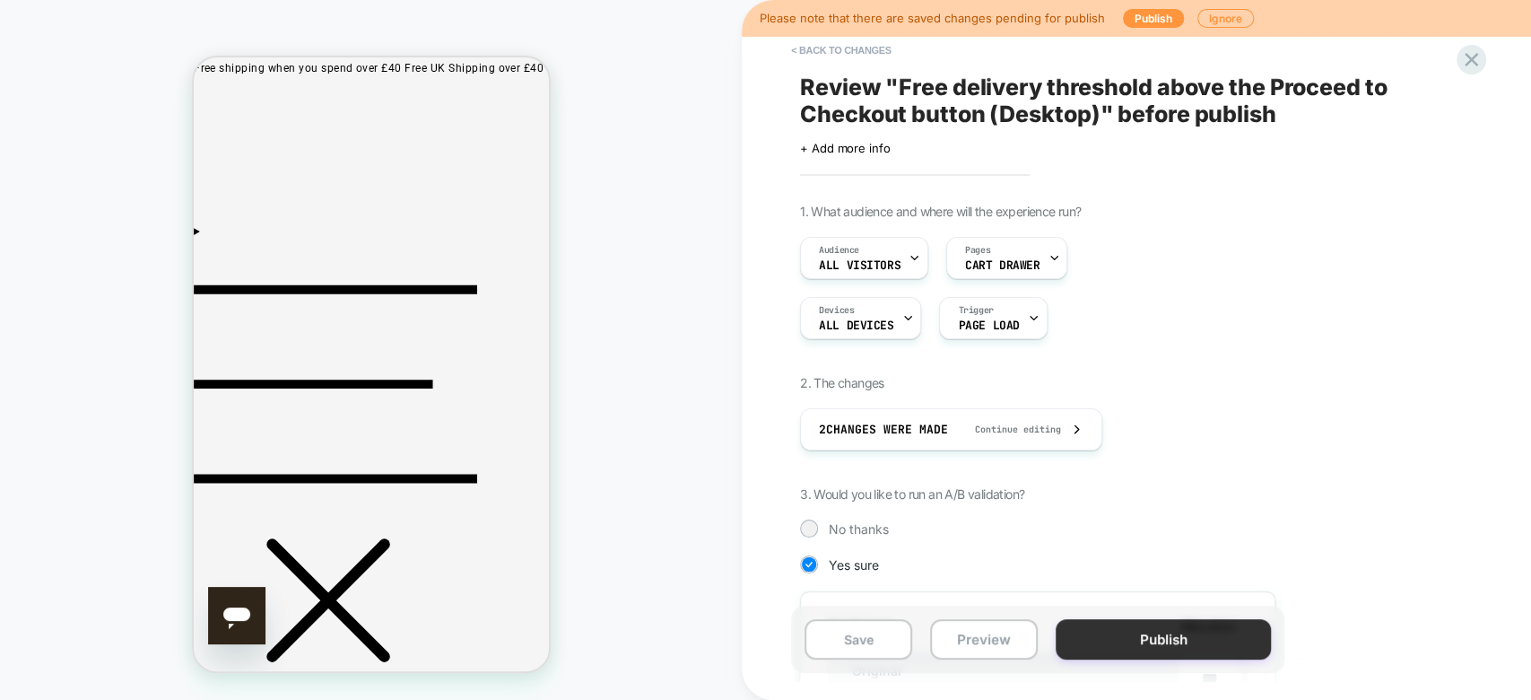
click at [1207, 636] on button "Publish" at bounding box center [1163, 639] width 215 height 40
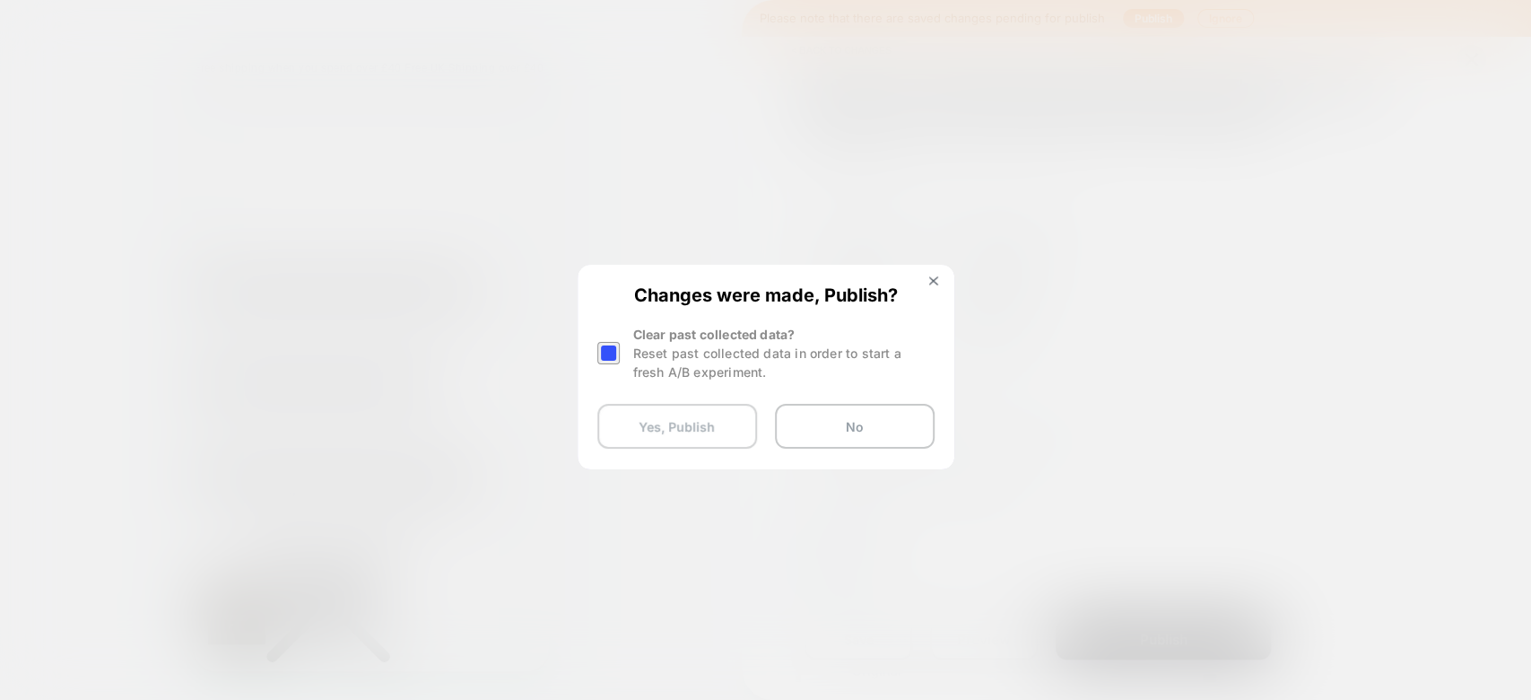
click at [641, 420] on button "Yes, Publish" at bounding box center [678, 426] width 160 height 45
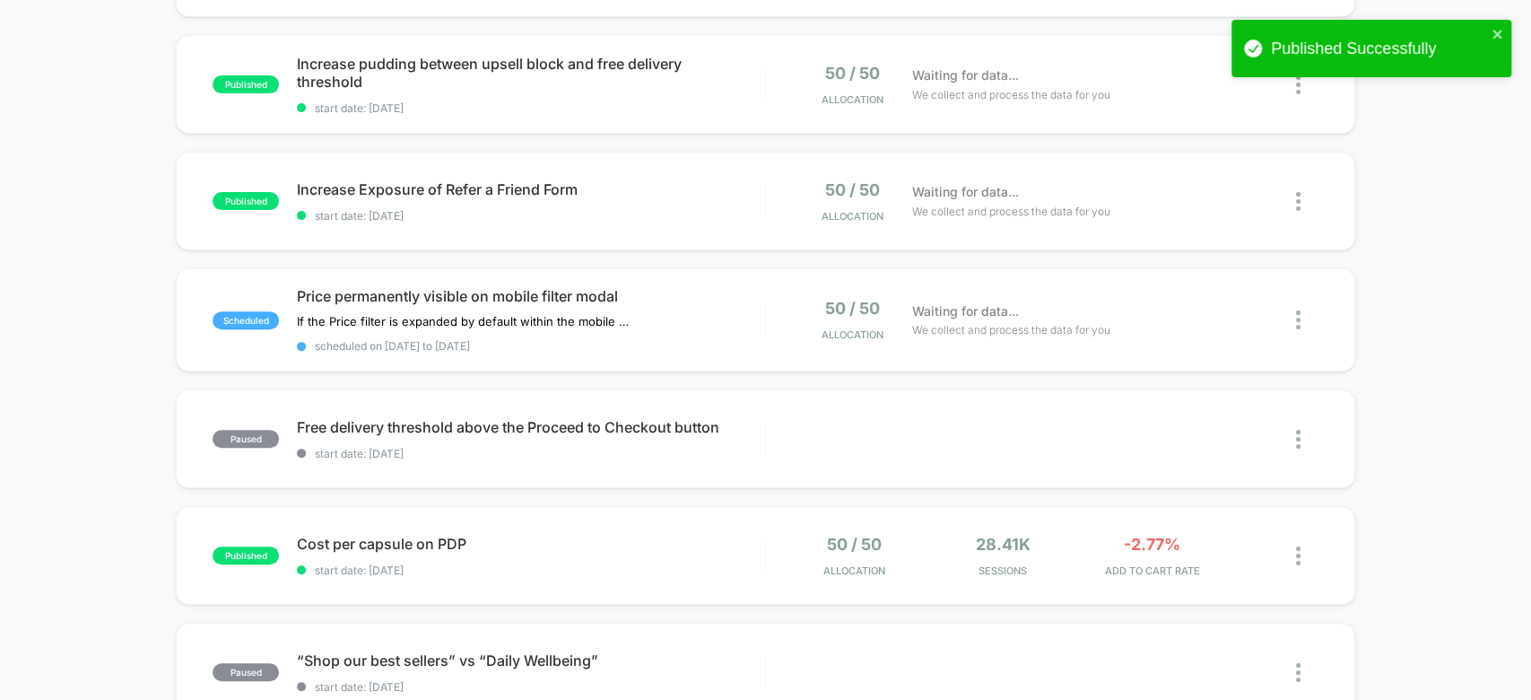
scroll to position [280, 0]
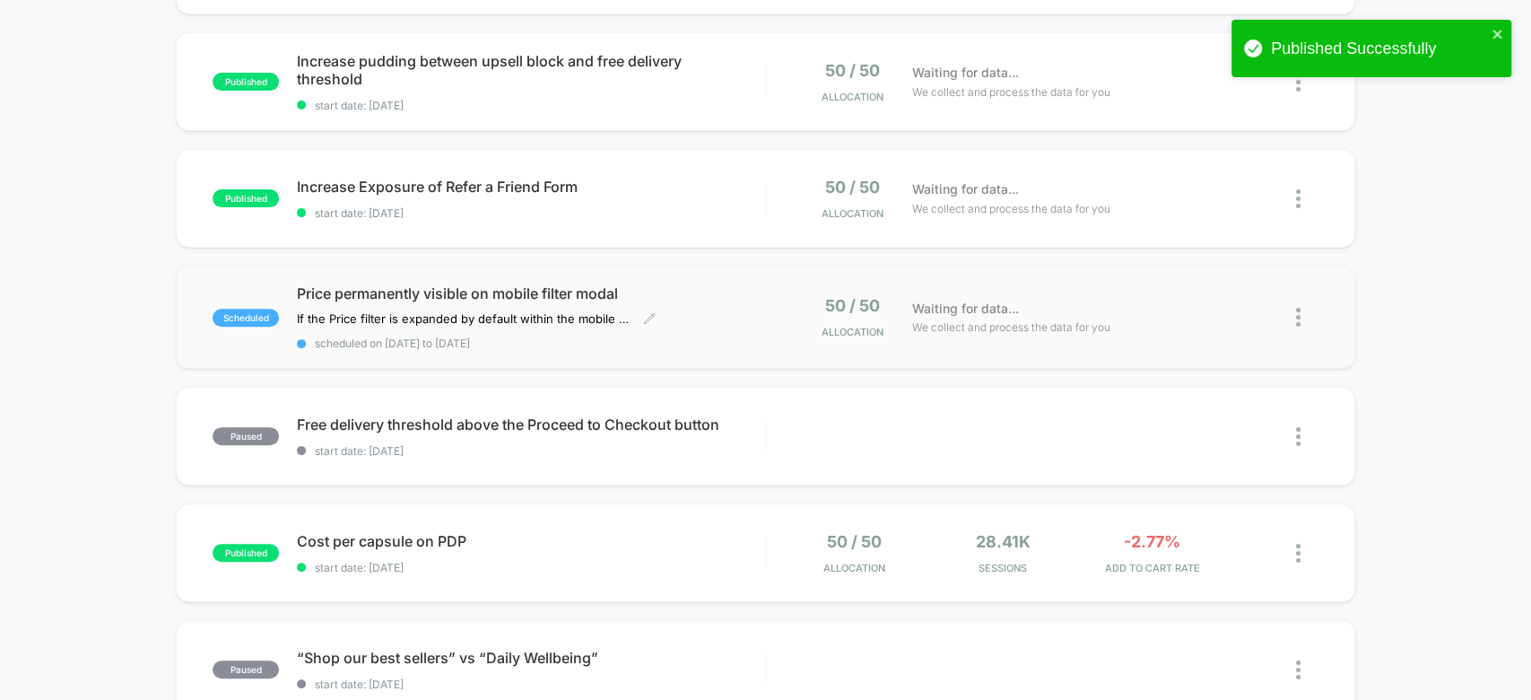
click at [713, 309] on div "Price permanently visible on mobile filter modal If the Price filter is expande…" at bounding box center [530, 316] width 467 height 65
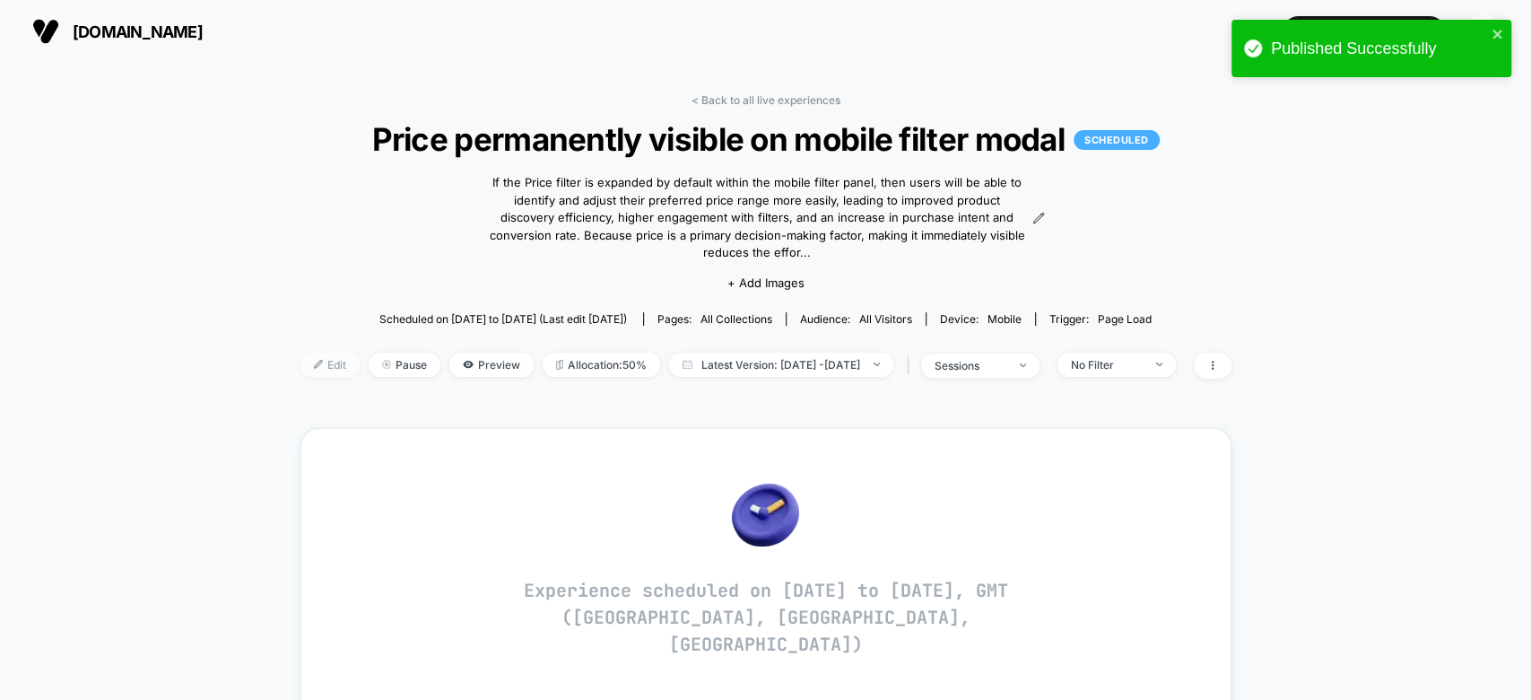
click at [318, 353] on span "Edit" at bounding box center [330, 365] width 59 height 24
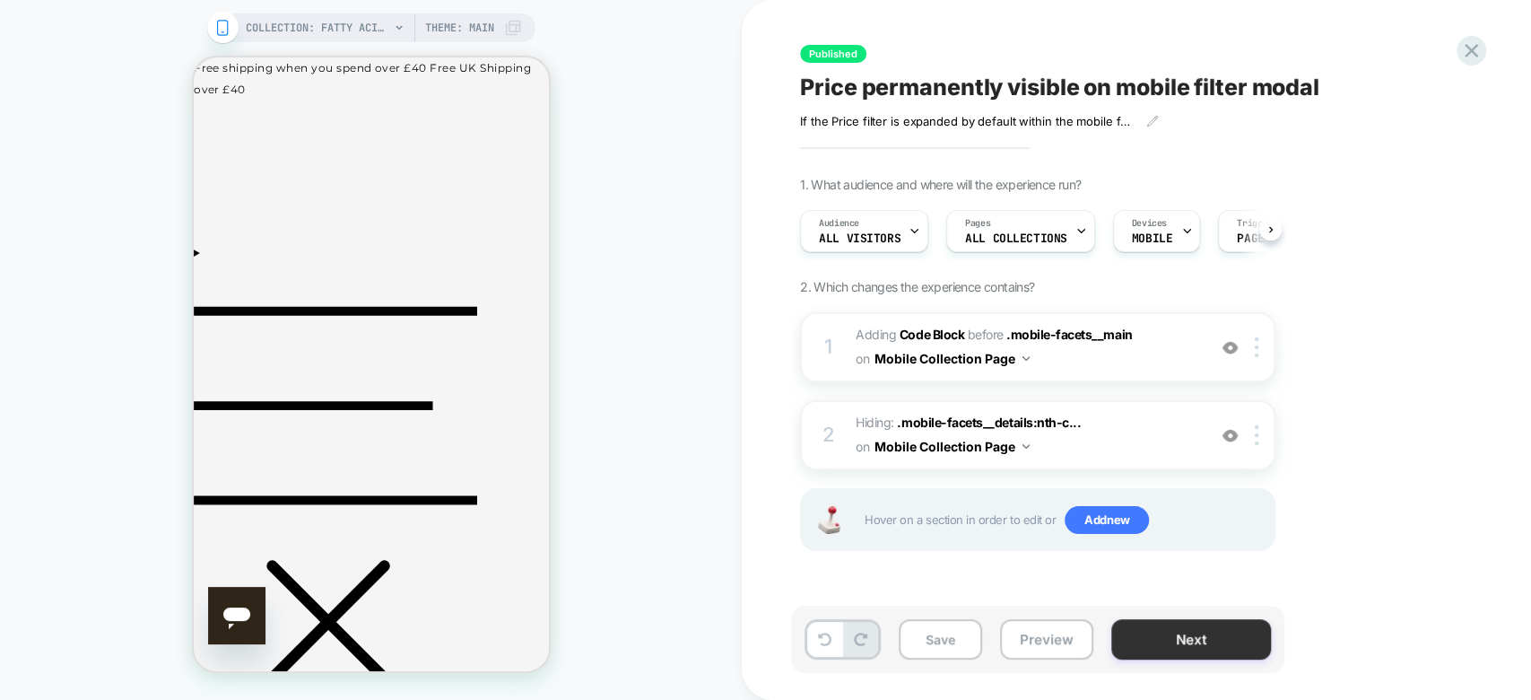
click at [1235, 651] on button "Next" at bounding box center [1192, 639] width 160 height 40
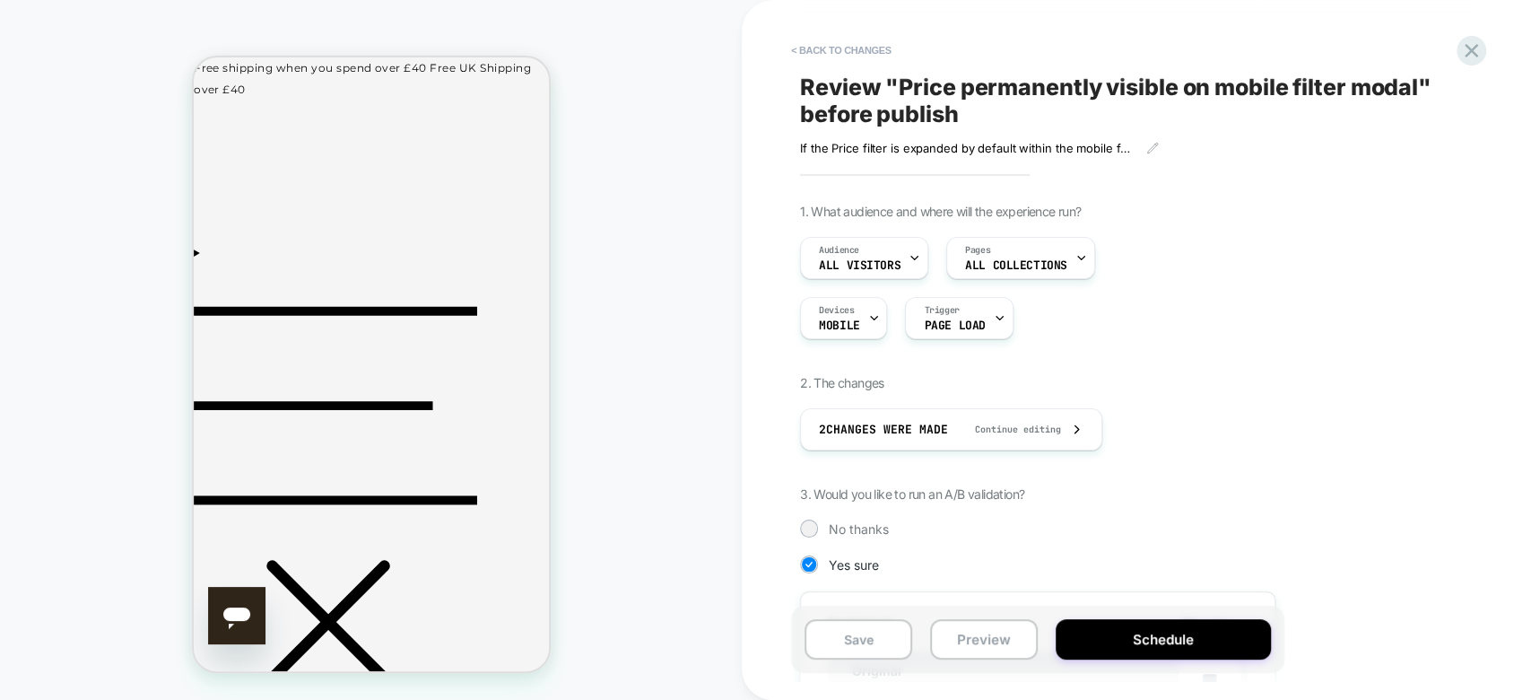
scroll to position [0, 1]
click at [1235, 651] on button "Schedule" at bounding box center [1163, 639] width 215 height 40
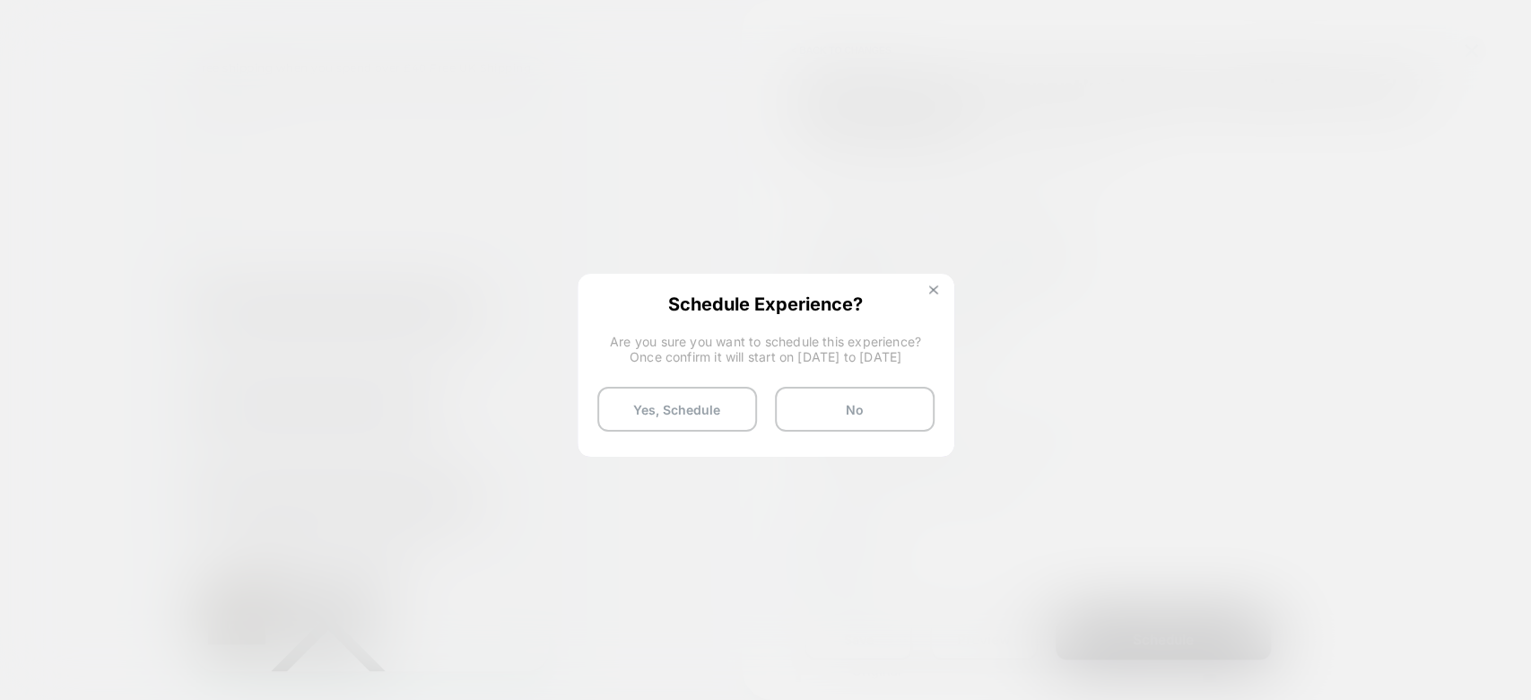
click at [938, 286] on button at bounding box center [934, 291] width 20 height 15
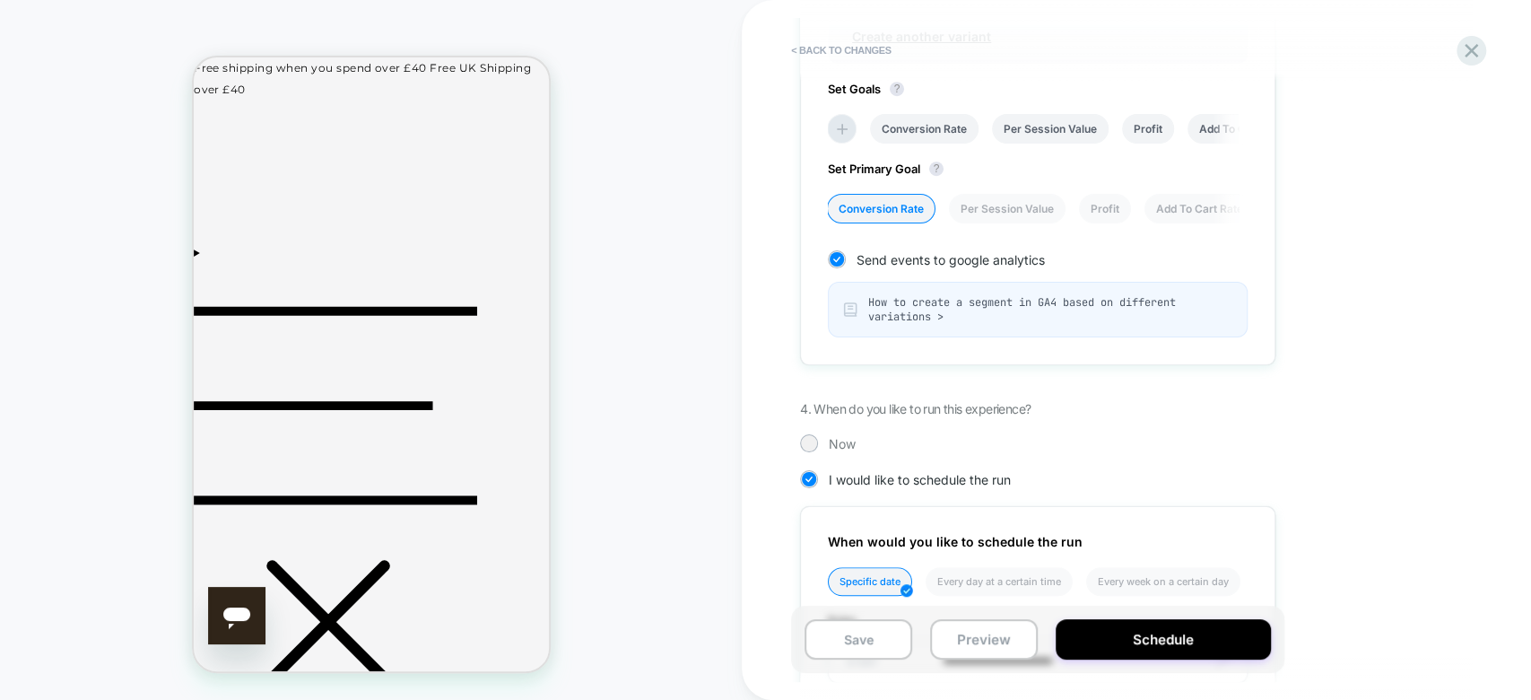
scroll to position [1034, 0]
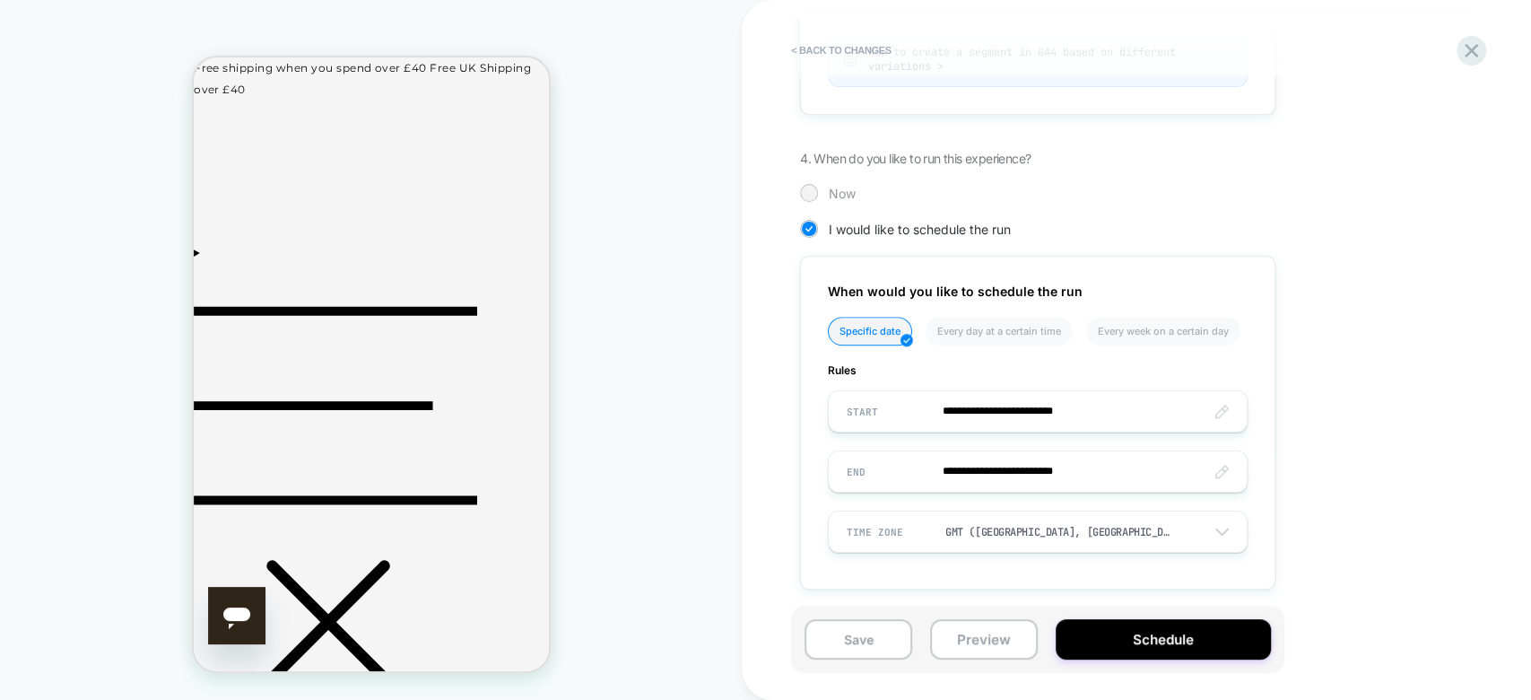
click at [818, 190] on div "Now" at bounding box center [1037, 193] width 475 height 18
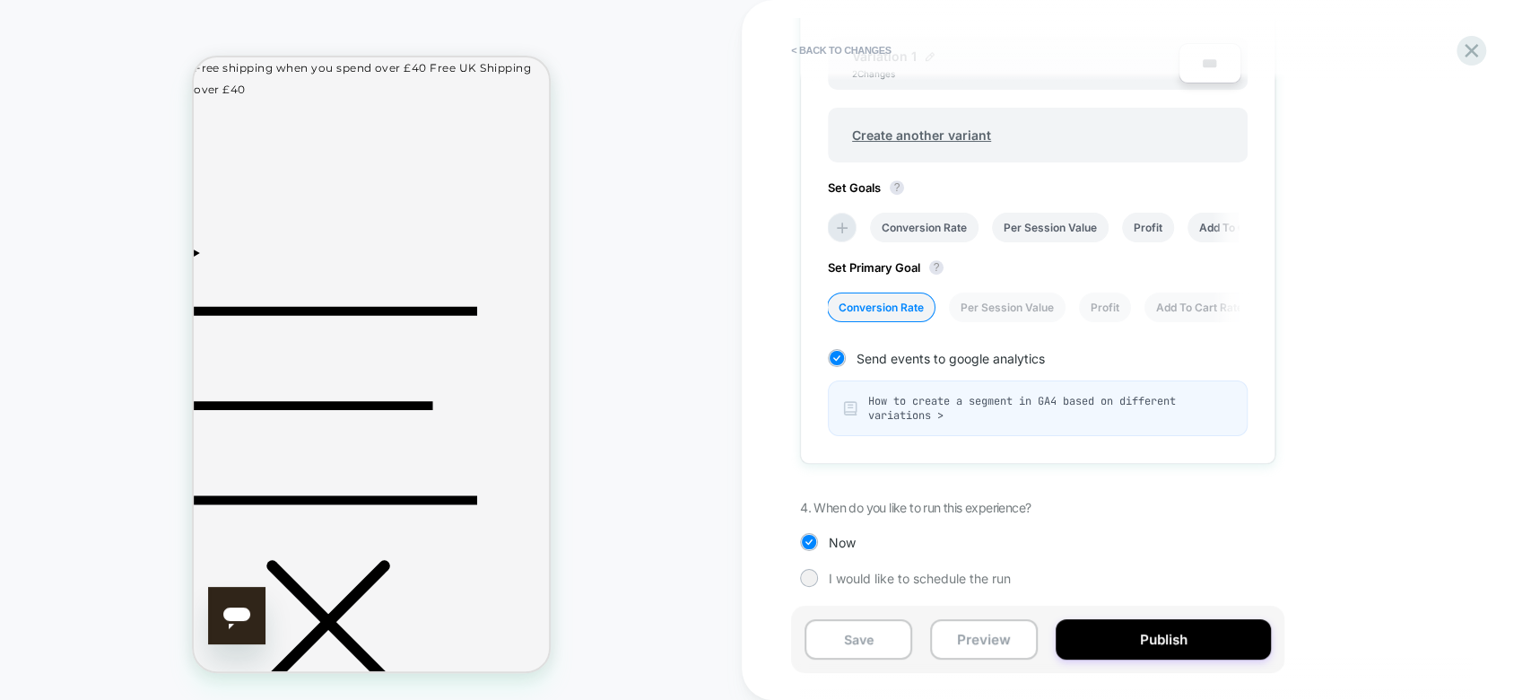
scroll to position [685, 0]
click at [1194, 633] on button "Publish" at bounding box center [1163, 639] width 215 height 40
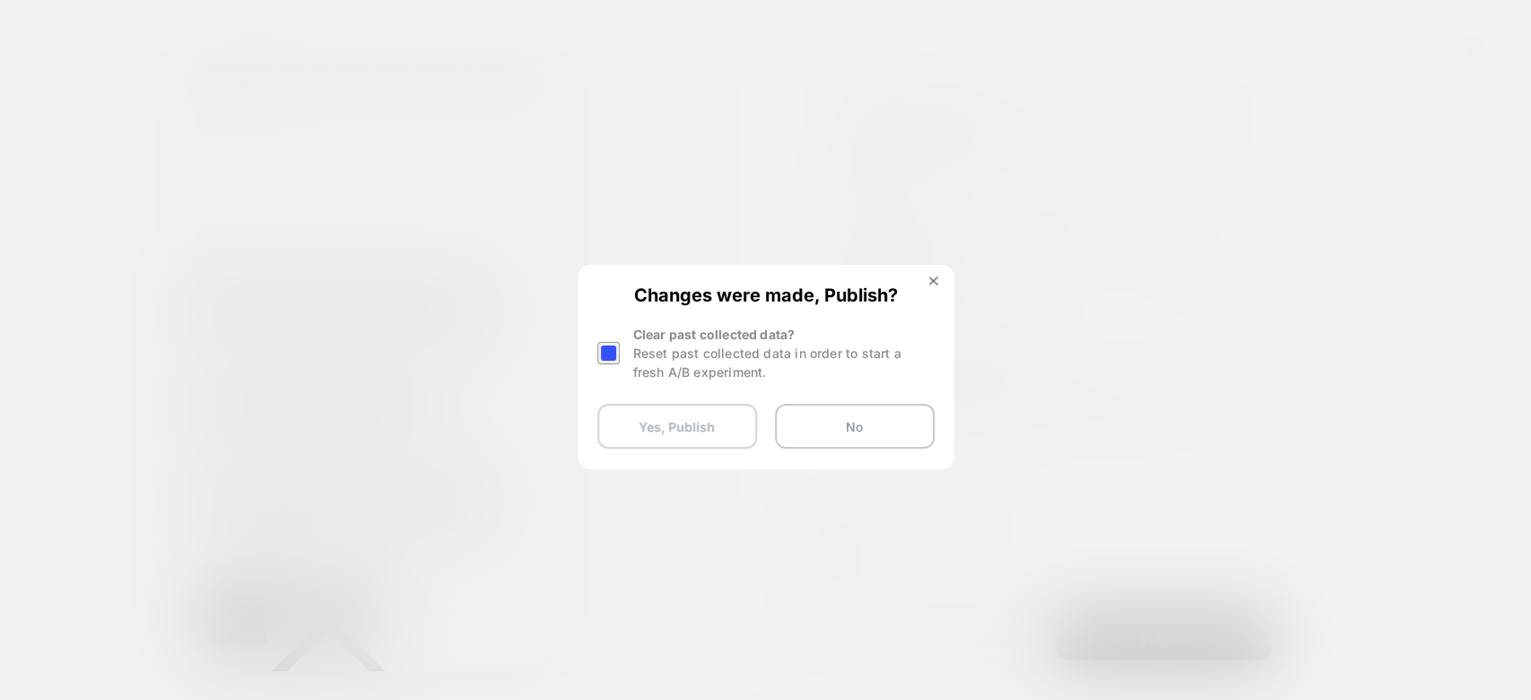
click at [729, 434] on button "Yes, Publish" at bounding box center [678, 426] width 160 height 45
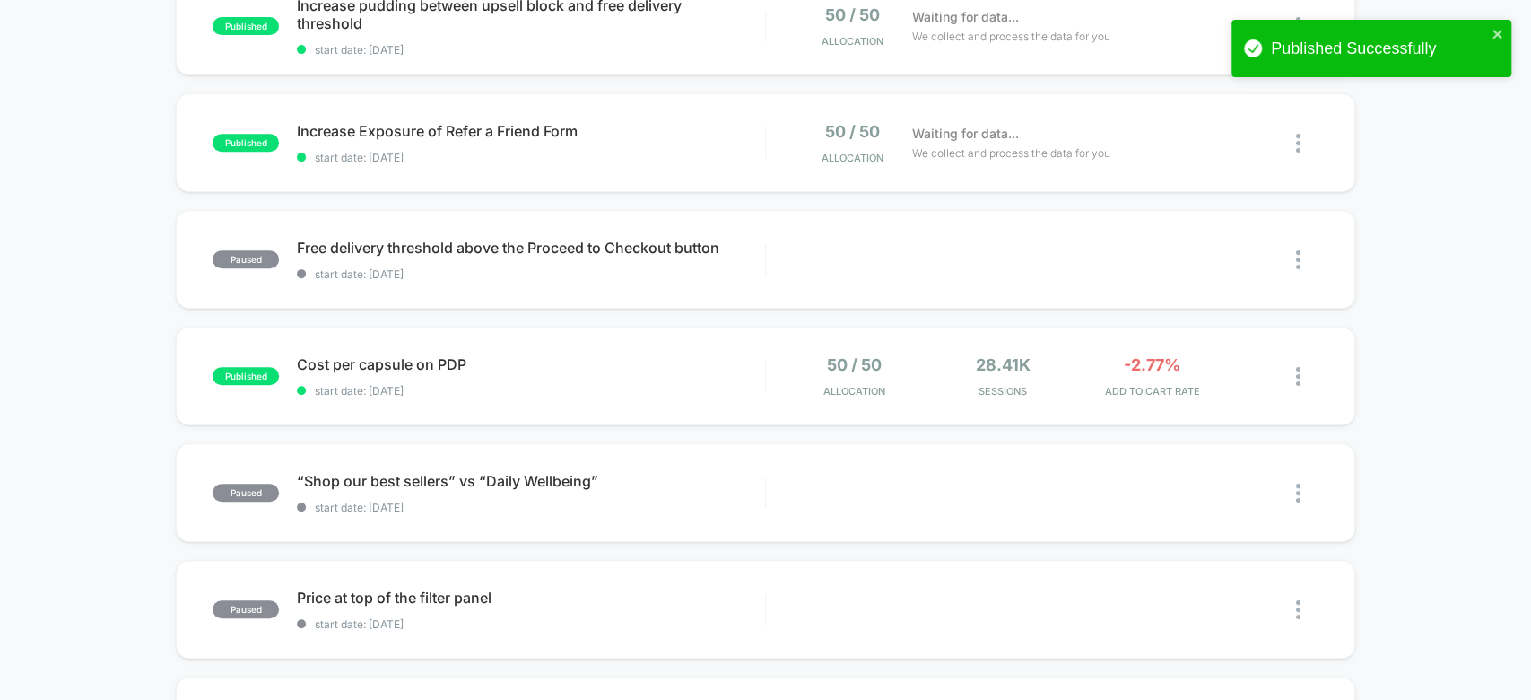
scroll to position [458, 0]
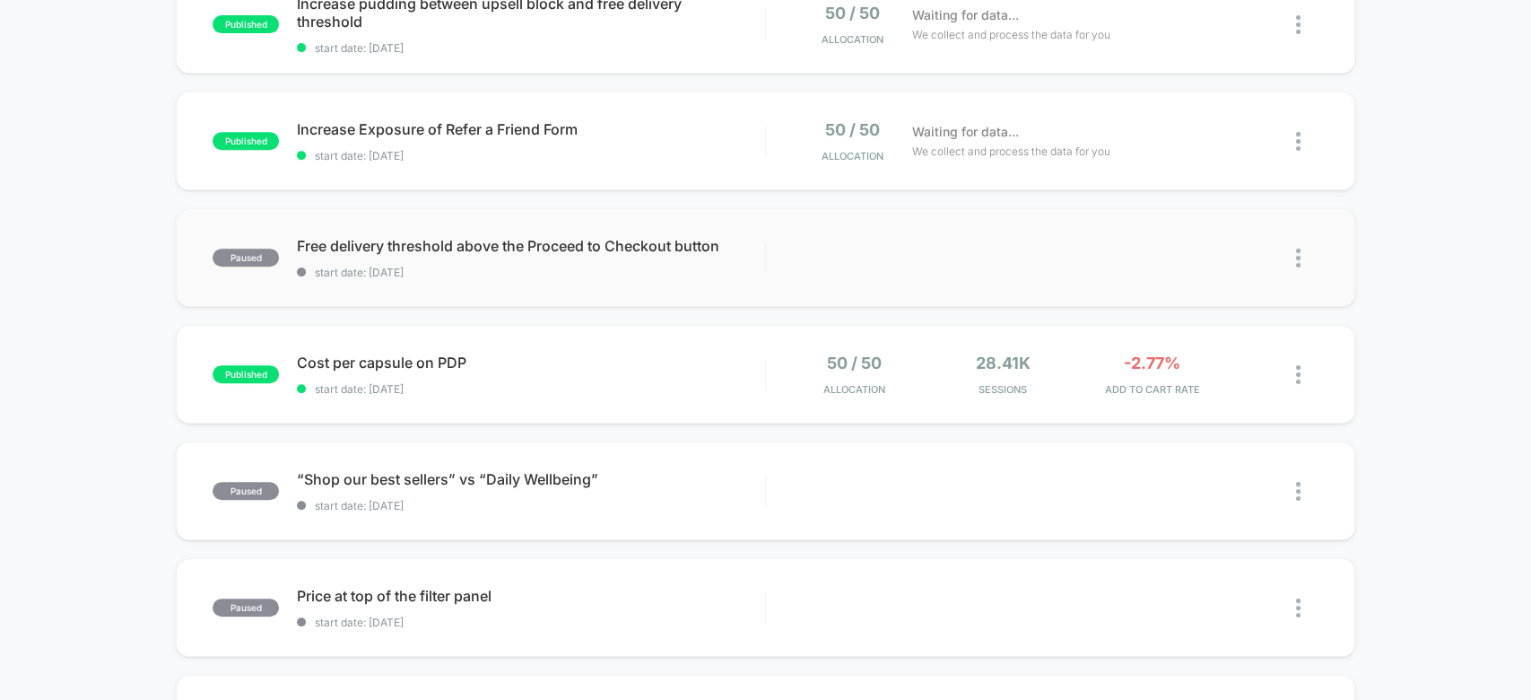
click at [1296, 256] on img at bounding box center [1298, 258] width 4 height 19
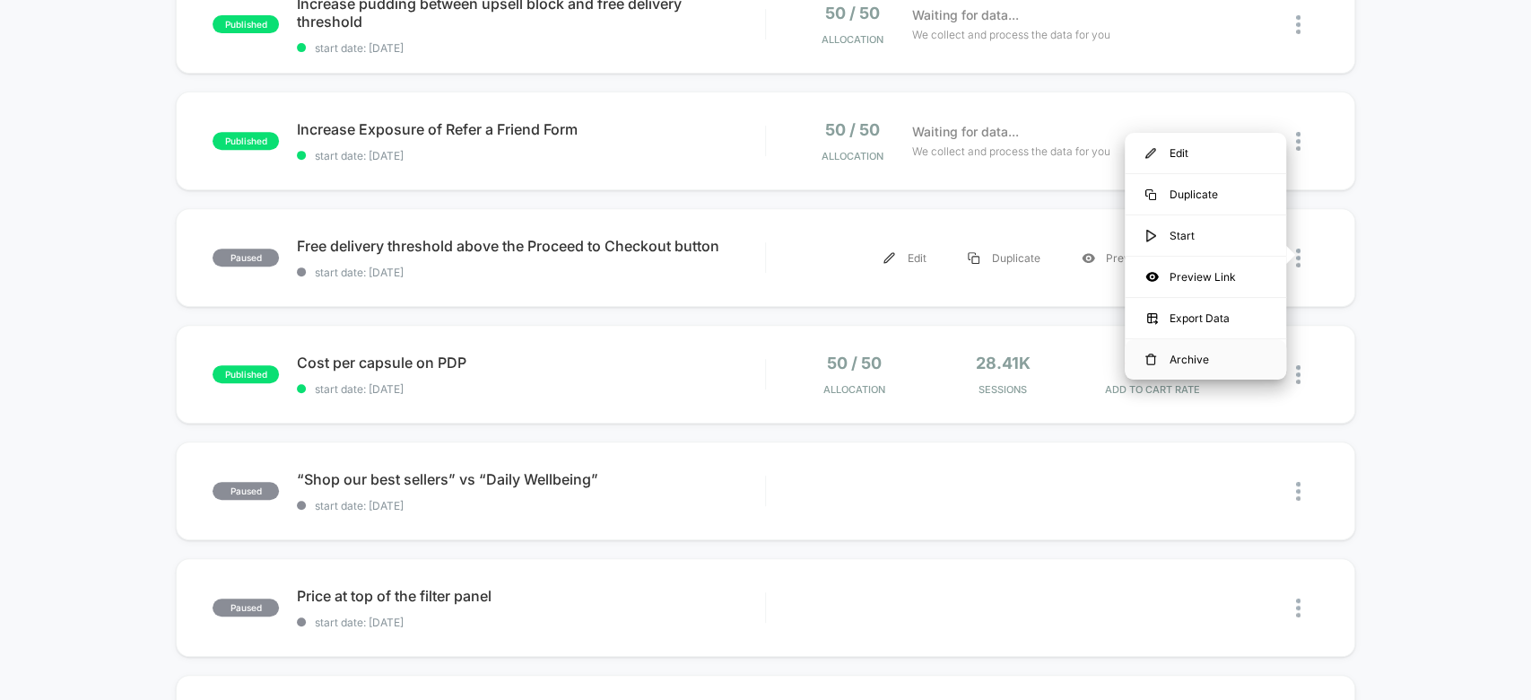
click at [1201, 353] on div "Archive" at bounding box center [1205, 359] width 161 height 40
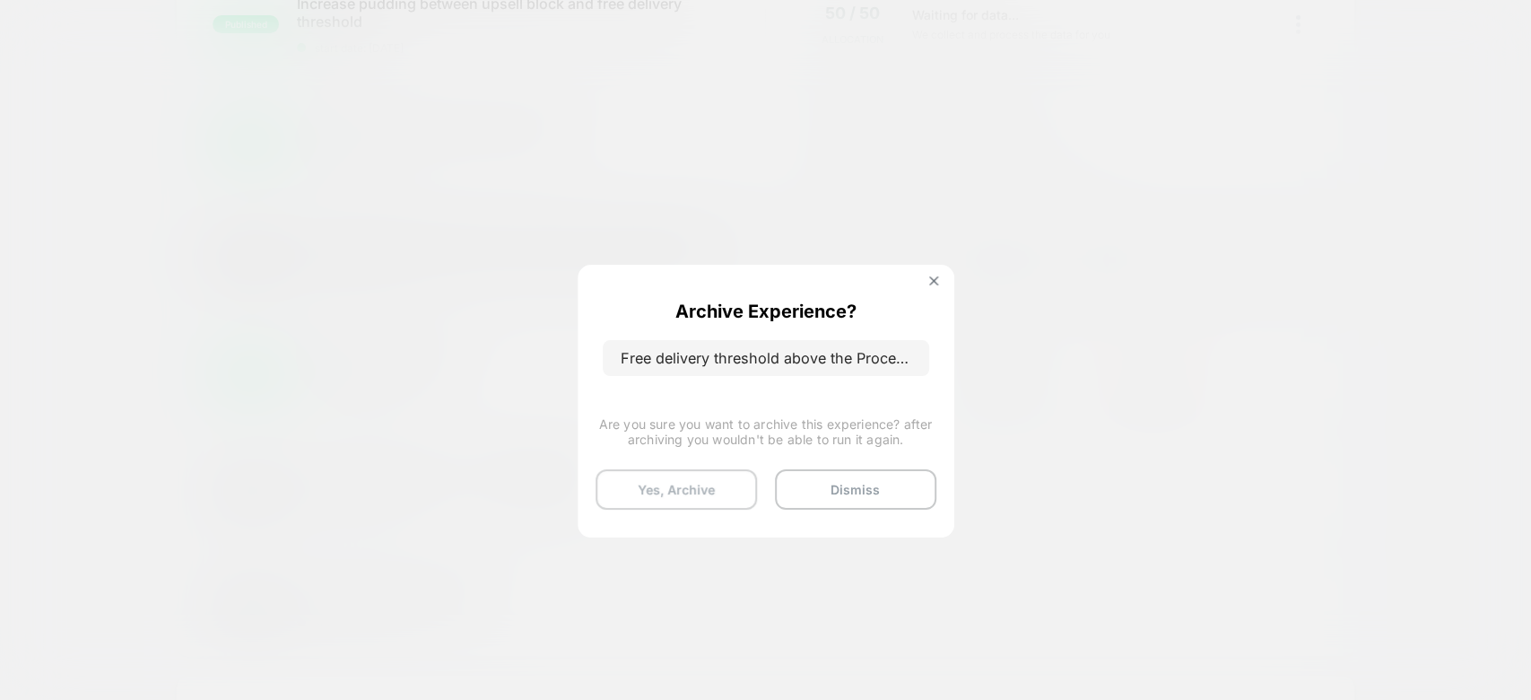
click at [711, 475] on button "Yes, Archive" at bounding box center [676, 489] width 161 height 40
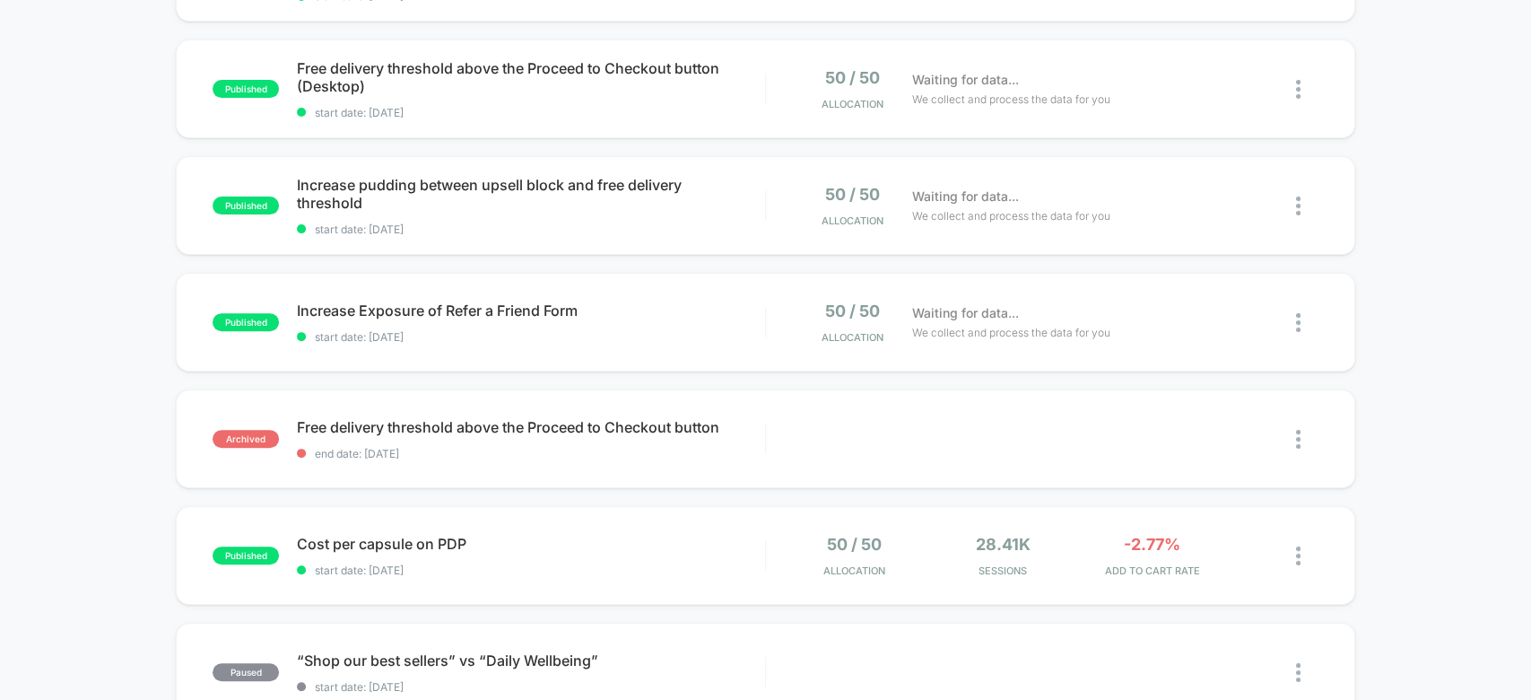
scroll to position [78, 0]
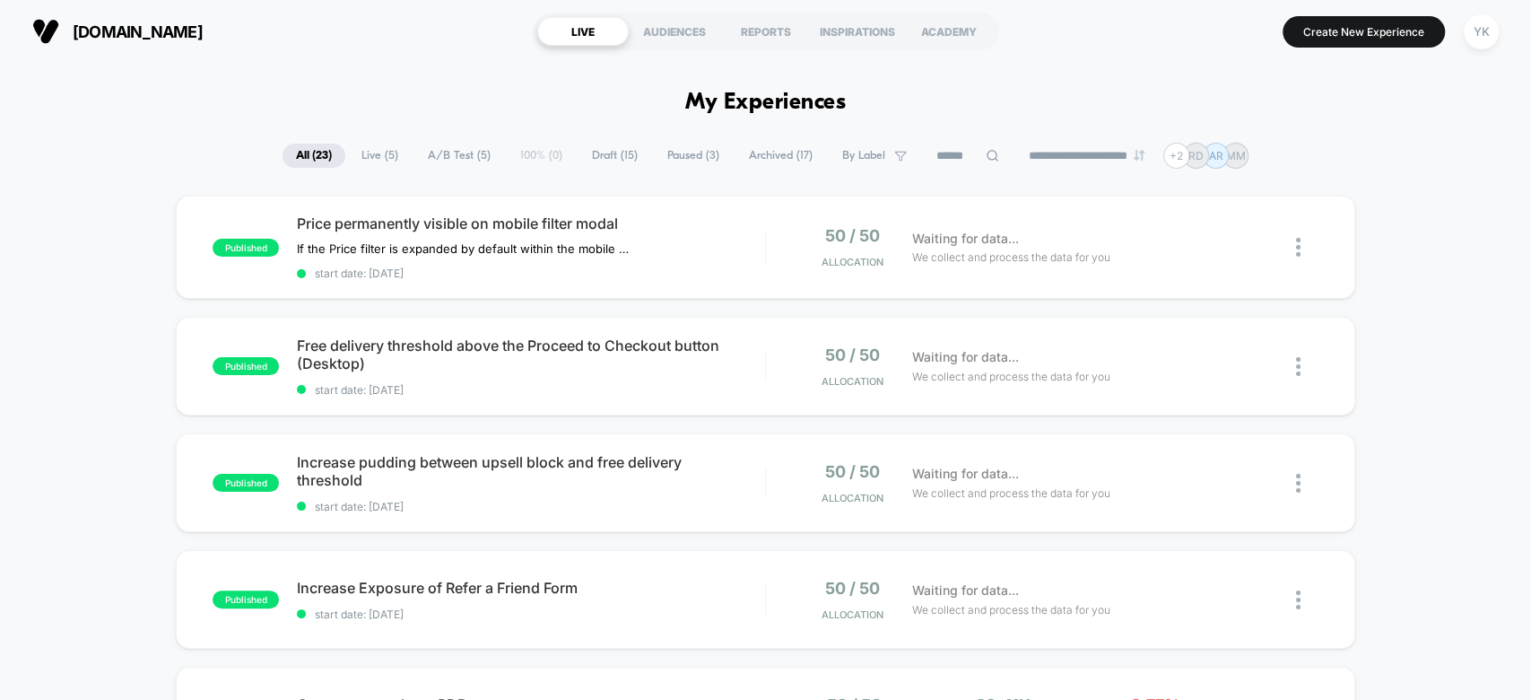
scroll to position [118, 0]
